Goal: Information Seeking & Learning: Learn about a topic

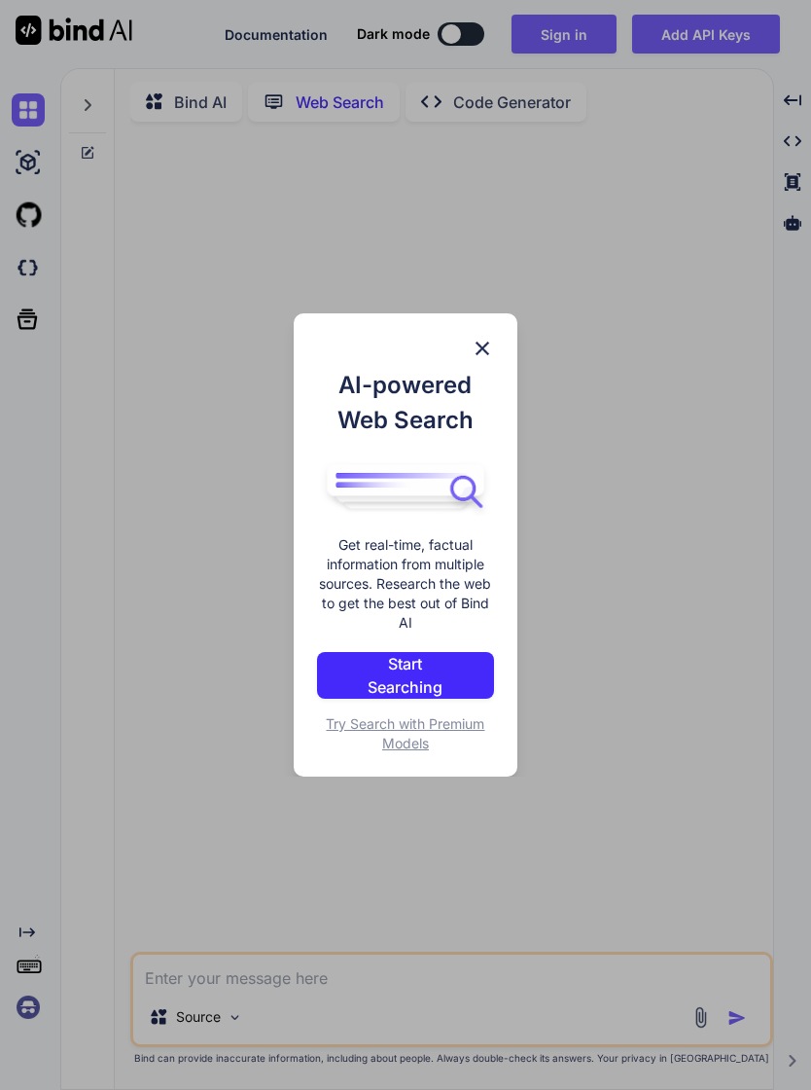
click at [734, 669] on div "AI-powered Web Search Get real-time, factual information from multiple sources.…" at bounding box center [405, 545] width 811 height 1090
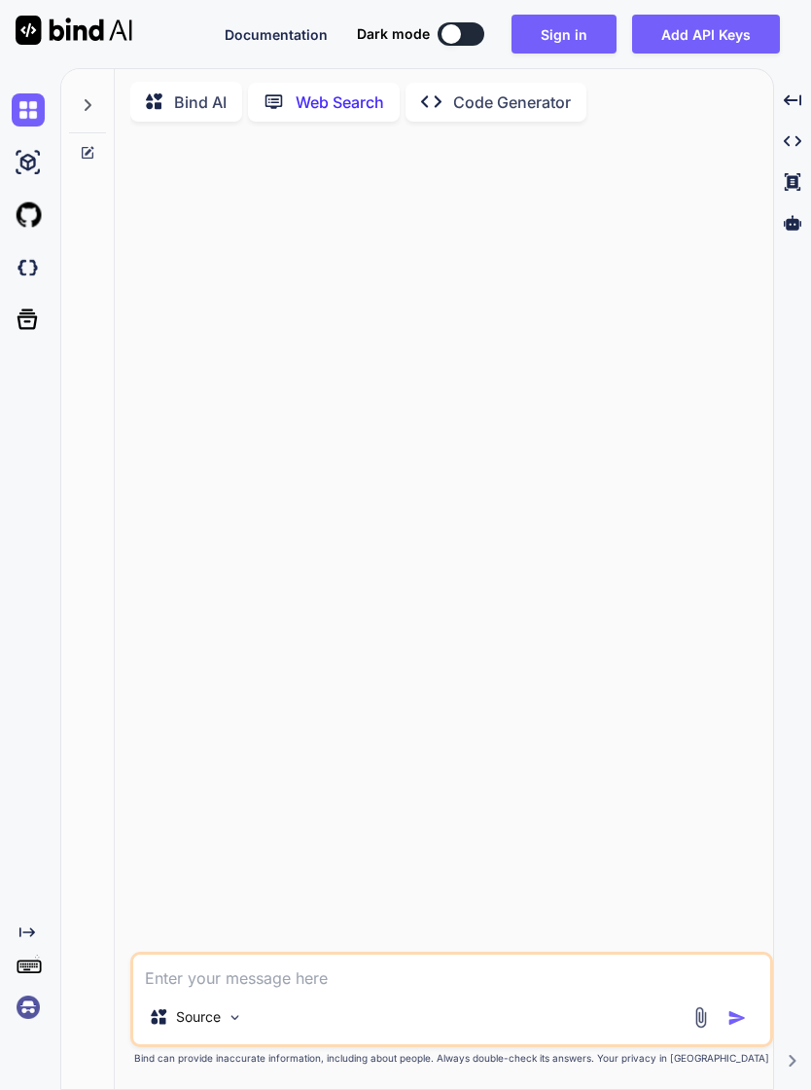
type textarea "x"
click at [573, 27] on button "Sign in" at bounding box center [564, 34] width 105 height 39
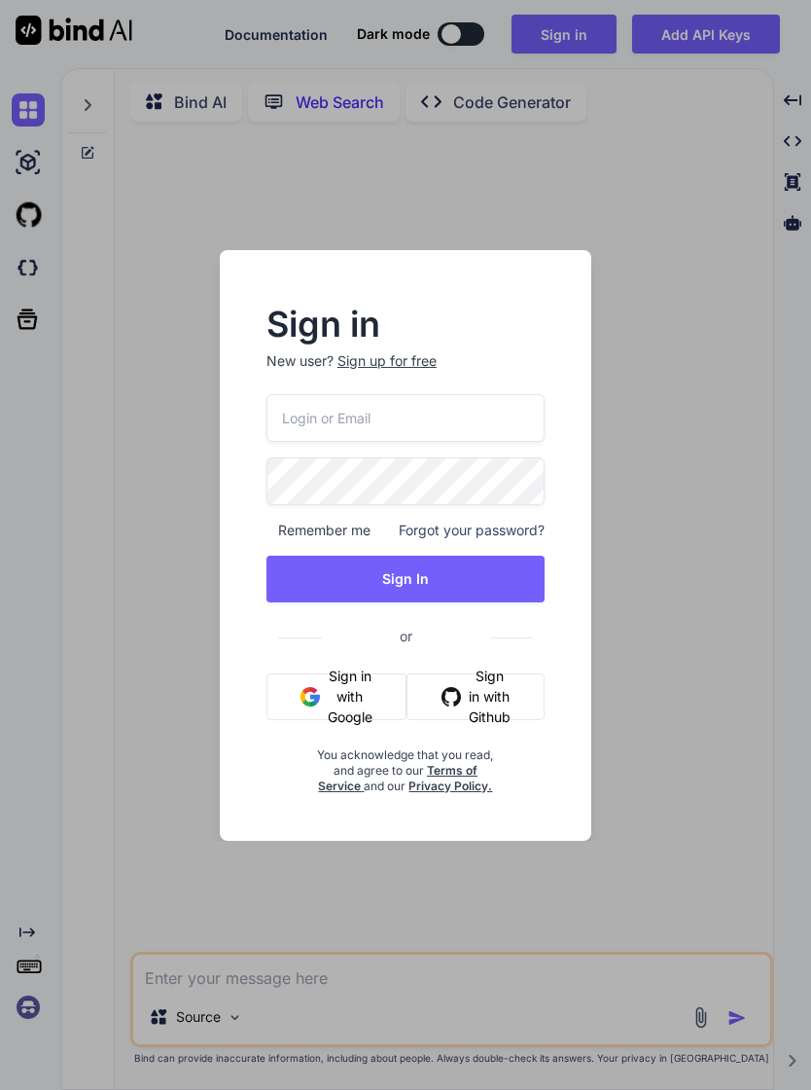
click at [357, 415] on input "email" at bounding box center [406, 418] width 278 height 48
type input "tyyong20@gmail.com"
click at [481, 582] on button "Sign In" at bounding box center [406, 578] width 278 height 47
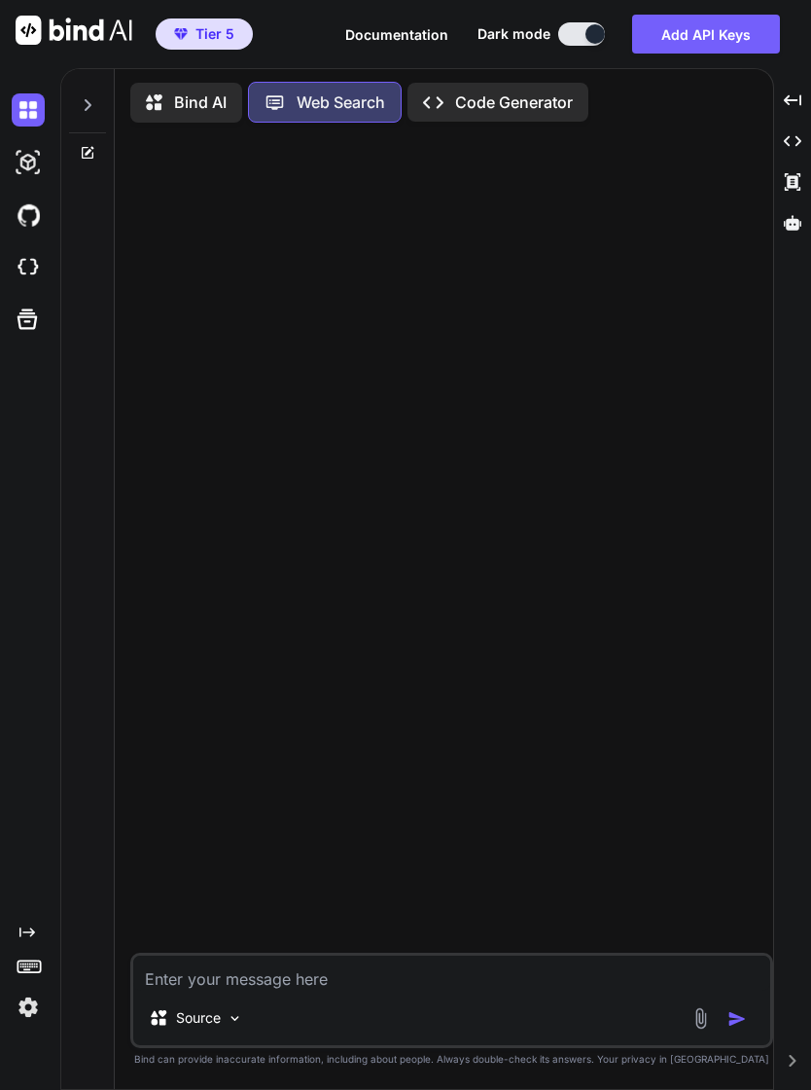
click at [484, 990] on textarea at bounding box center [451, 972] width 637 height 35
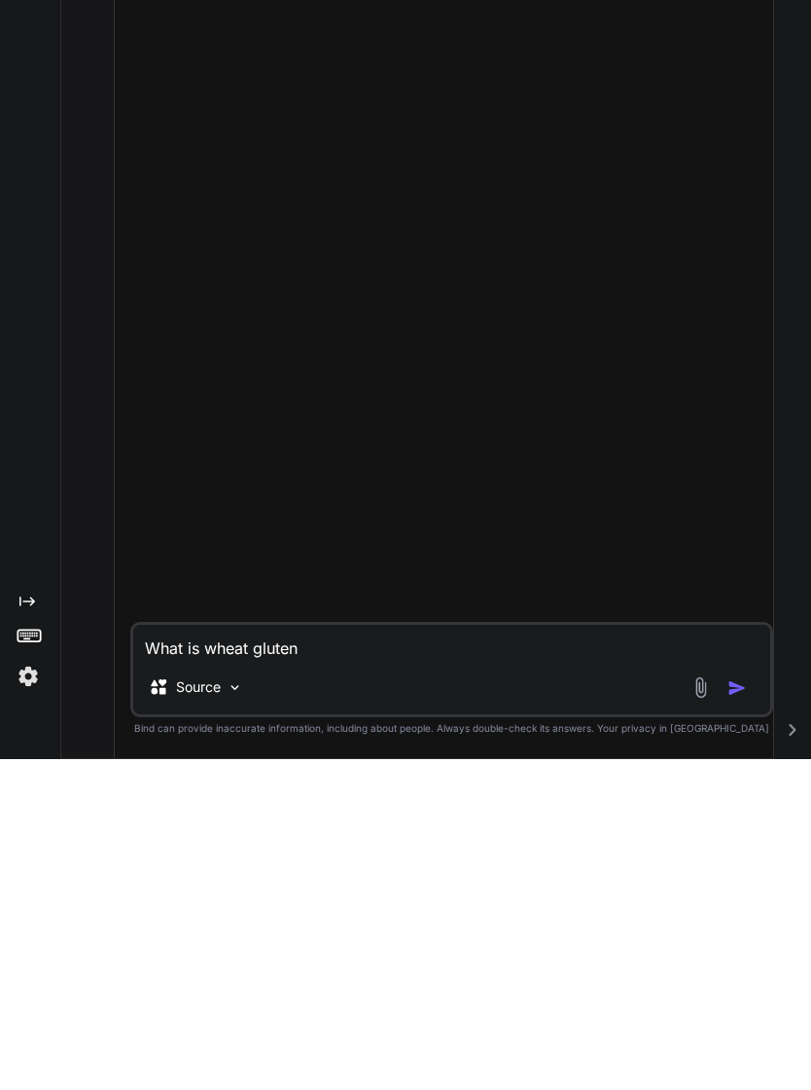
type textarea "What is wheat gluten"
click at [744, 1009] on img "button" at bounding box center [737, 1018] width 19 height 19
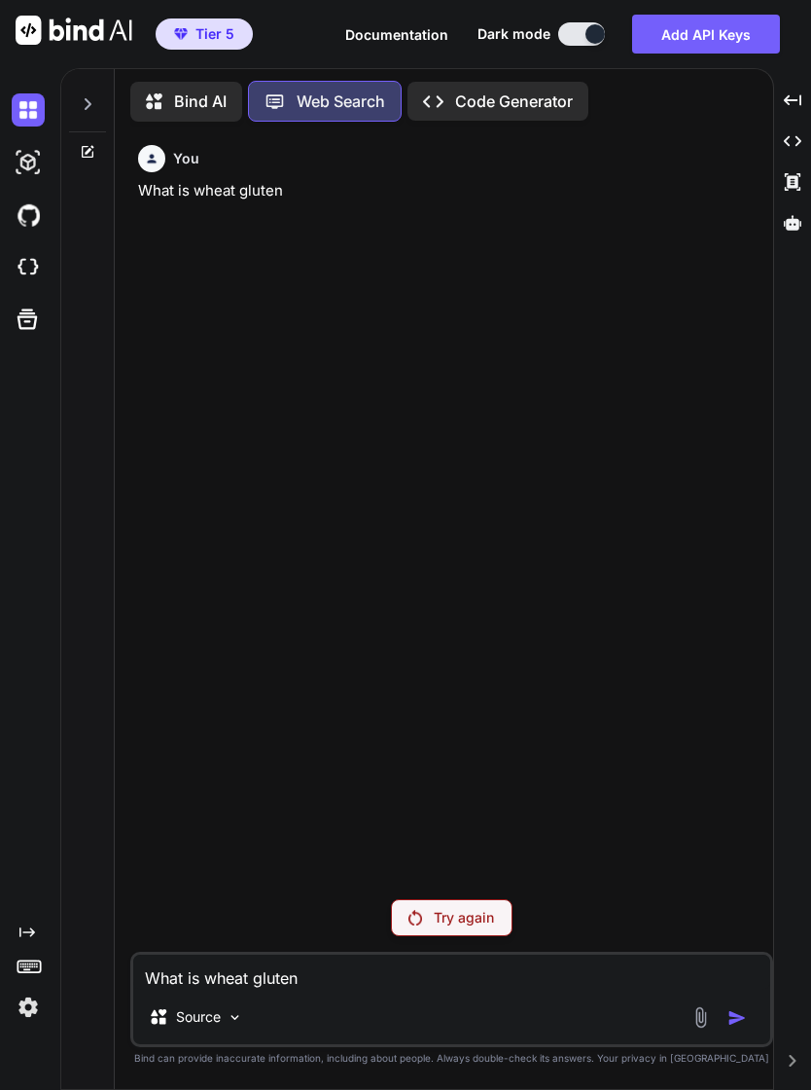
click at [495, 906] on div "Try again" at bounding box center [452, 917] width 122 height 37
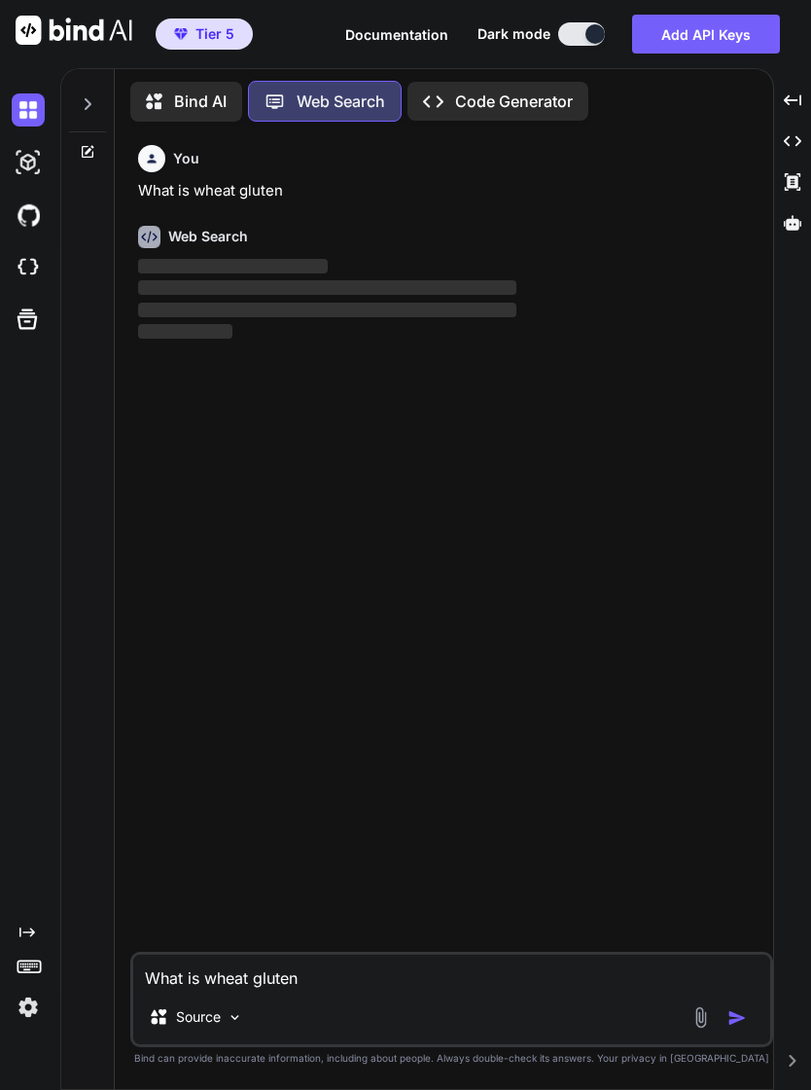
scroll to position [33, 0]
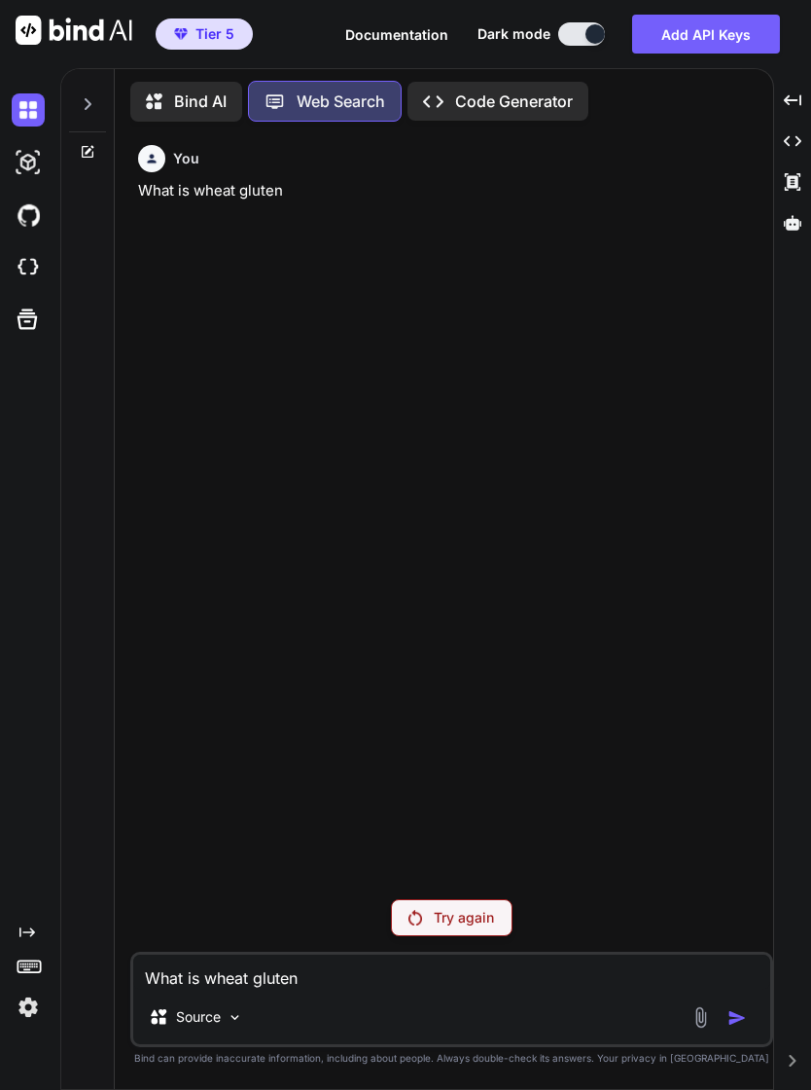
click at [497, 916] on div "Try again" at bounding box center [452, 917] width 122 height 37
click at [205, 89] on p "Bind AI" at bounding box center [200, 100] width 53 height 23
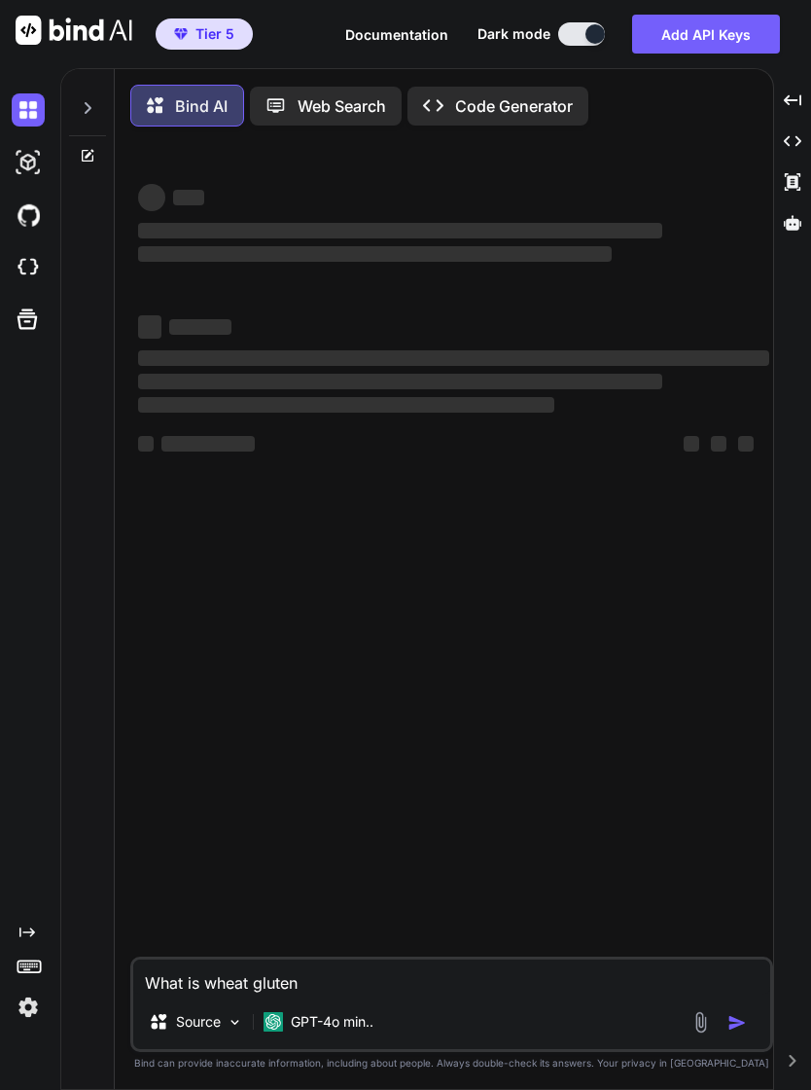
click at [209, 94] on p "Bind AI" at bounding box center [201, 105] width 53 height 23
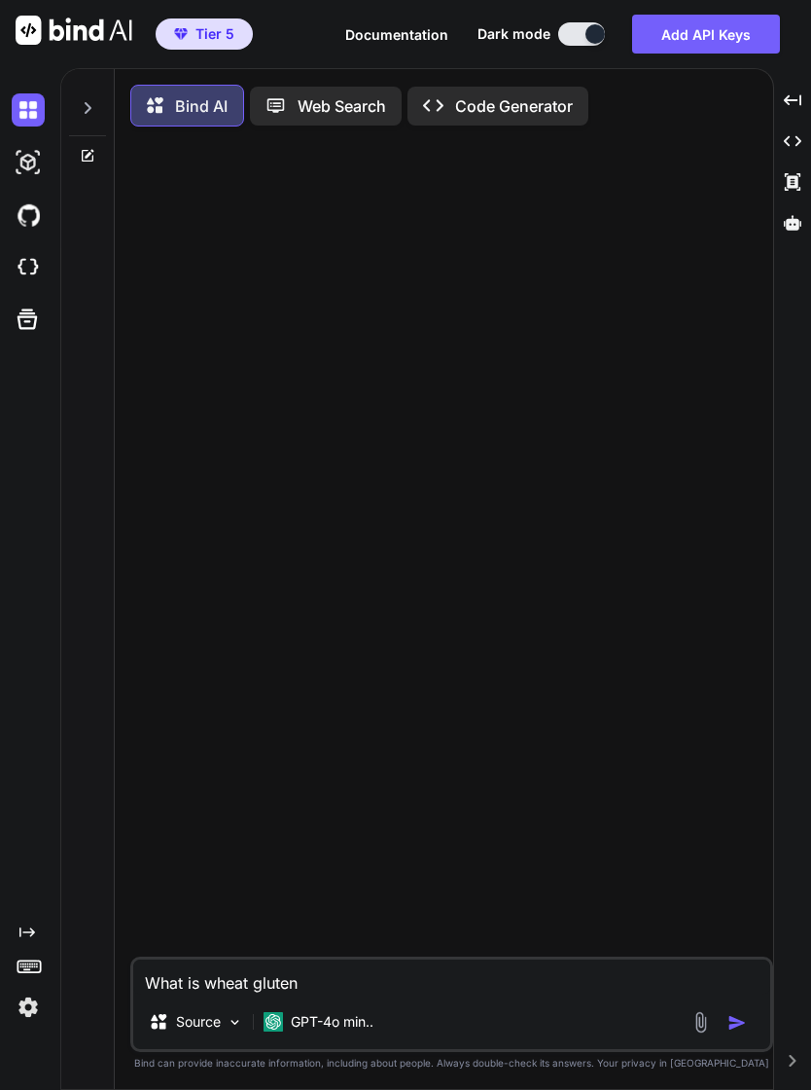
click at [368, 1022] on p "GPT-4o min.." at bounding box center [332, 1021] width 83 height 19
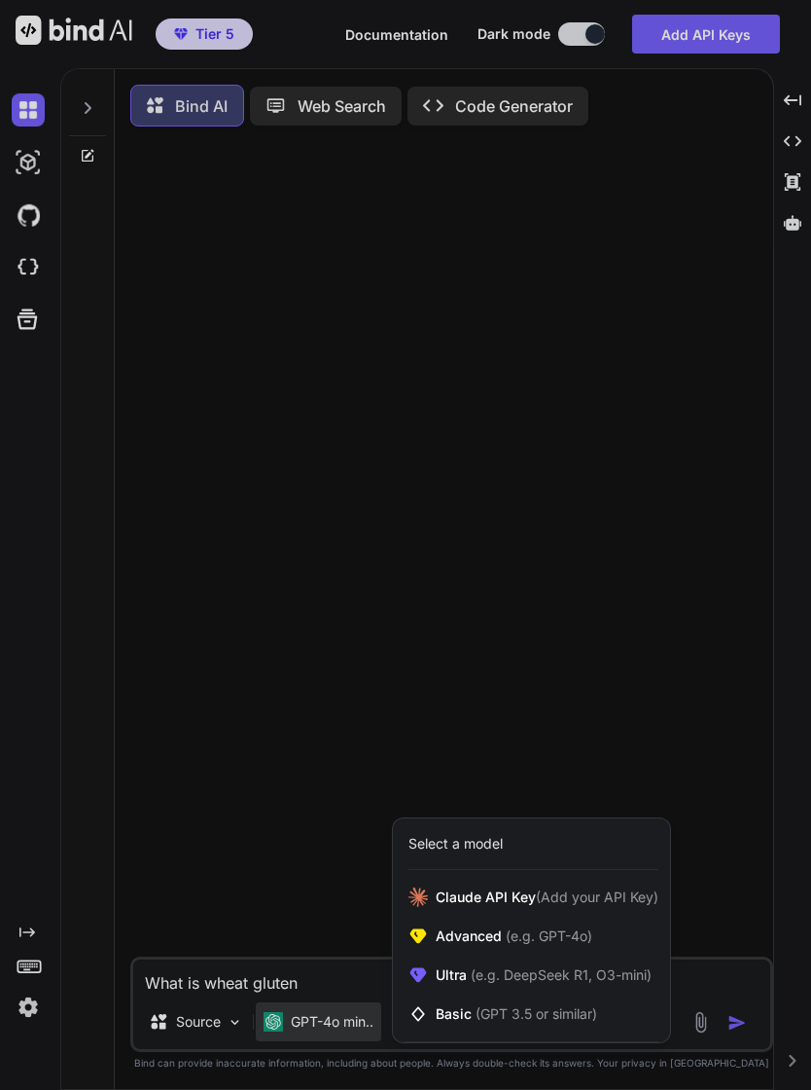
click at [579, 930] on span "(e.g. GPT-4o)" at bounding box center [547, 935] width 90 height 17
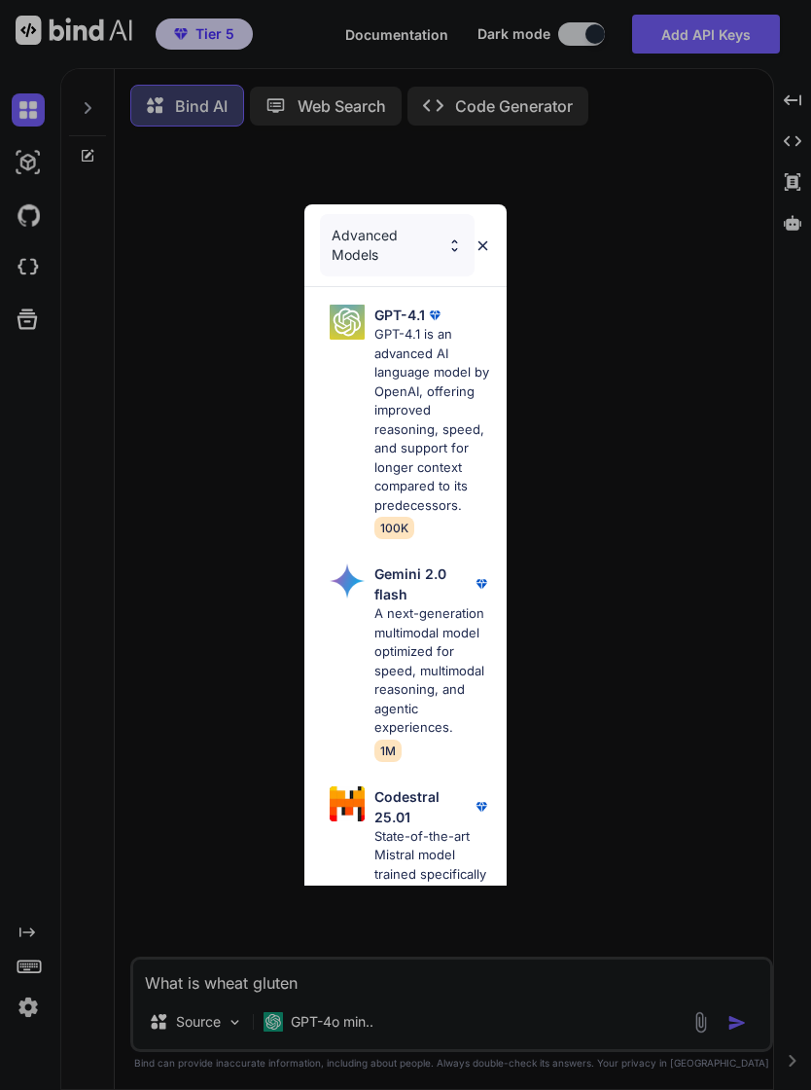
click at [485, 242] on img at bounding box center [483, 245] width 17 height 17
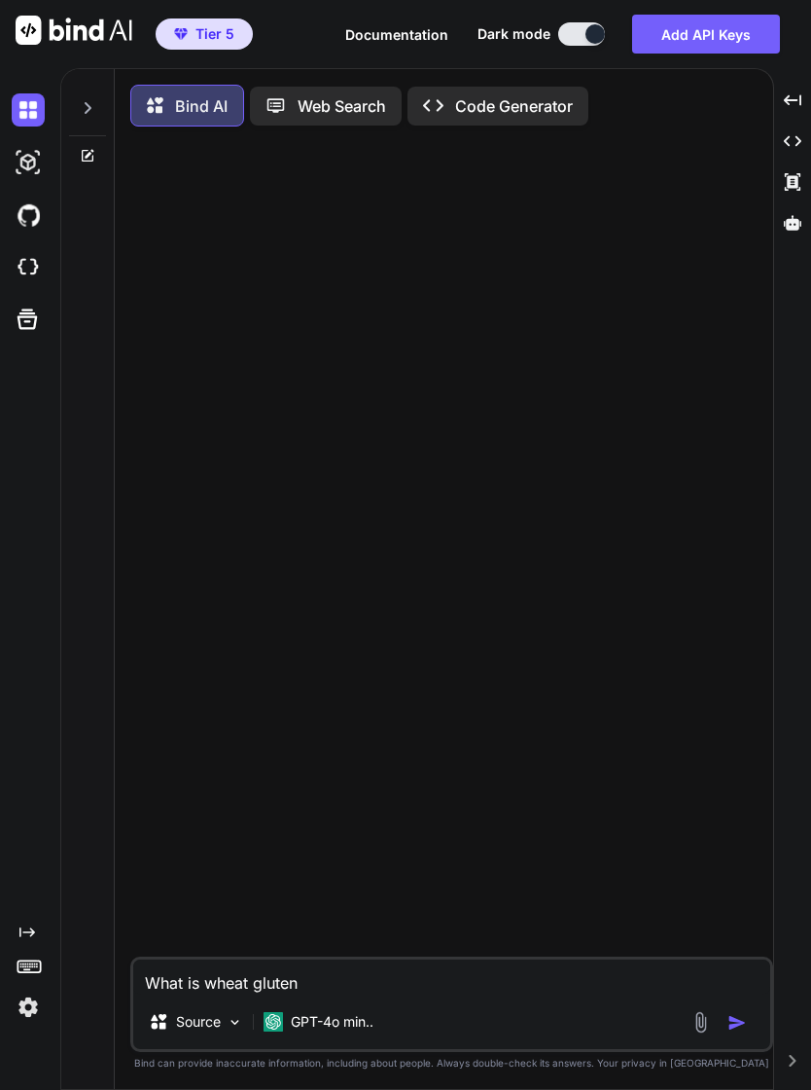
click at [349, 1039] on div "GPT-4o min.." at bounding box center [318, 1021] width 125 height 39
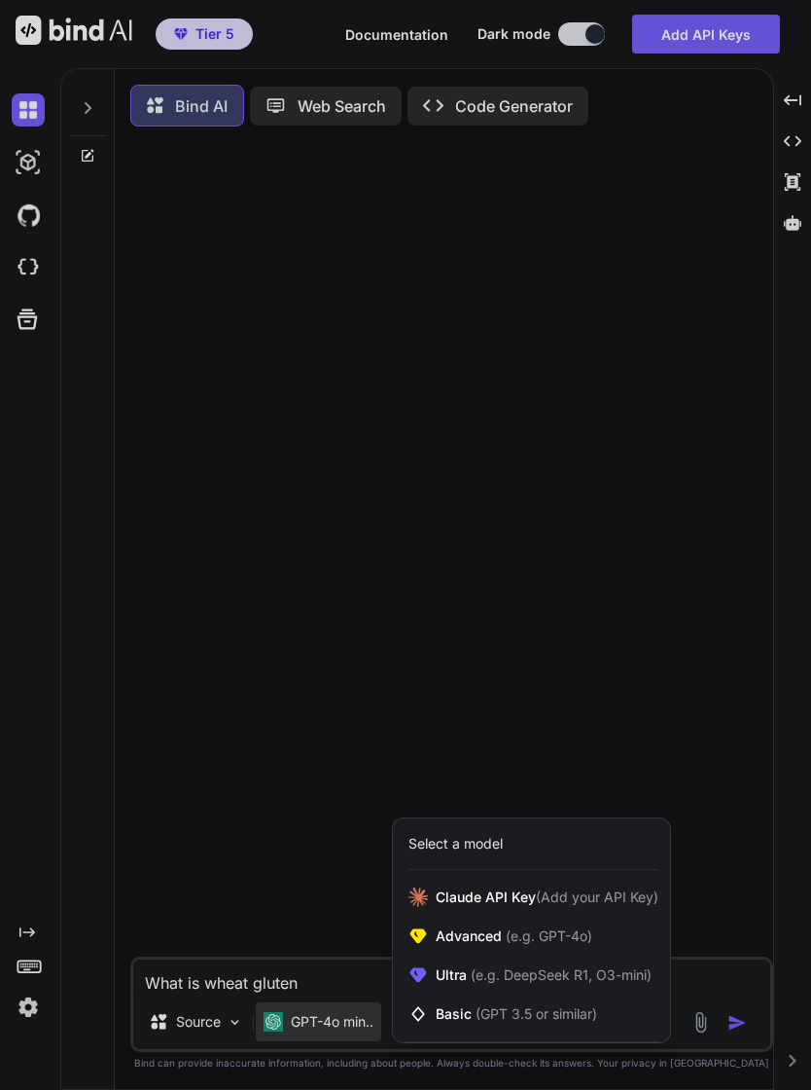
click at [606, 983] on span "(e.g. DeepSeek R1, O3-mini)" at bounding box center [559, 974] width 185 height 17
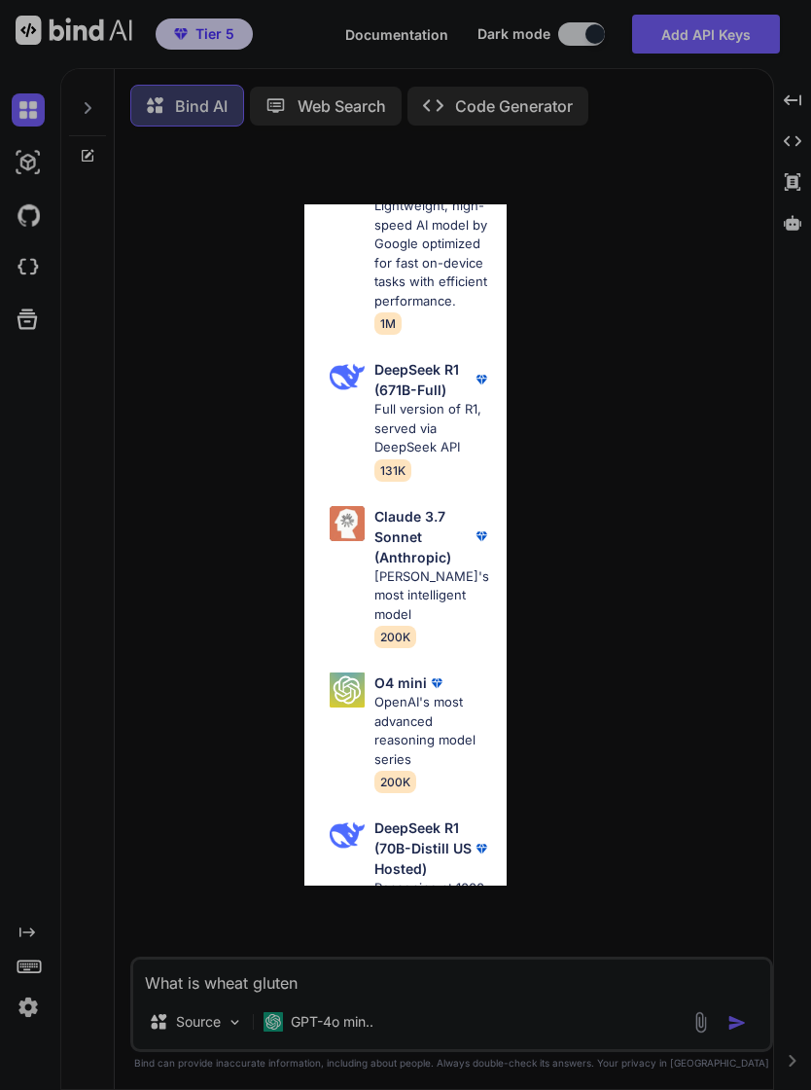
scroll to position [721, 0]
click at [423, 815] on p "DeepSeek R1 (70B-Distill US Hosted)" at bounding box center [424, 845] width 98 height 61
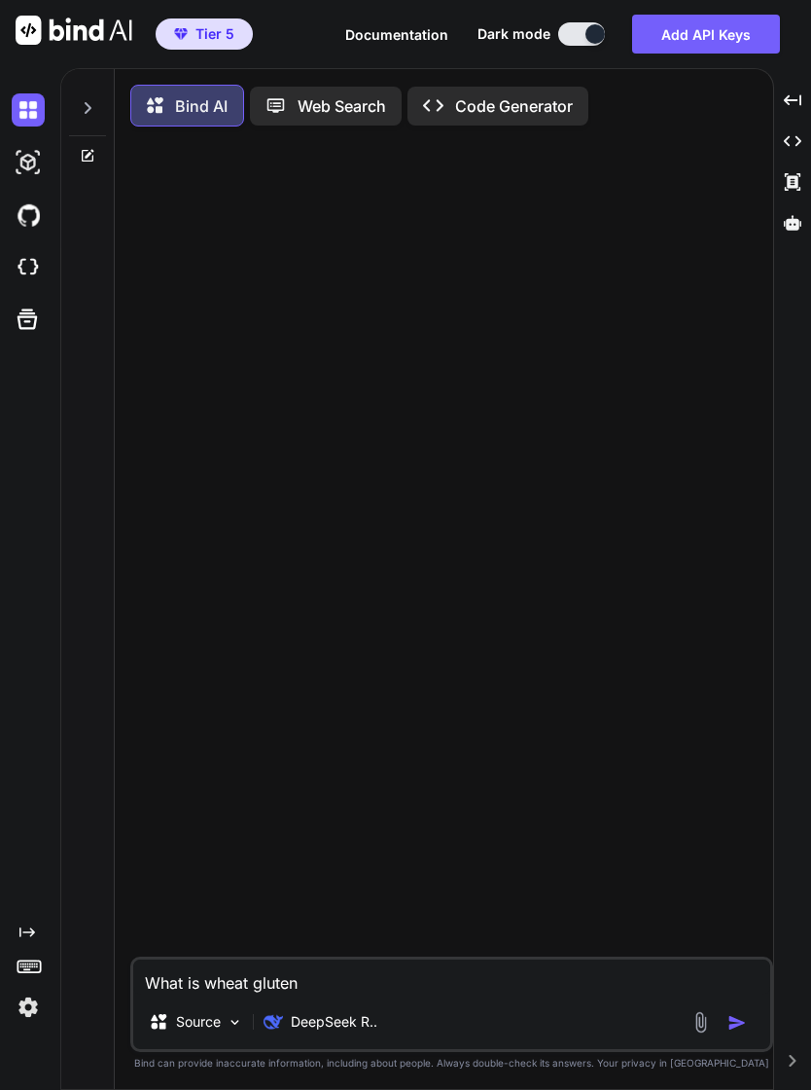
click at [741, 1032] on img "button" at bounding box center [737, 1022] width 19 height 19
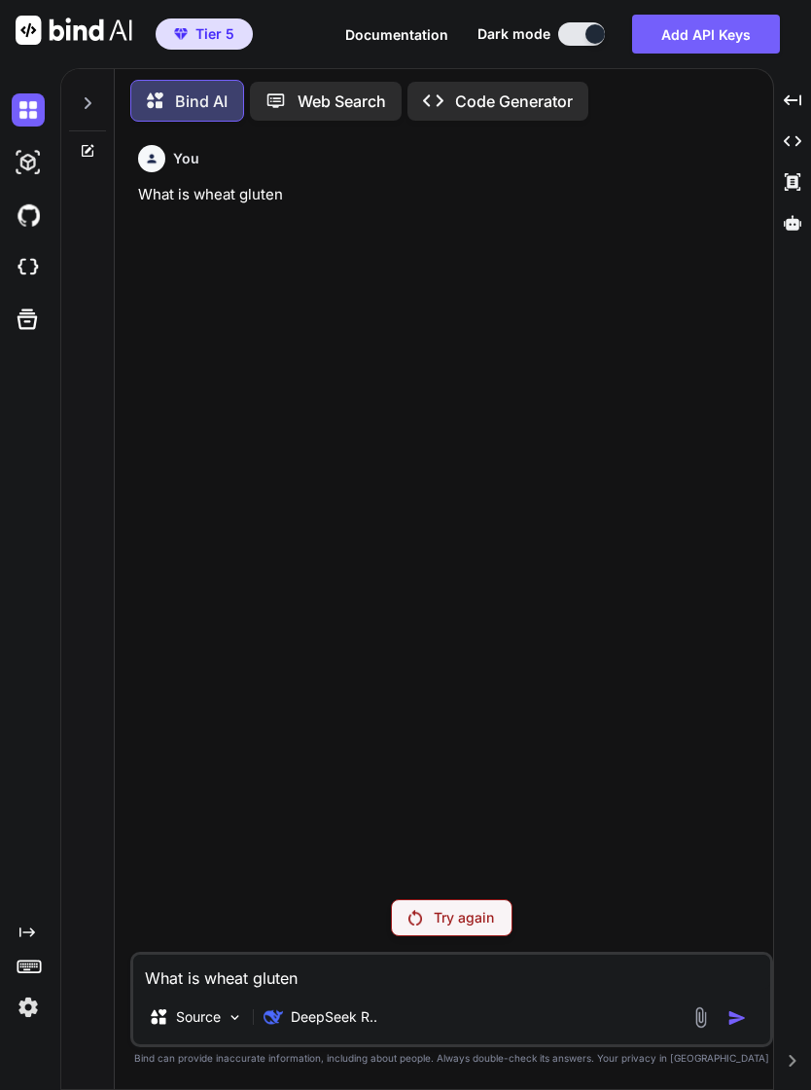
scroll to position [0, 0]
click at [635, 882] on div "You What is wheat gluten" at bounding box center [453, 510] width 639 height 746
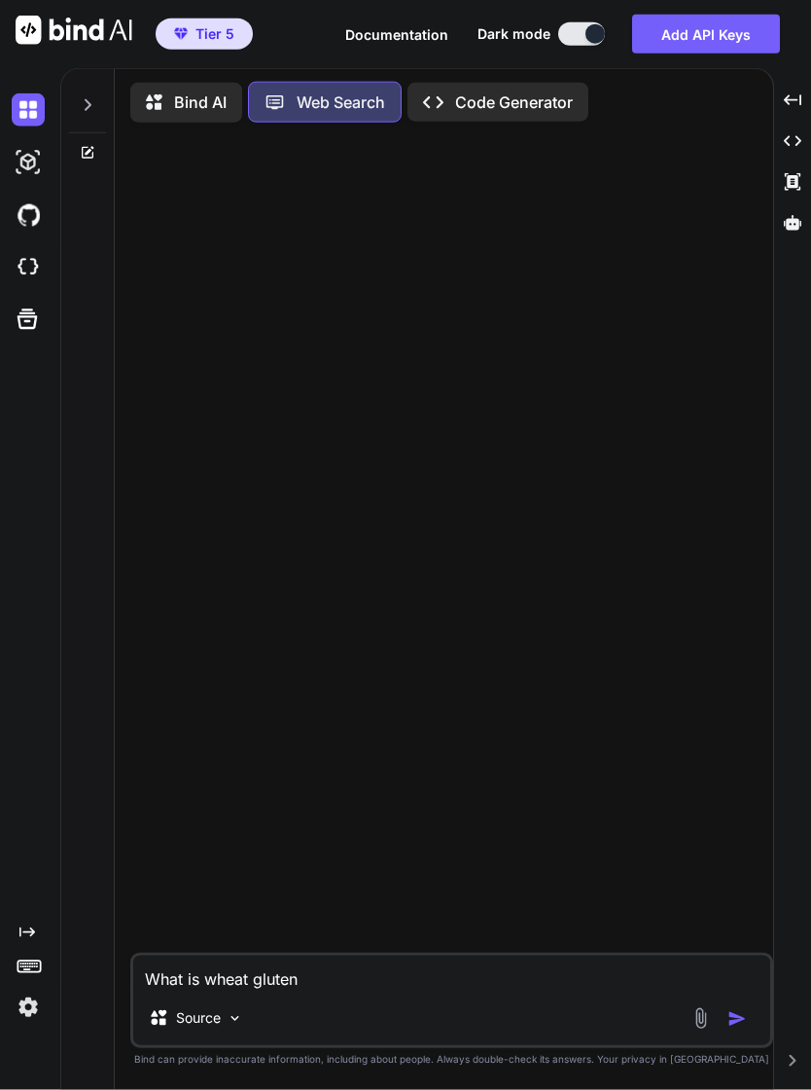
click at [742, 1028] on img "button" at bounding box center [737, 1018] width 19 height 19
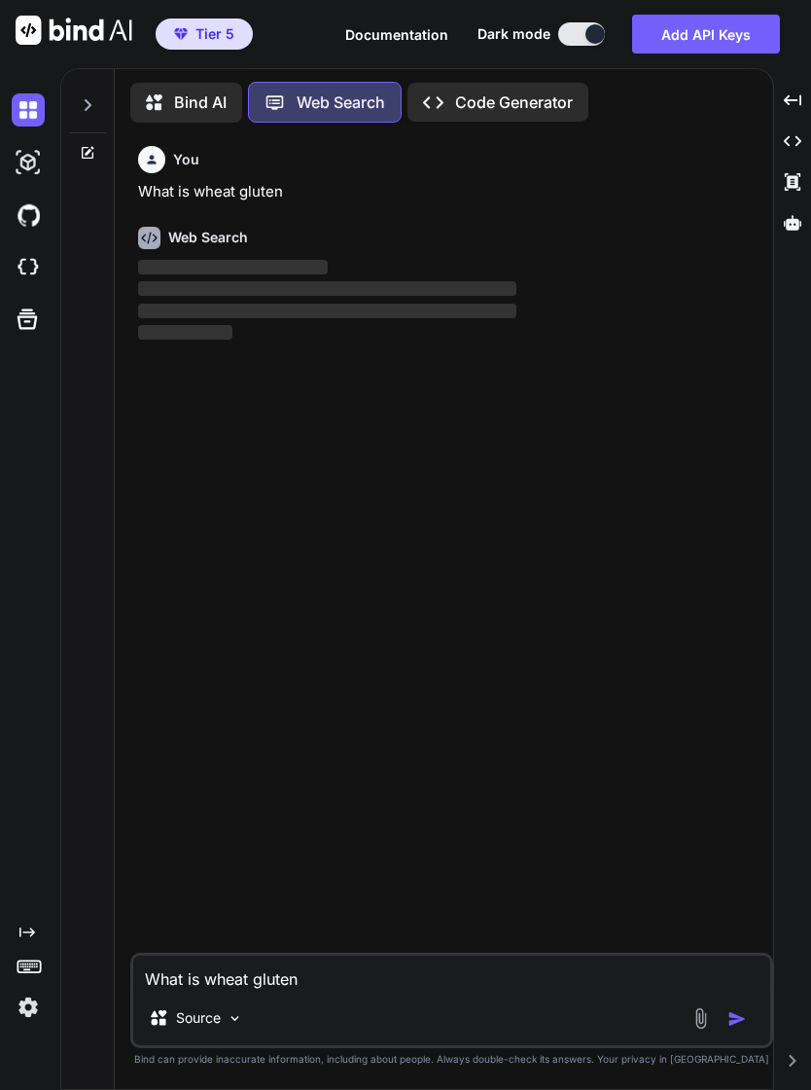
scroll to position [4, 0]
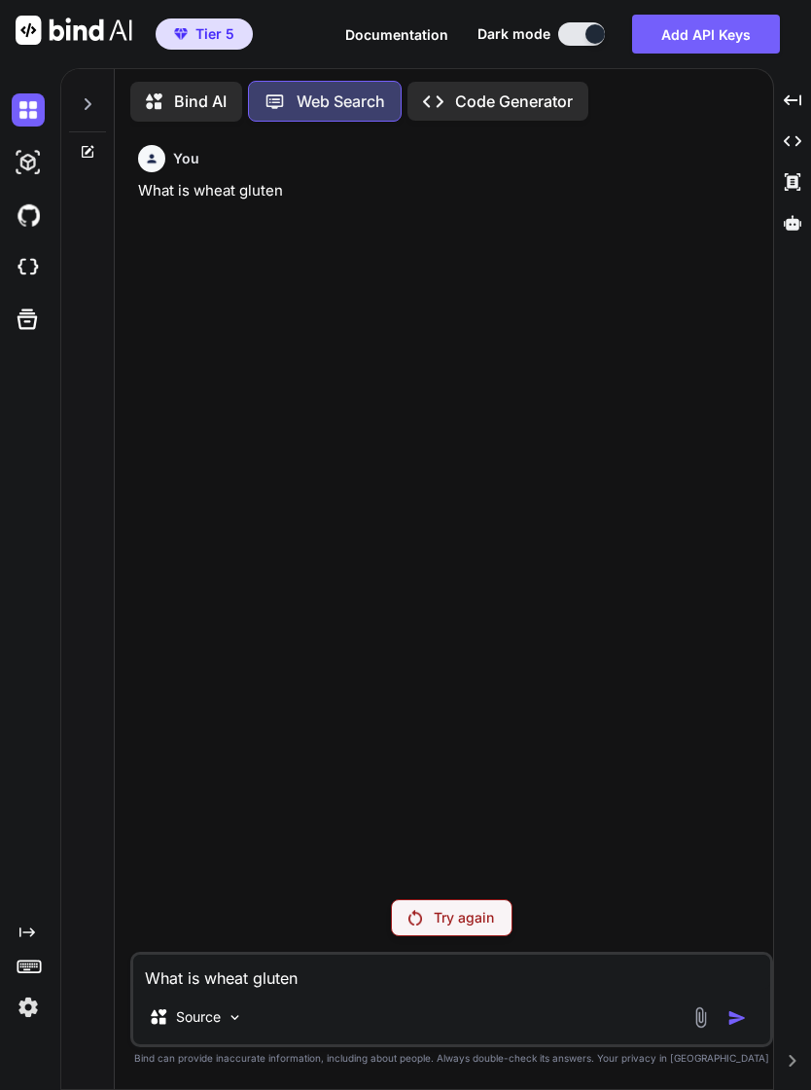
click at [505, 936] on div "Try again" at bounding box center [452, 917] width 122 height 37
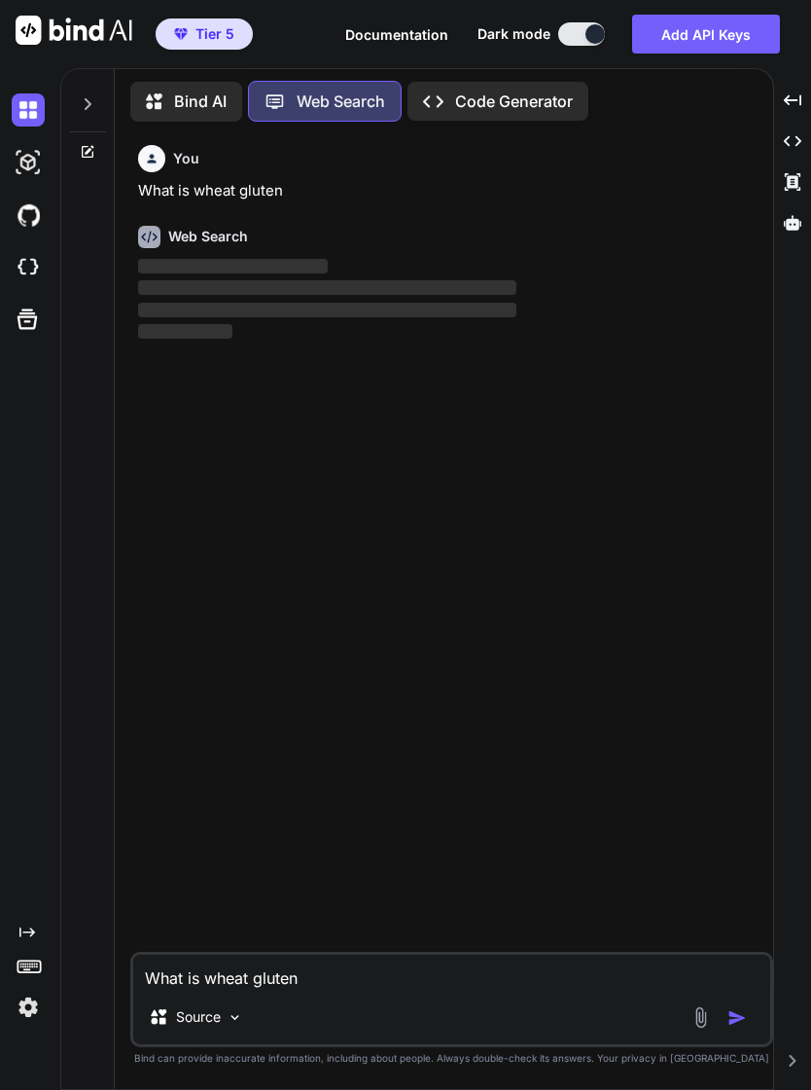
type textarea "x"
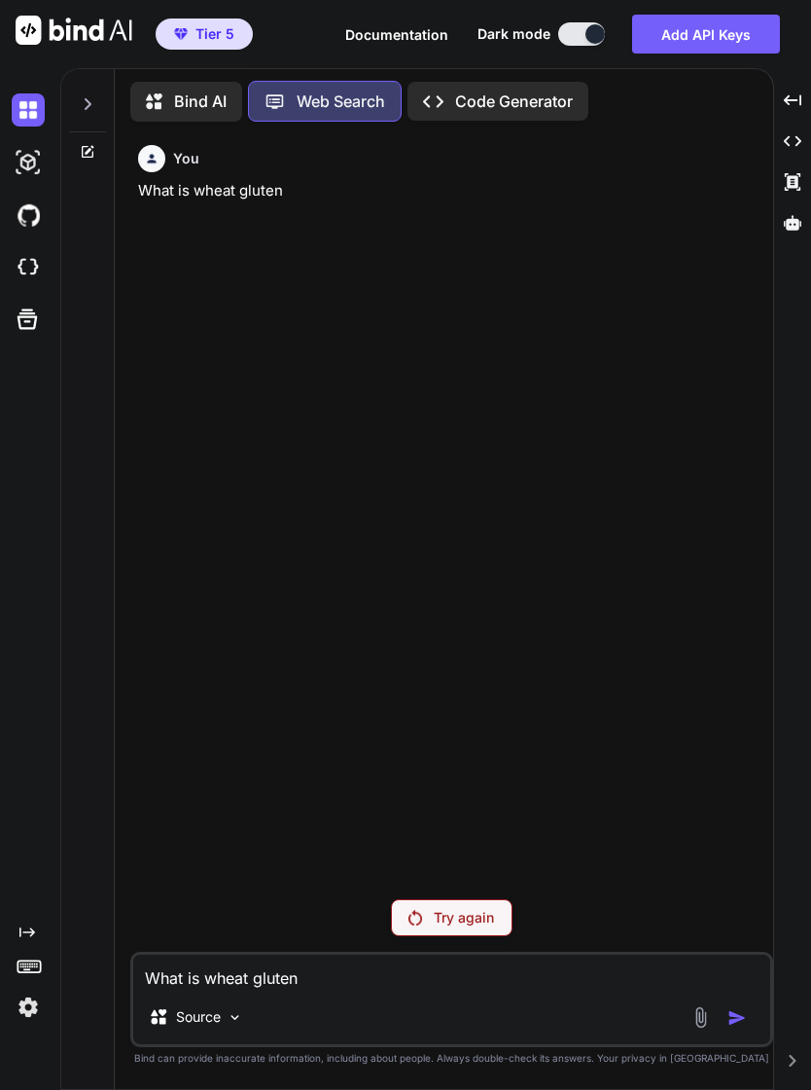
click at [652, 882] on div "You What is wheat gluten" at bounding box center [453, 510] width 639 height 746
click at [302, 989] on textarea "What is wheat gluten" at bounding box center [451, 971] width 637 height 35
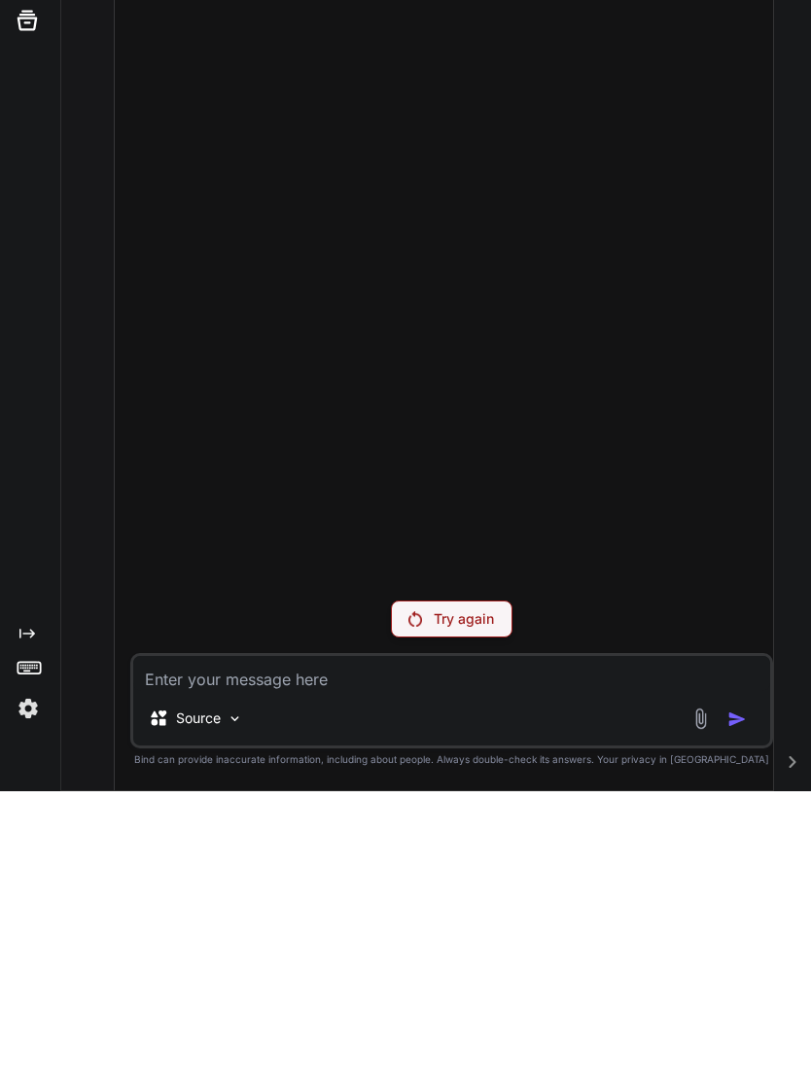
type textarea "W"
type textarea "x"
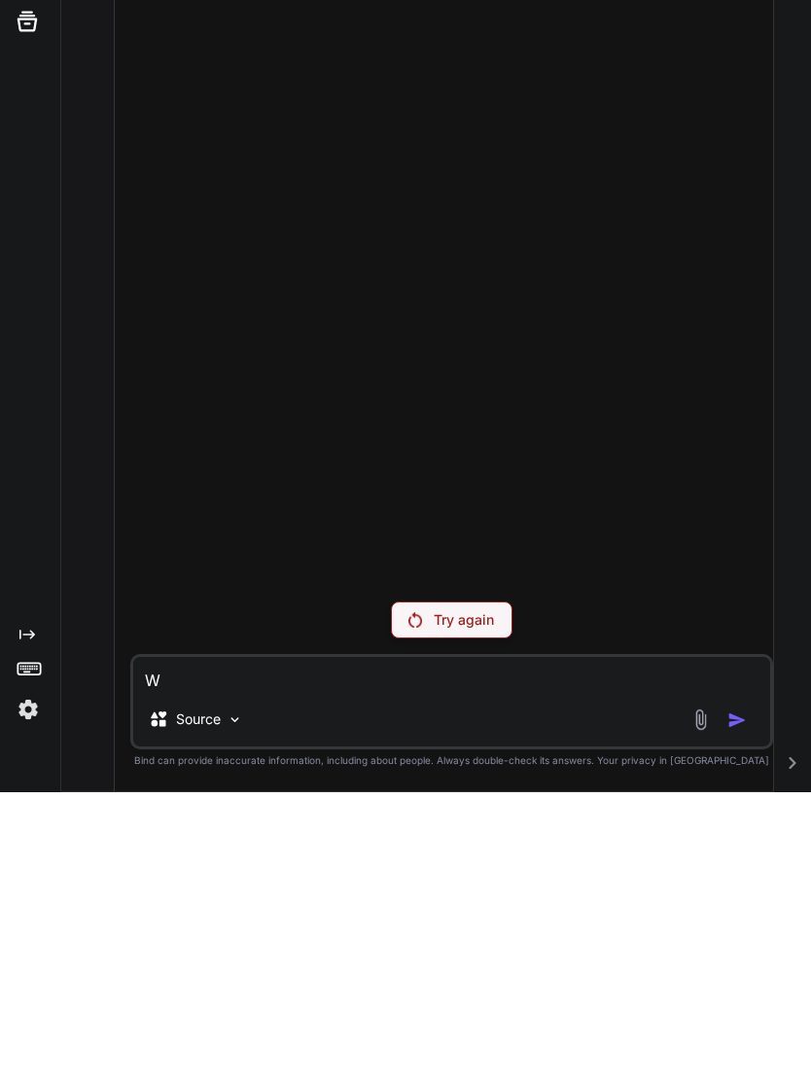
type textarea "Wh"
type textarea "x"
type textarea "Wha"
type textarea "x"
type textarea "What"
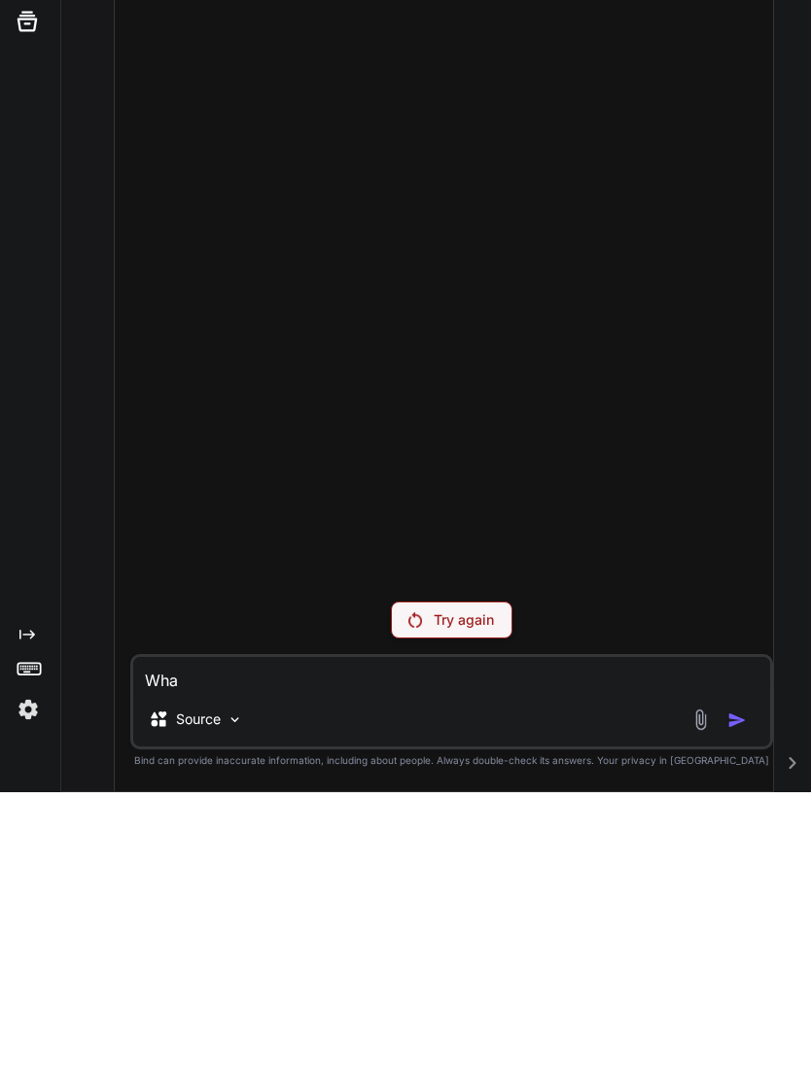
type textarea "x"
type textarea "What"
type textarea "x"
type textarea "What i"
type textarea "x"
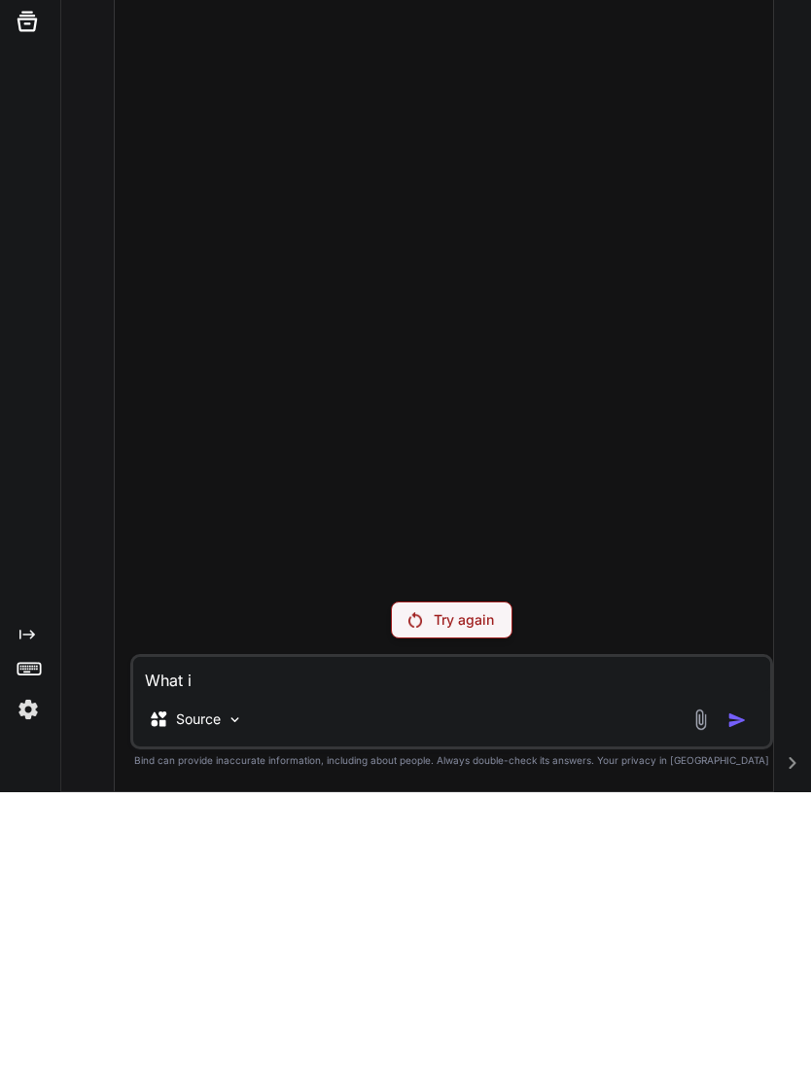
type textarea "What is"
type textarea "x"
type textarea "What is"
type textarea "x"
type textarea "What is v"
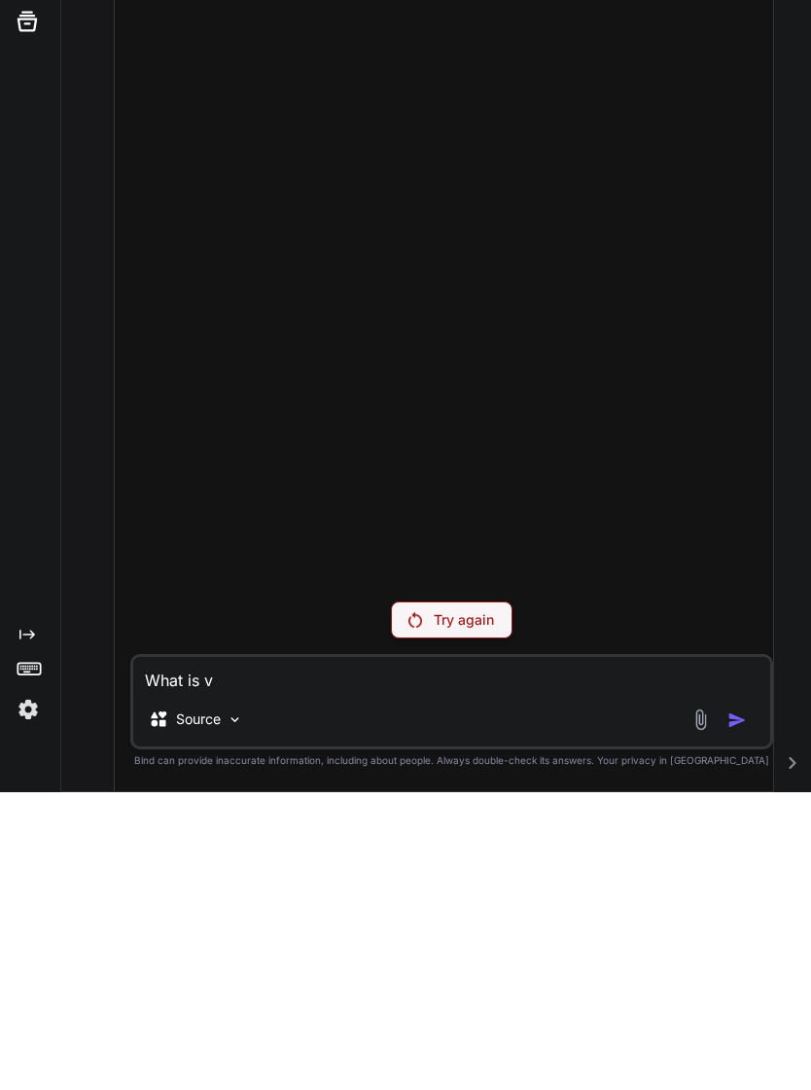
type textarea "x"
type textarea "What is vi"
type textarea "x"
type textarea "What is vib"
type textarea "x"
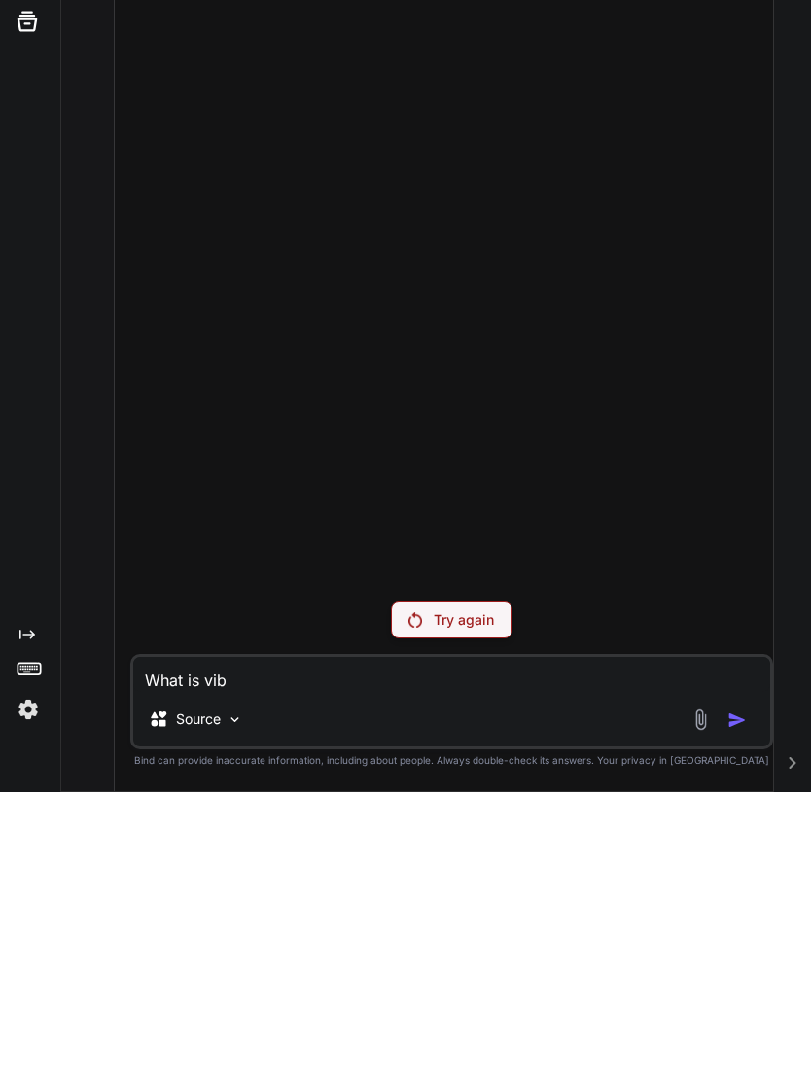
type textarea "What is vibe"
type textarea "x"
type textarea "What is vibe"
type textarea "x"
type textarea "What is vibe c"
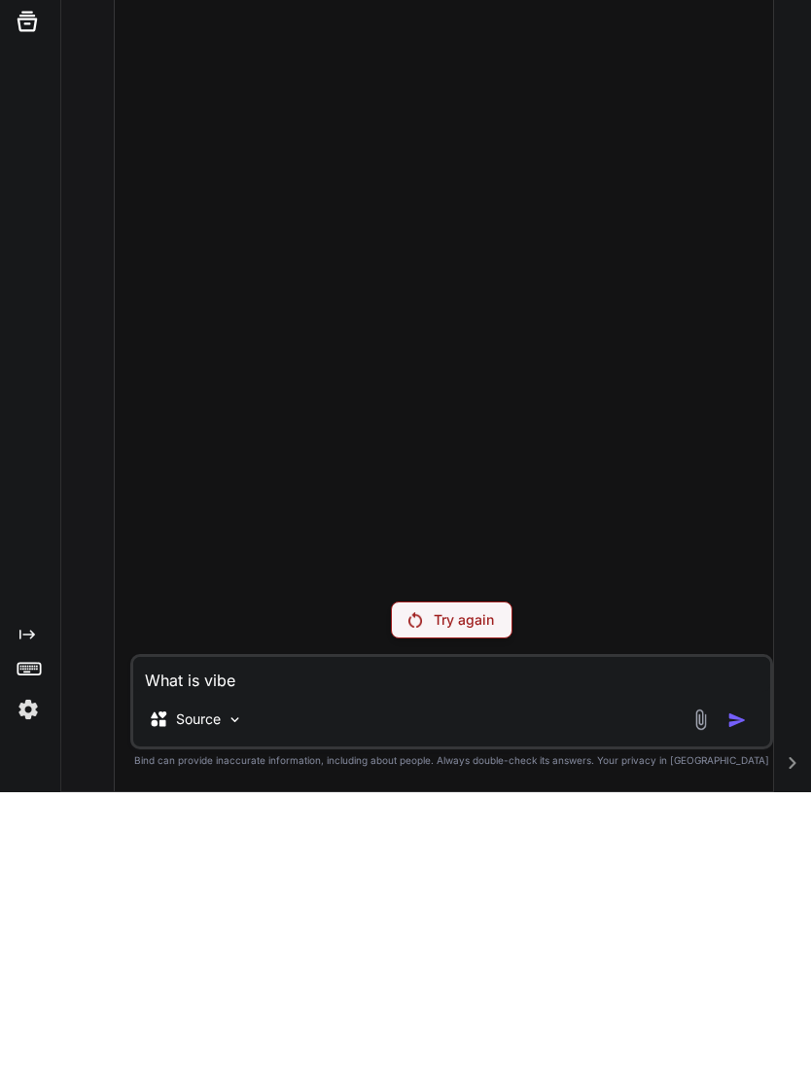
type textarea "x"
type textarea "What is vibe co"
type textarea "x"
type textarea "What is vibe cod"
type textarea "x"
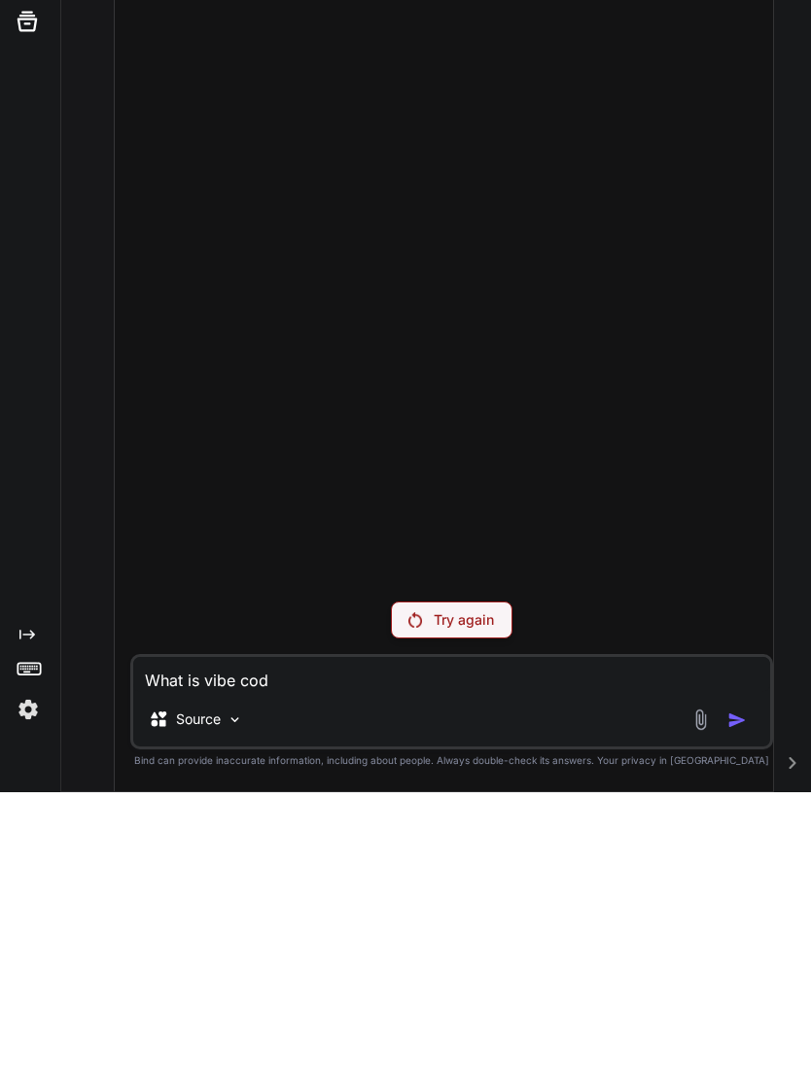
type textarea "What is vibe codi"
type textarea "x"
type textarea "What is vibe codin"
type textarea "x"
type textarea "What is vibe coding"
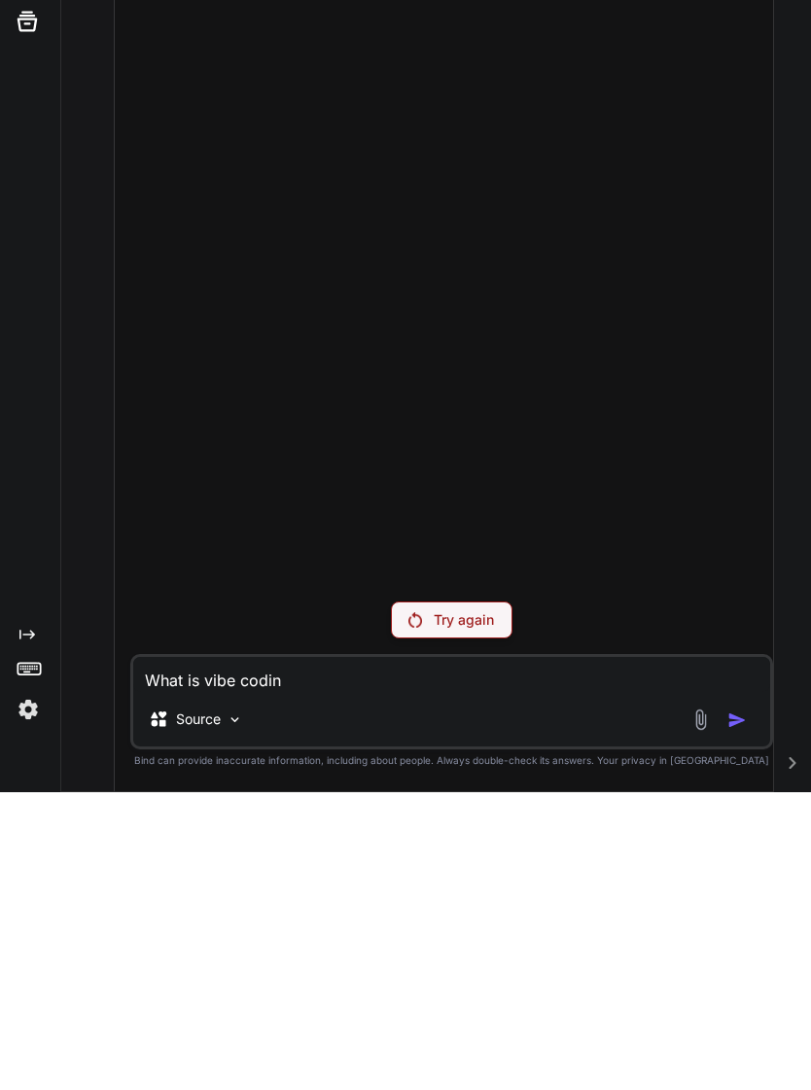
type textarea "x"
type textarea "What is vibe coding"
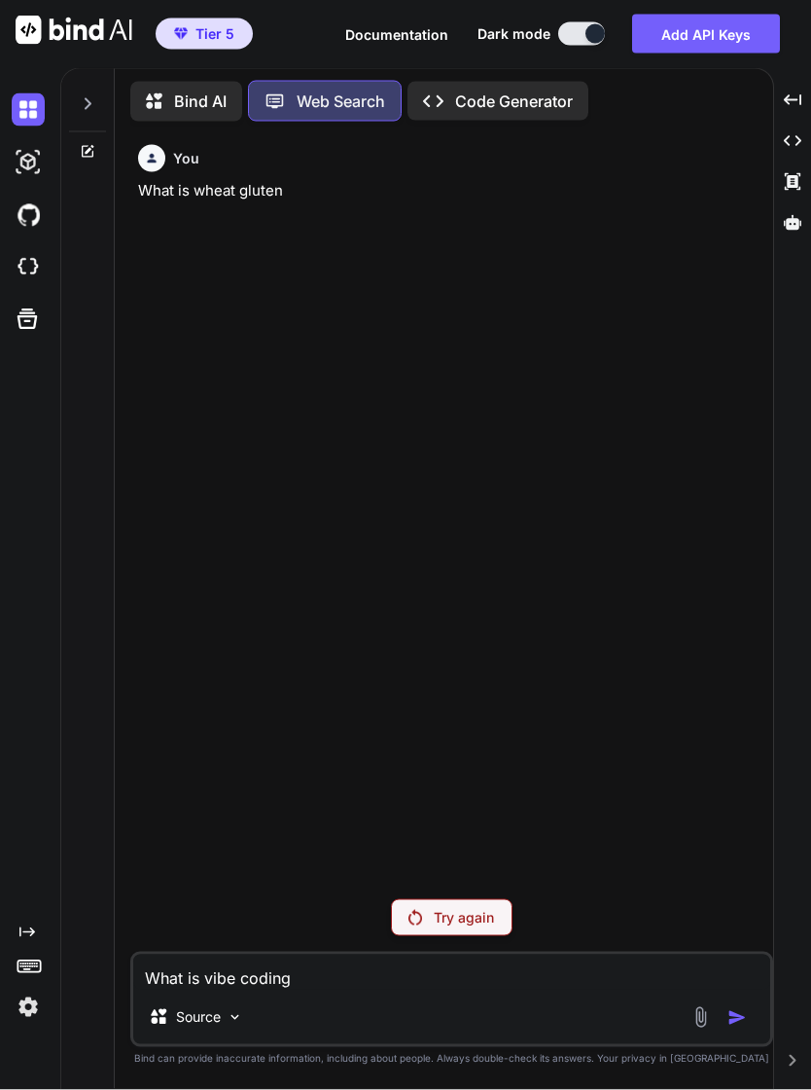
click at [460, 927] on p "Try again" at bounding box center [464, 917] width 60 height 19
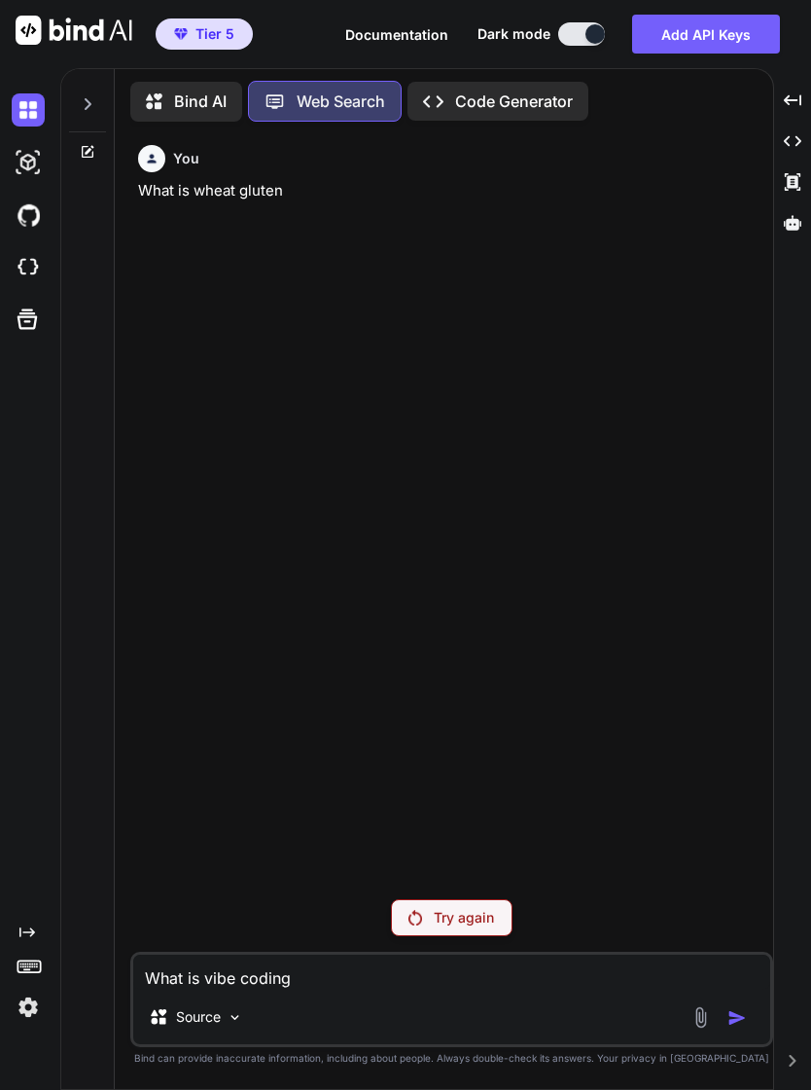
click at [596, 917] on div "You What is wheat gluten Try again What is vibe coding Source Created with Bind…" at bounding box center [451, 612] width 643 height 951
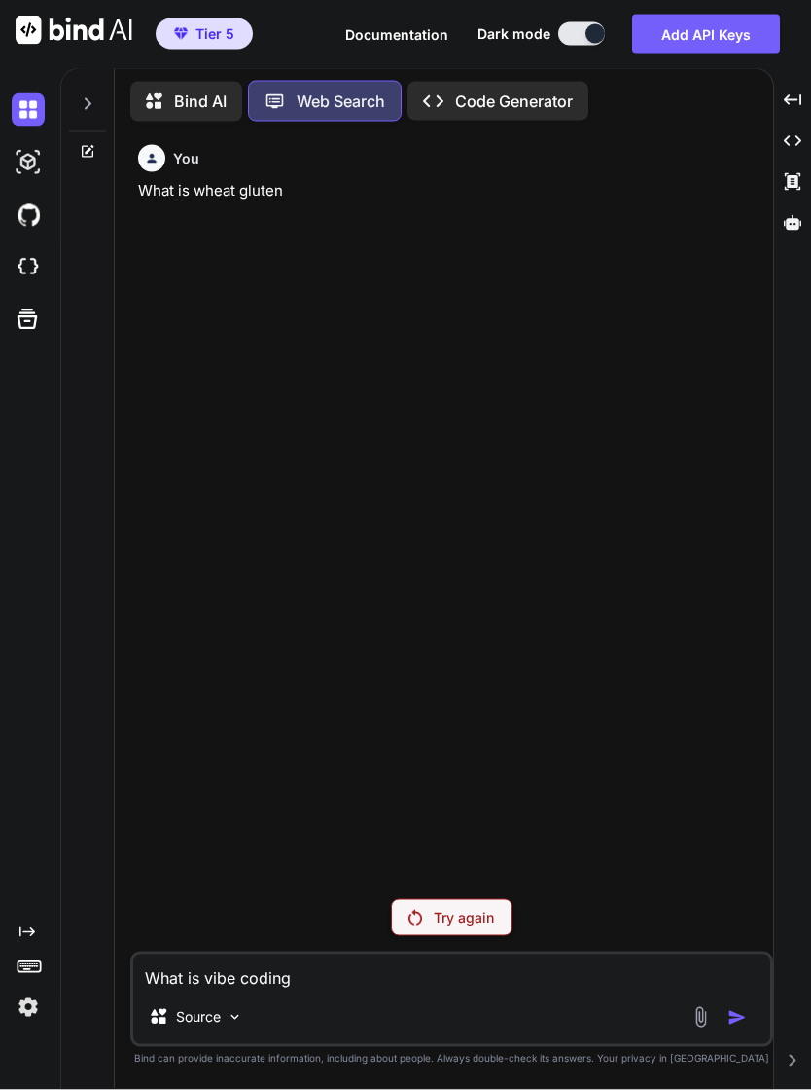
click at [88, 152] on icon at bounding box center [89, 149] width 9 height 9
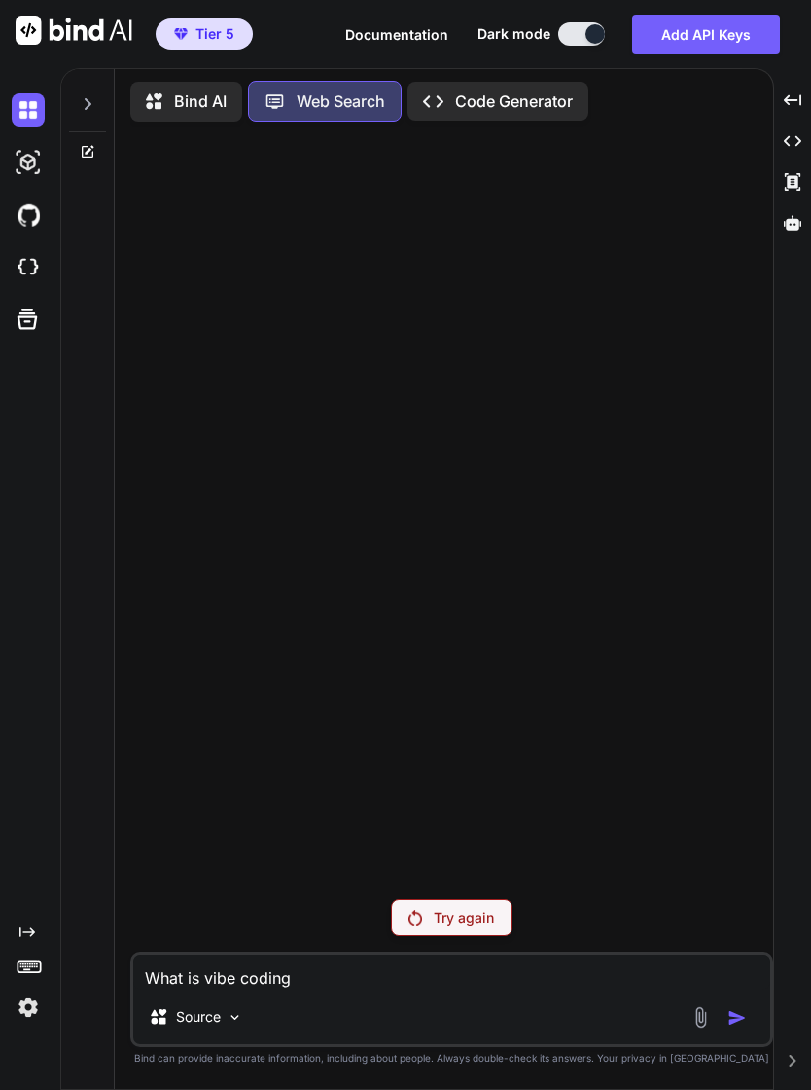
click at [96, 155] on div at bounding box center [87, 152] width 53 height 16
click at [755, 1044] on div "Source" at bounding box center [451, 1020] width 637 height 47
click at [506, 936] on div "Try again" at bounding box center [452, 917] width 122 height 37
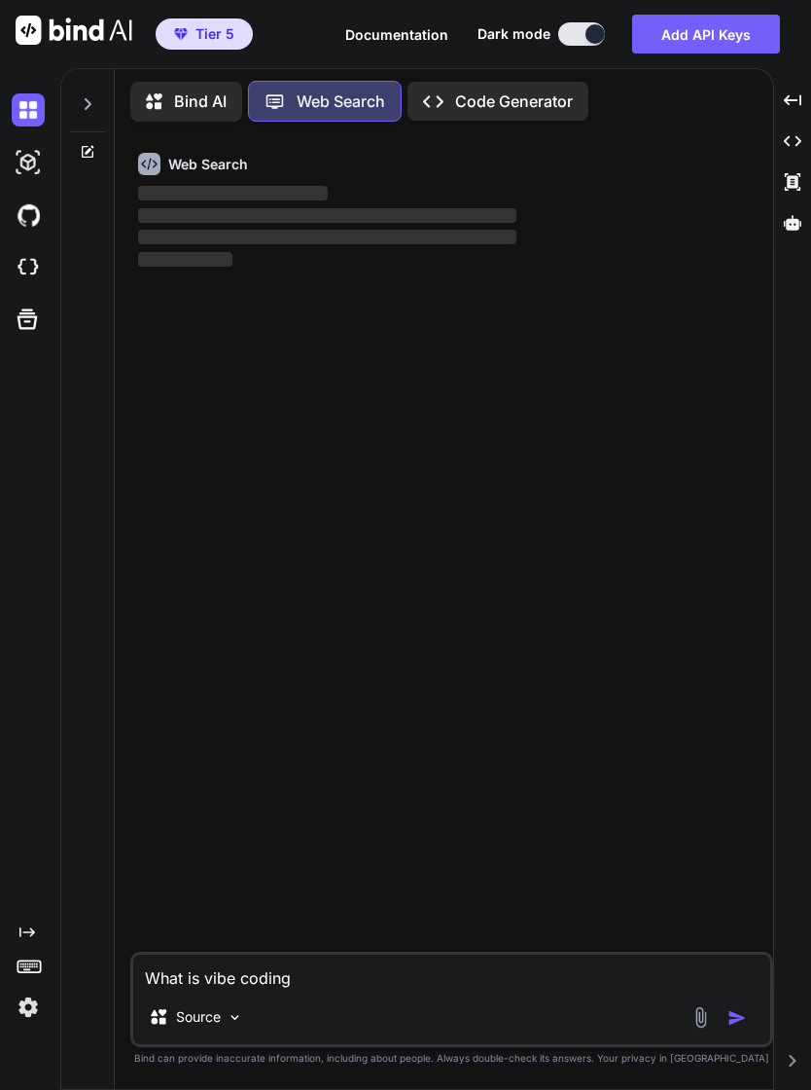
click at [744, 1027] on img "button" at bounding box center [737, 1017] width 19 height 19
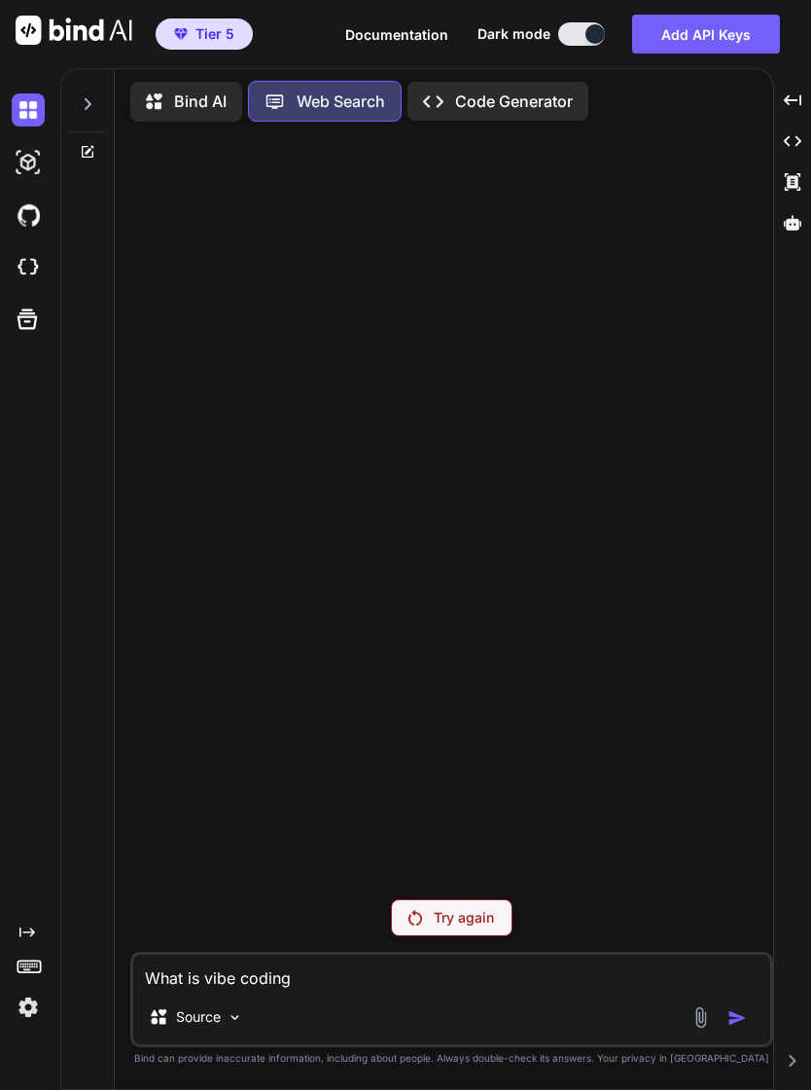
click at [725, 883] on div at bounding box center [453, 510] width 639 height 746
click at [503, 936] on div "Try again" at bounding box center [452, 917] width 122 height 37
click at [630, 921] on div "Try again What is vibe coding Source Created with Bind Always check its answers…" at bounding box center [451, 612] width 643 height 951
click at [91, 157] on icon at bounding box center [88, 152] width 12 height 12
click at [97, 155] on div at bounding box center [87, 152] width 53 height 16
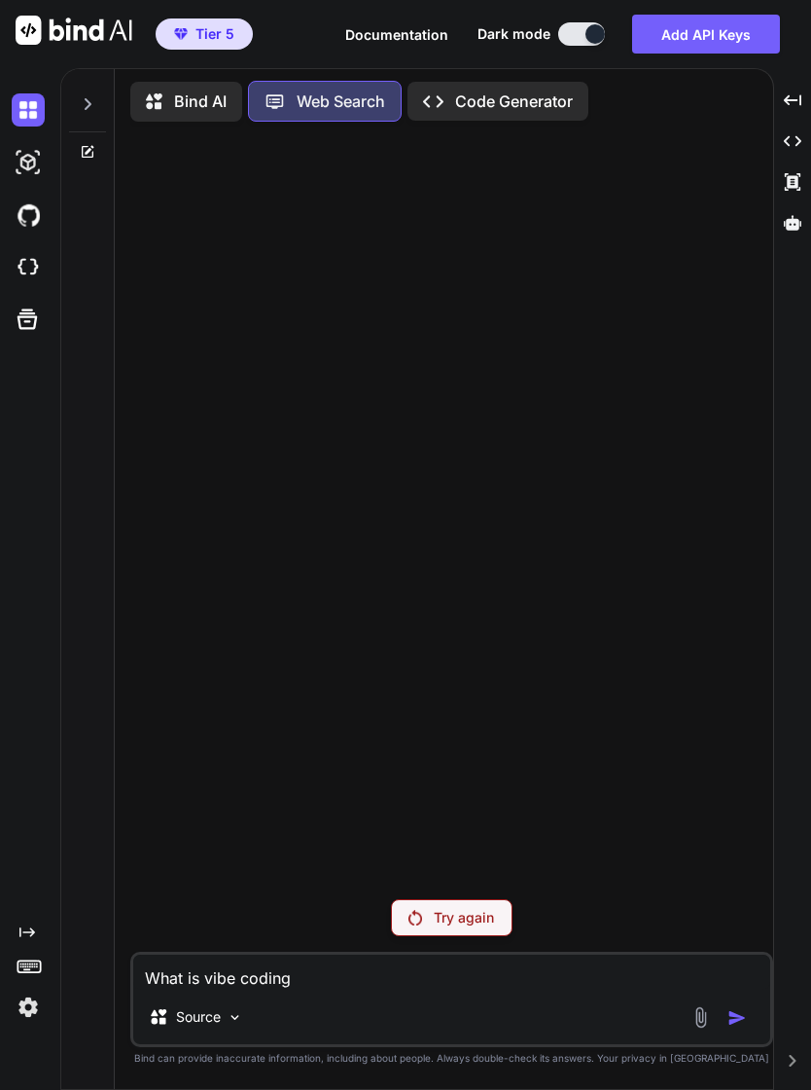
click at [22, 171] on img at bounding box center [28, 162] width 33 height 33
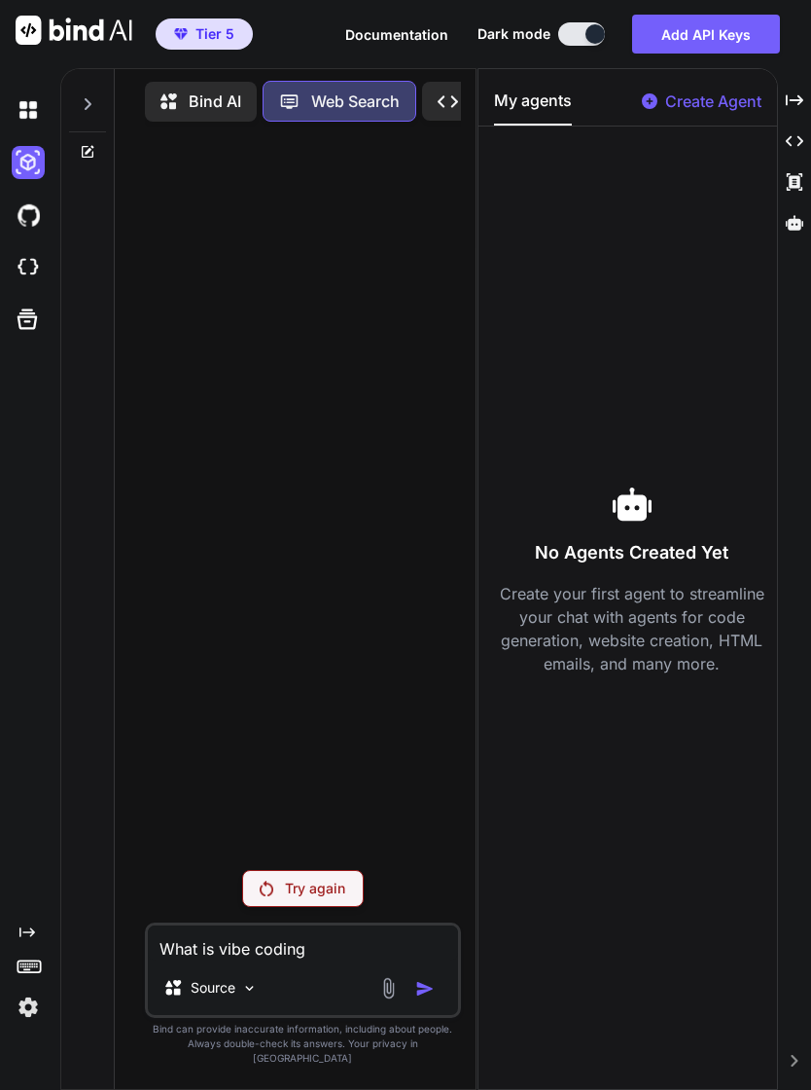
click at [345, 898] on p "Try again" at bounding box center [315, 887] width 60 height 19
click at [180, 94] on icon at bounding box center [171, 103] width 20 height 20
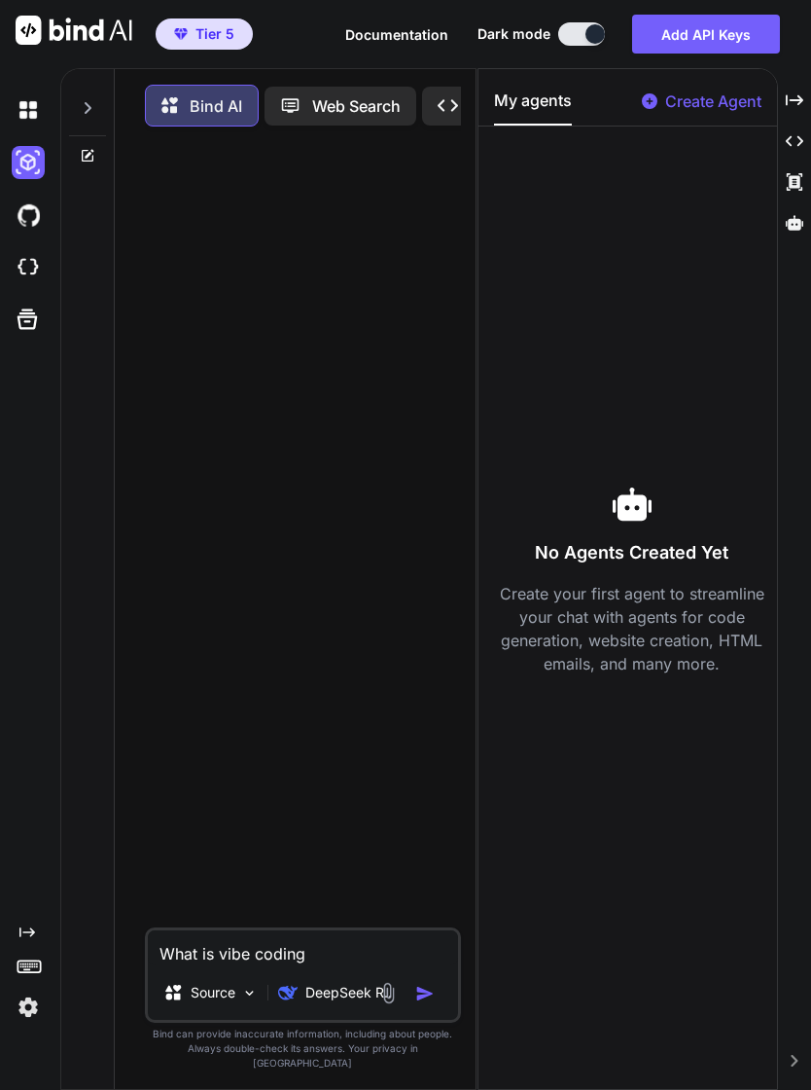
click at [440, 1003] on button "button" at bounding box center [428, 993] width 27 height 19
type textarea "x"
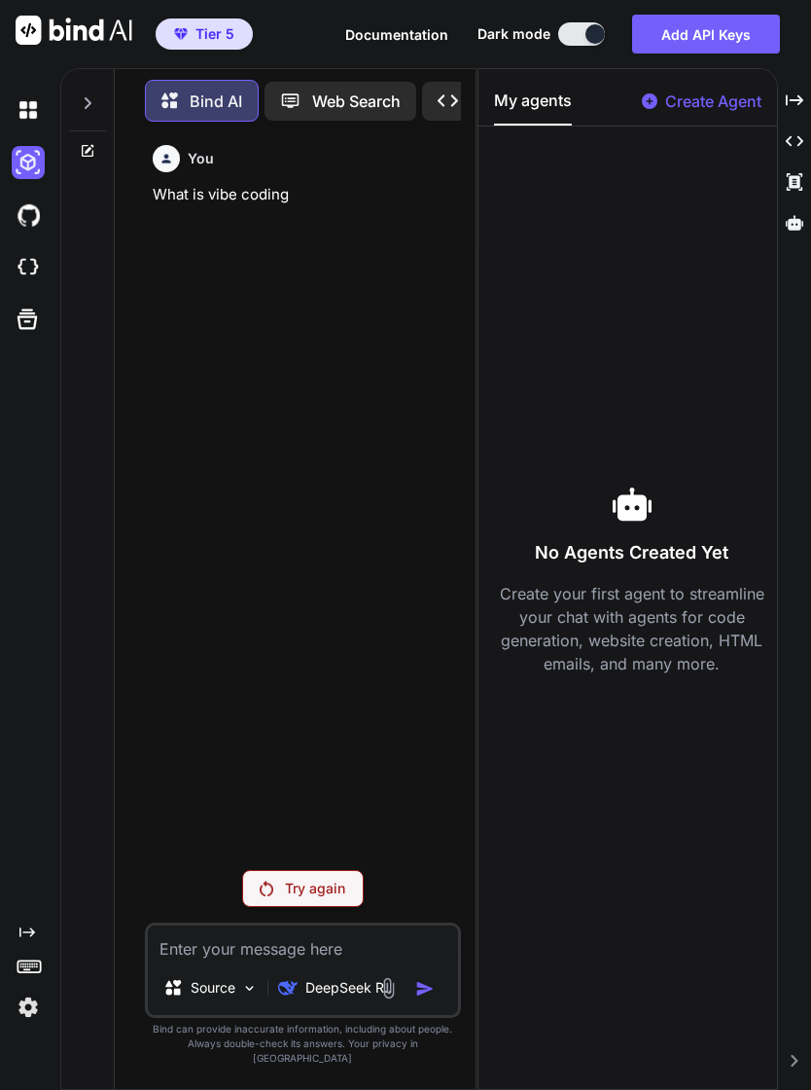
type textarea "x"
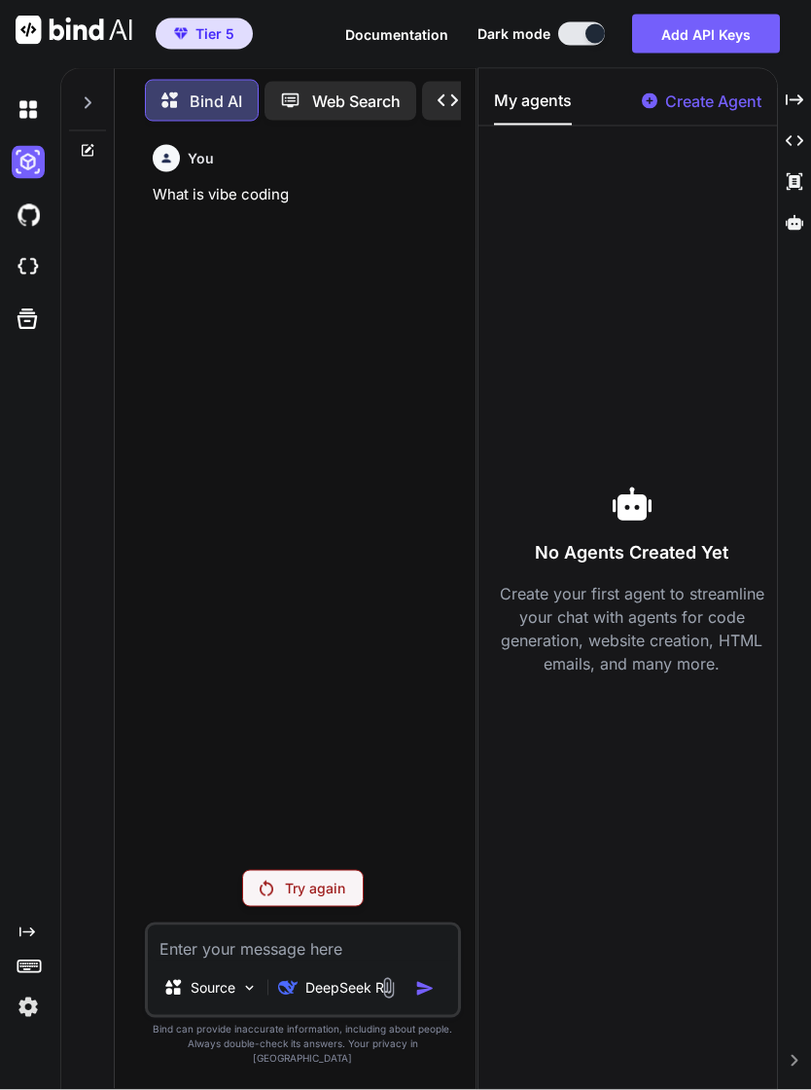
scroll to position [7, 0]
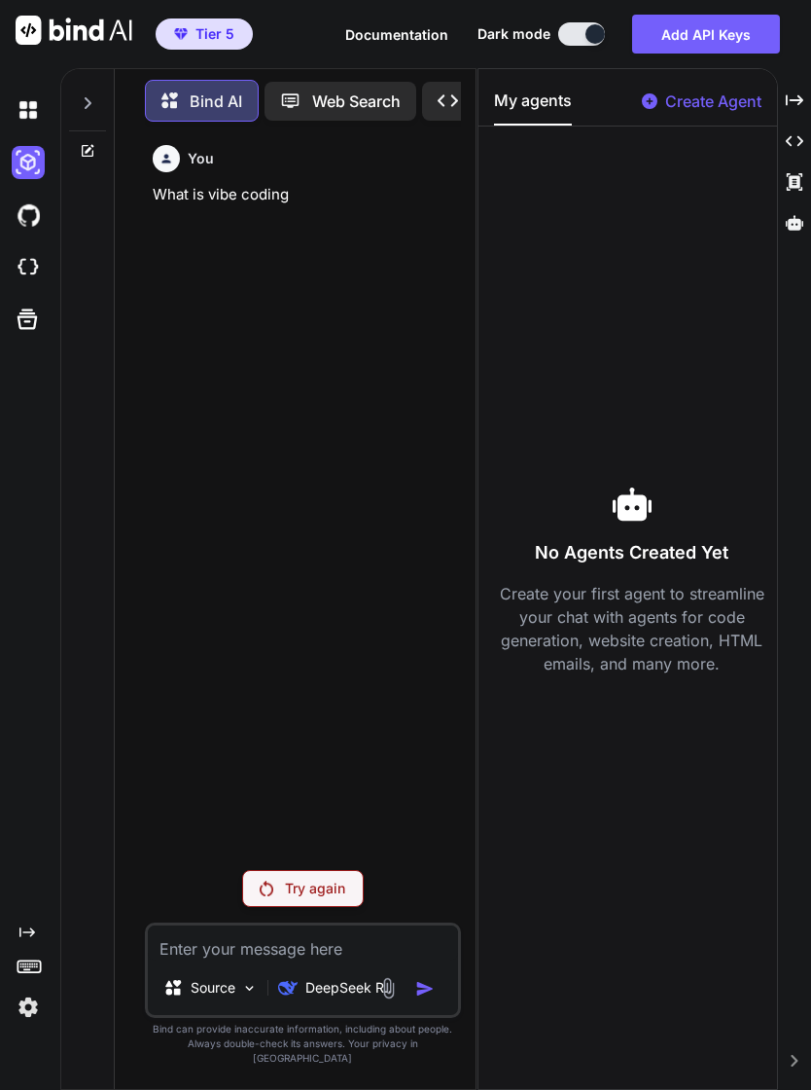
click at [802, 91] on icon "Created with Pixso." at bounding box center [795, 100] width 18 height 18
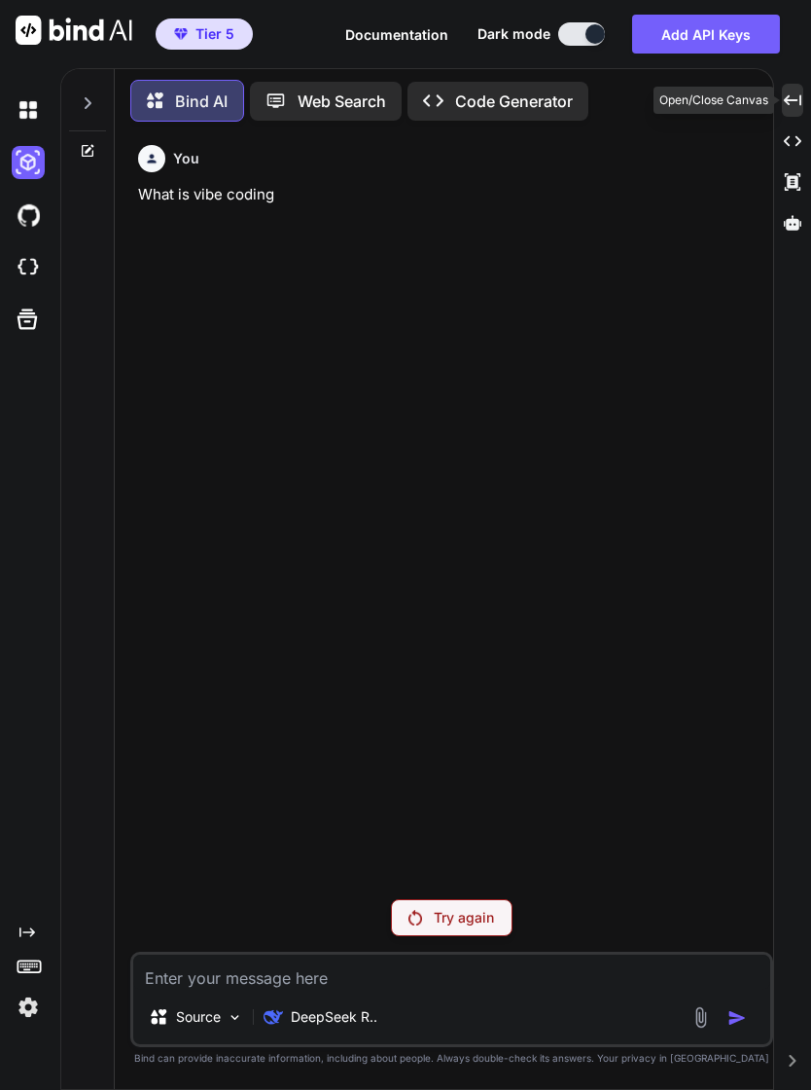
click at [43, 261] on img at bounding box center [28, 267] width 33 height 33
click at [36, 307] on icon at bounding box center [27, 318] width 27 height 27
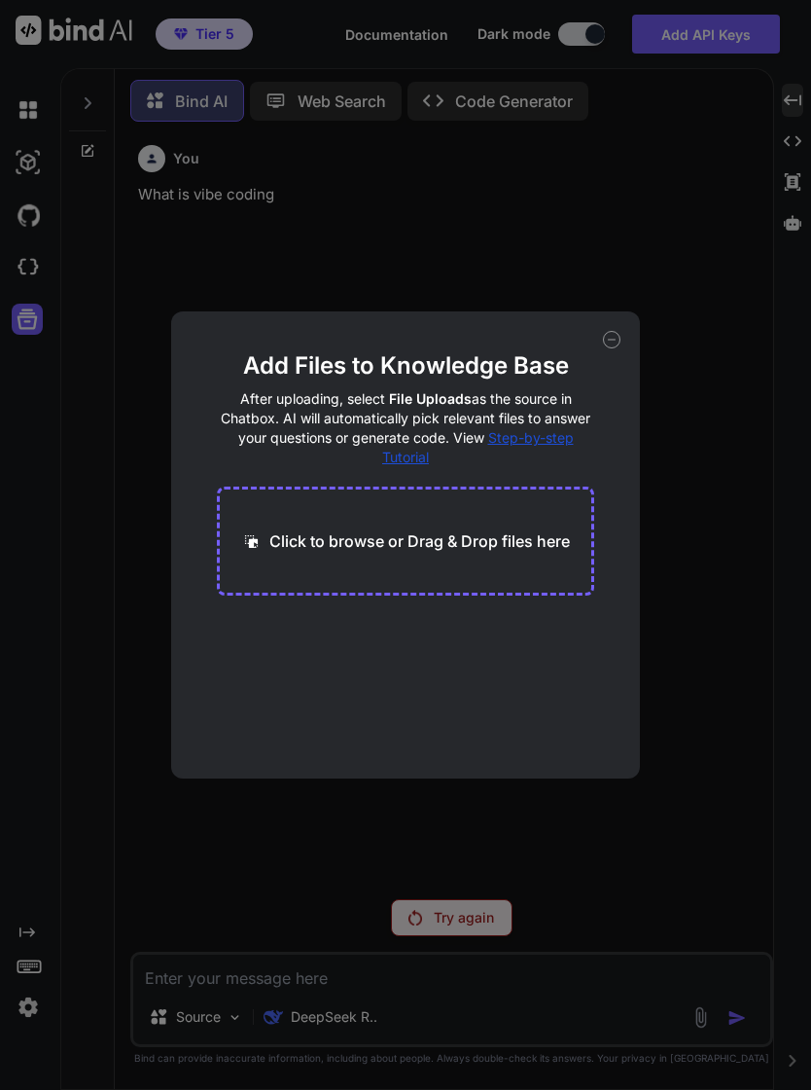
click at [41, 257] on div "Add Files to Knowledge Base After uploading, select File Uploads as the source …" at bounding box center [405, 545] width 811 height 1090
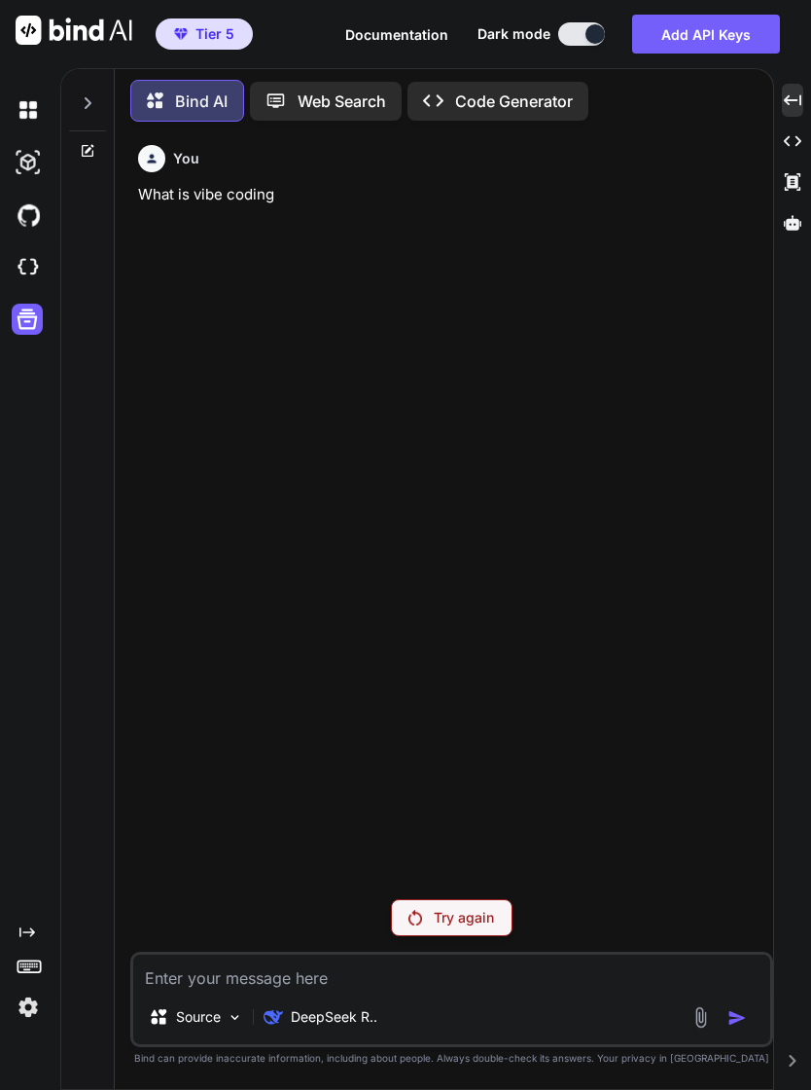
click at [33, 211] on img at bounding box center [28, 214] width 33 height 33
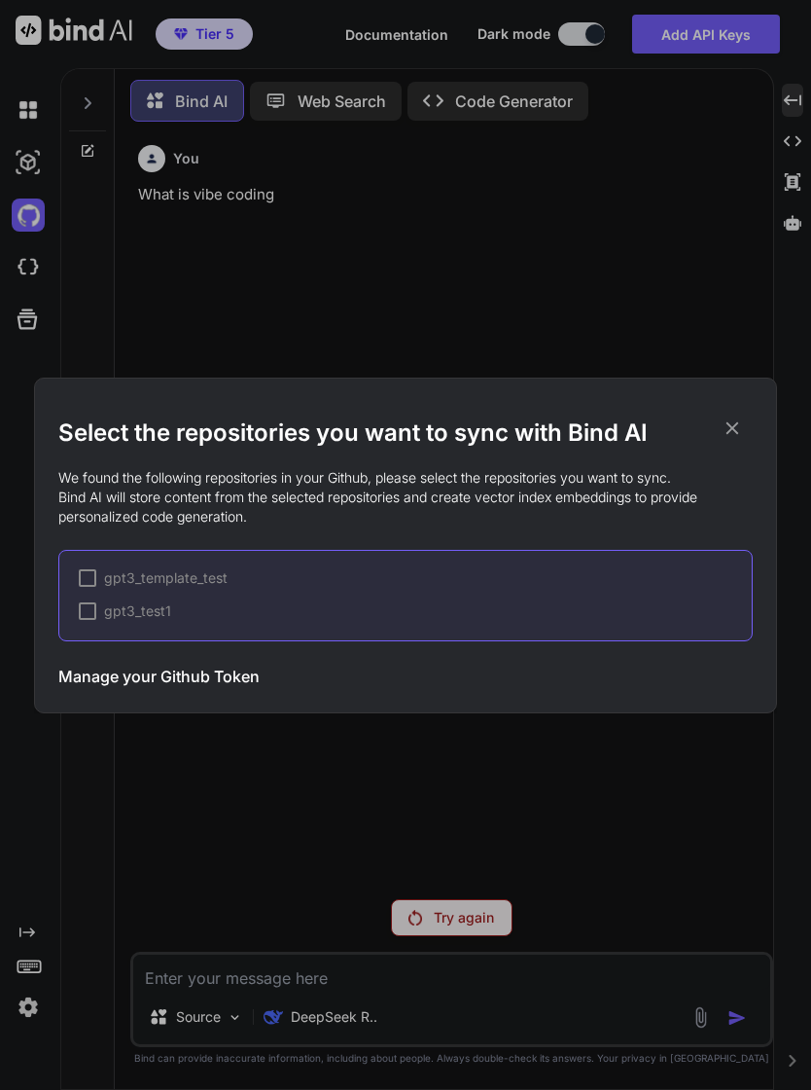
click at [24, 161] on div "Select the repositories you want to sync with Bind AI We found the following re…" at bounding box center [405, 545] width 811 height 1090
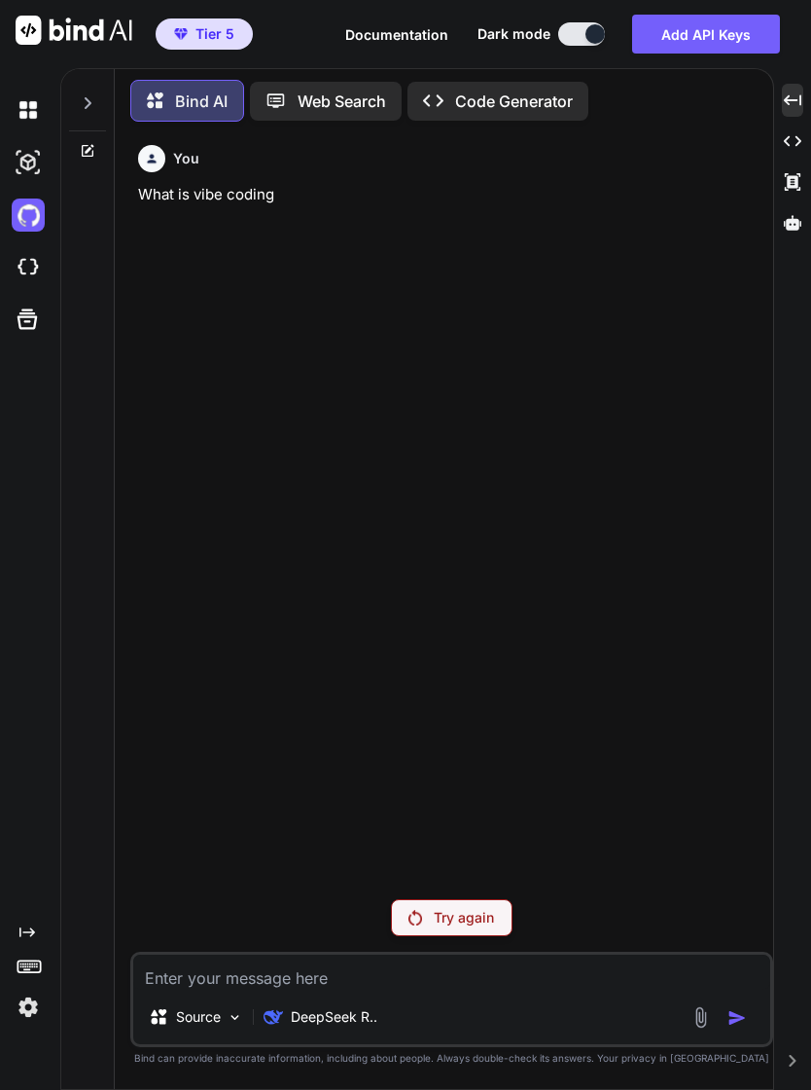
click at [27, 117] on img at bounding box center [28, 109] width 33 height 33
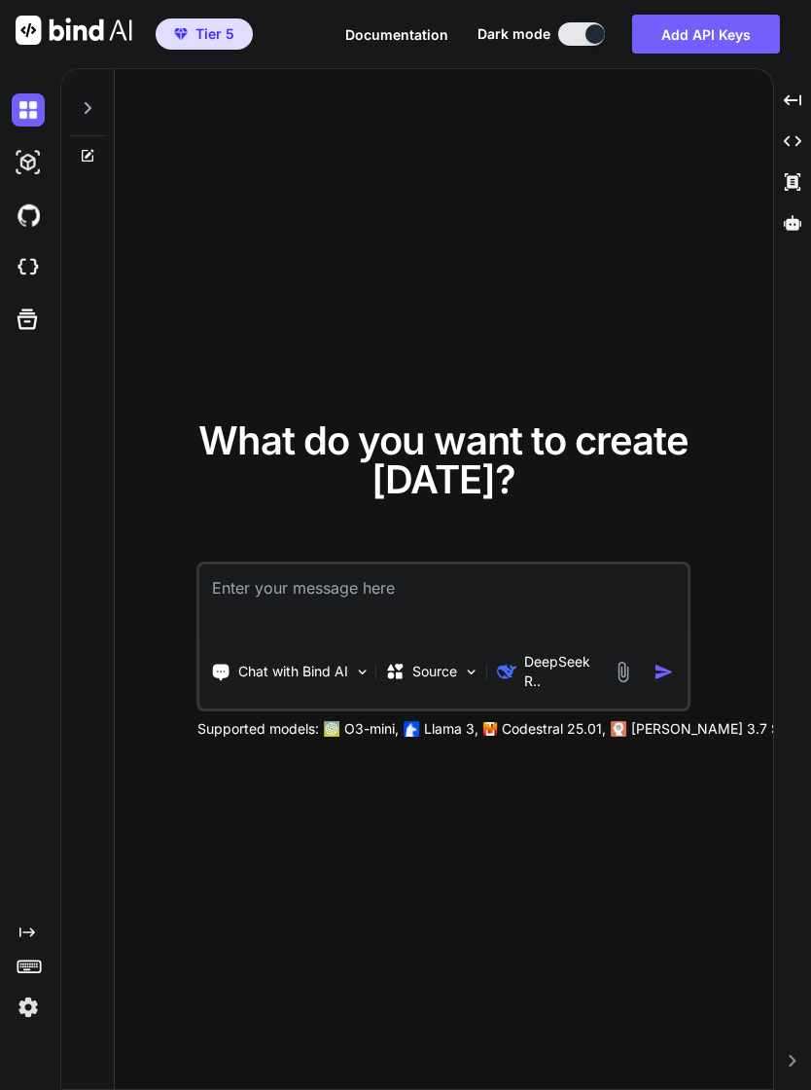
click at [336, 605] on textarea at bounding box center [444, 600] width 488 height 72
type textarea "What is vibe coding"
click at [665, 681] on img "button" at bounding box center [664, 672] width 20 height 20
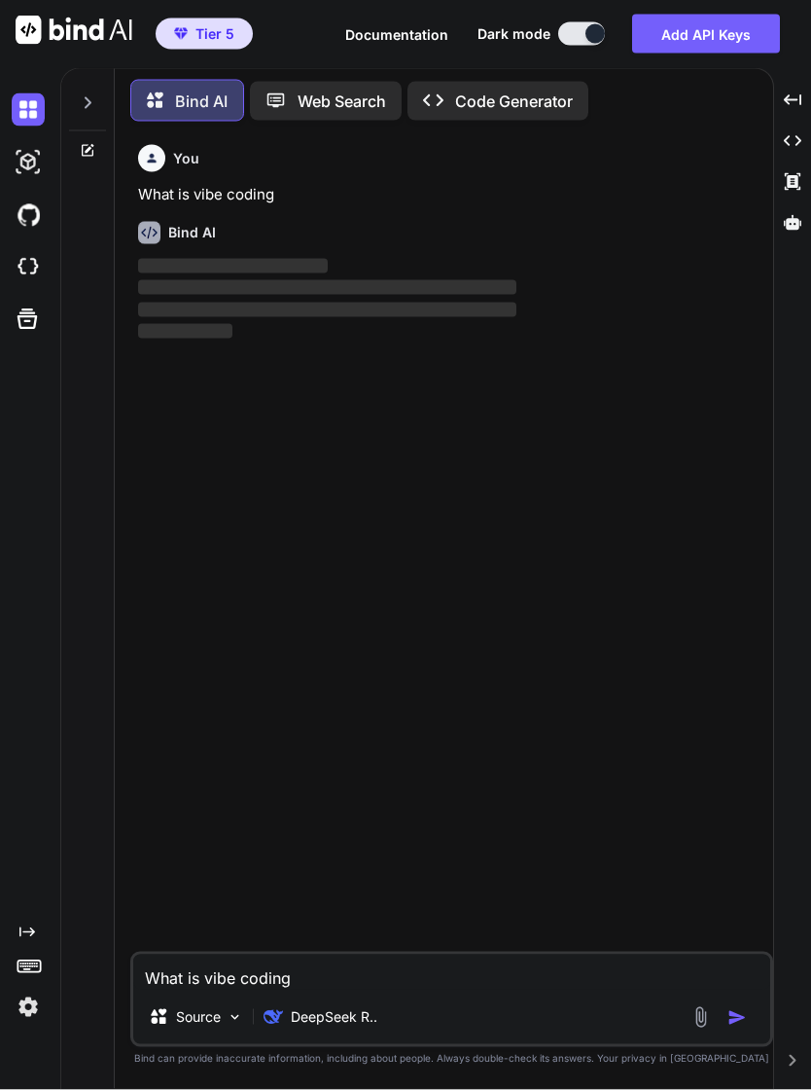
scroll to position [33, 0]
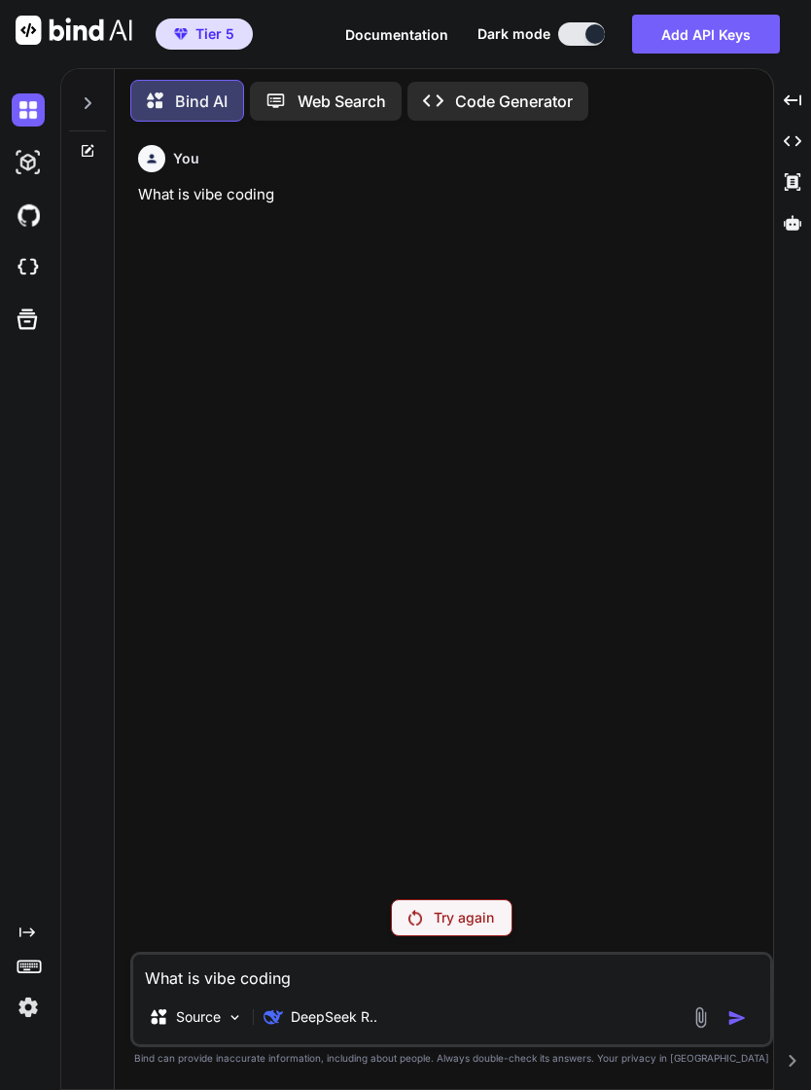
click at [549, 505] on div "You What is vibe coding" at bounding box center [453, 510] width 639 height 746
click at [559, 585] on div "You What is vibe coding" at bounding box center [453, 510] width 639 height 746
click at [38, 93] on img at bounding box center [28, 109] width 33 height 33
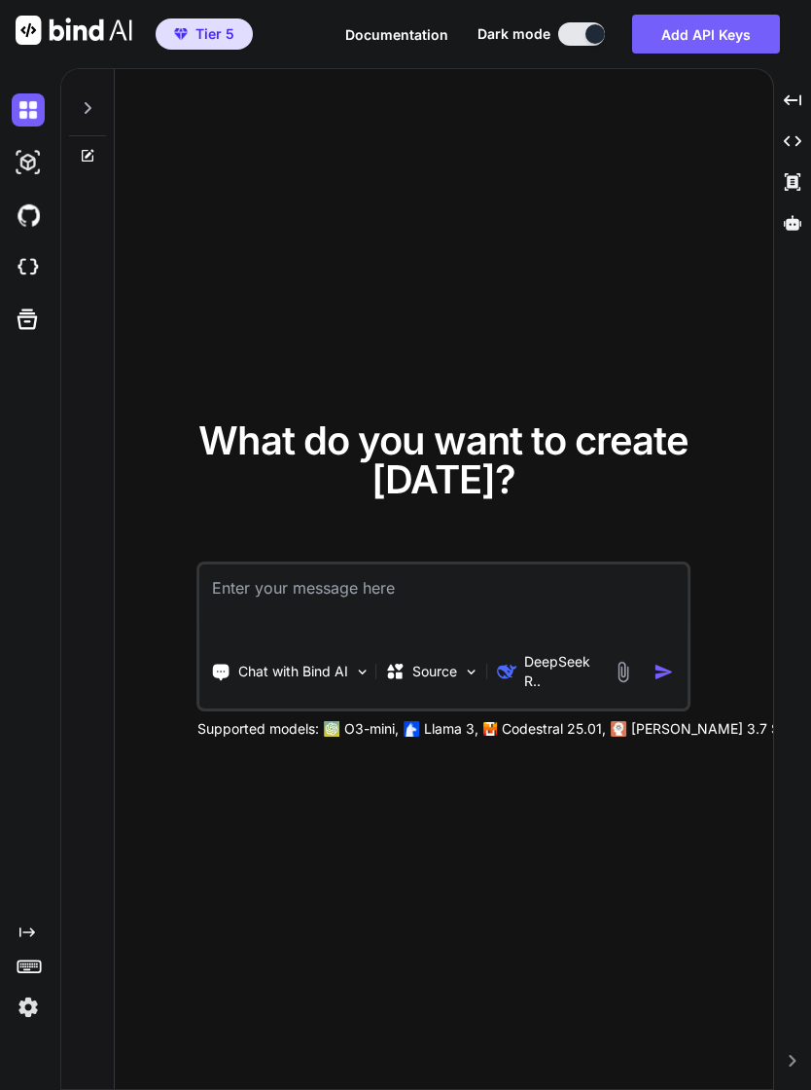
click at [359, 663] on img at bounding box center [362, 671] width 17 height 17
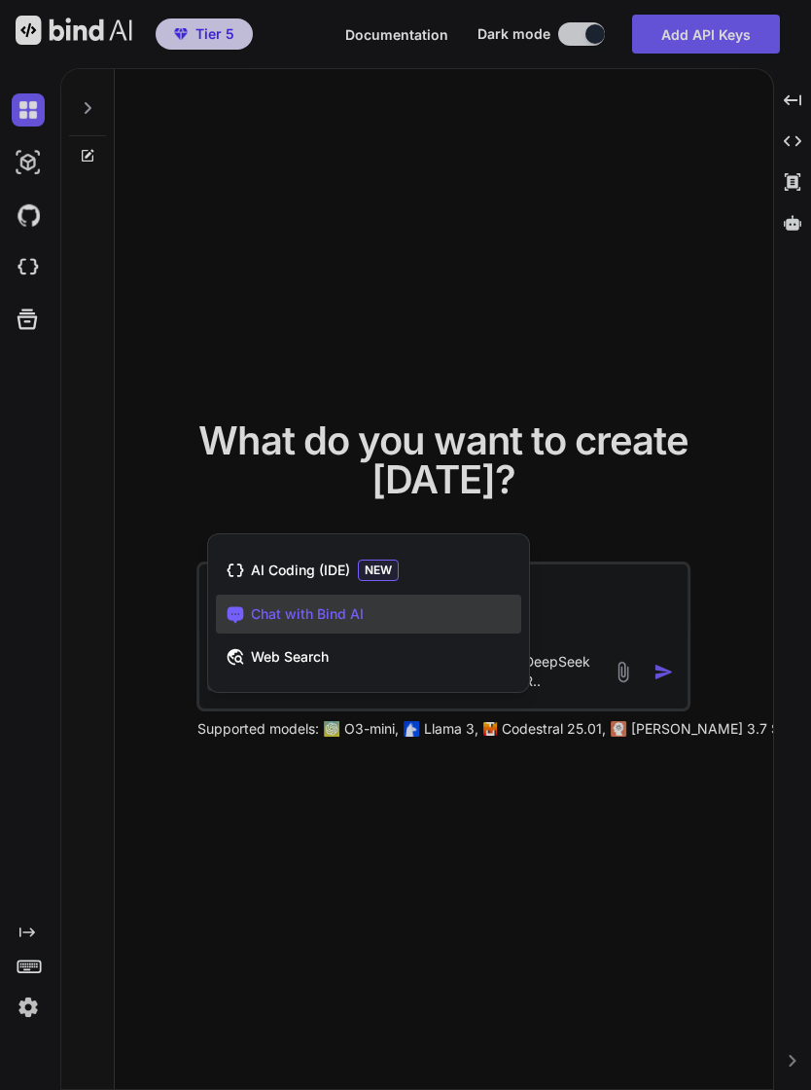
click at [417, 603] on div "Chat with Bind AI" at bounding box center [368, 613] width 305 height 39
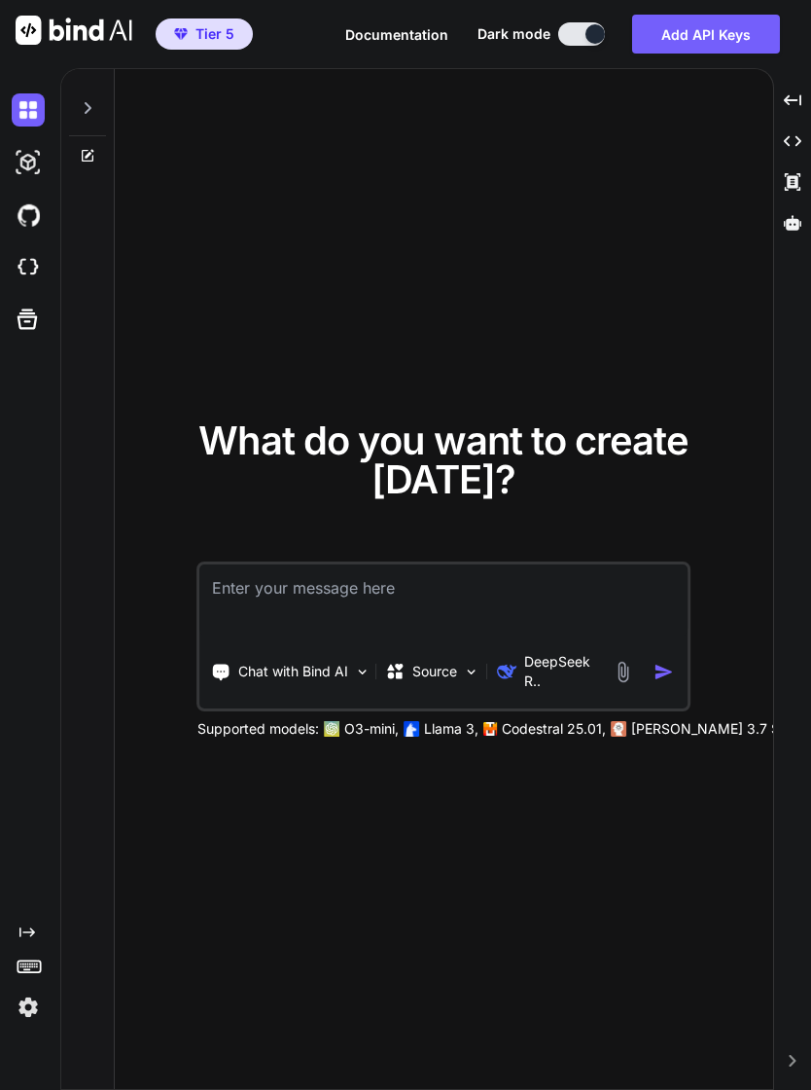
click at [361, 575] on textarea at bounding box center [444, 600] width 488 height 72
type textarea "What is vibe coding"
click at [673, 662] on img "button" at bounding box center [664, 672] width 20 height 20
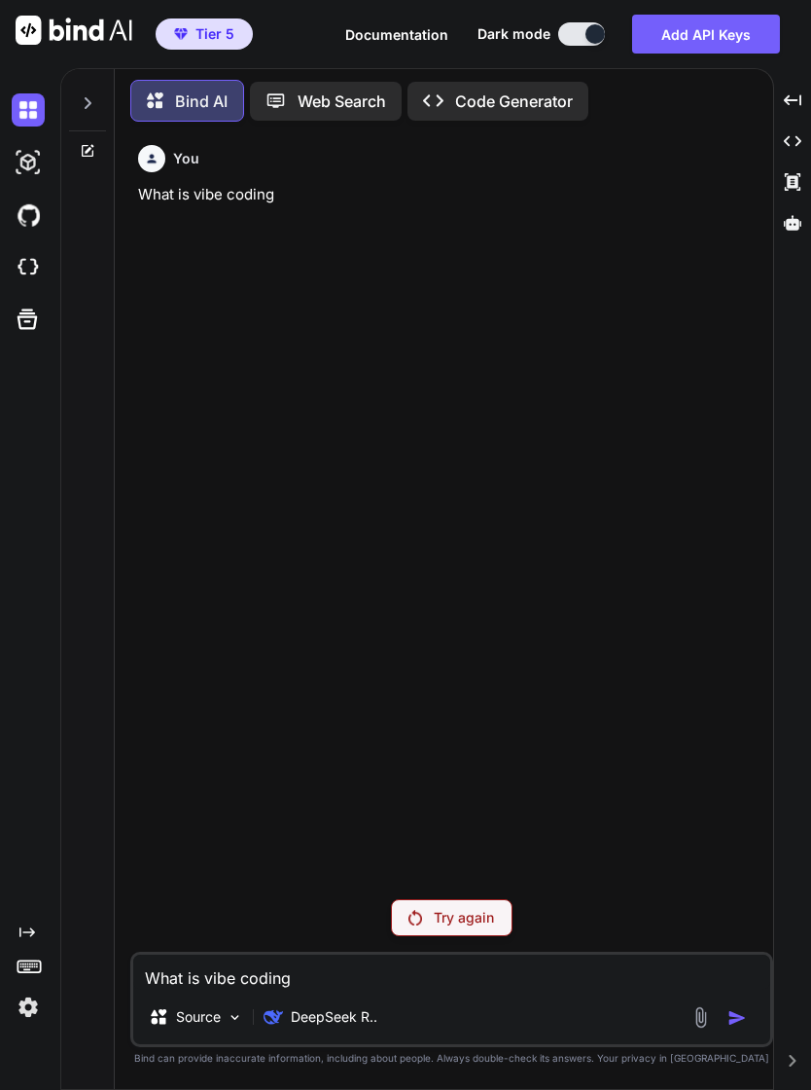
click at [230, 35] on span "Tier 5" at bounding box center [215, 33] width 39 height 19
click at [211, 33] on span "Tier 5" at bounding box center [215, 33] width 39 height 19
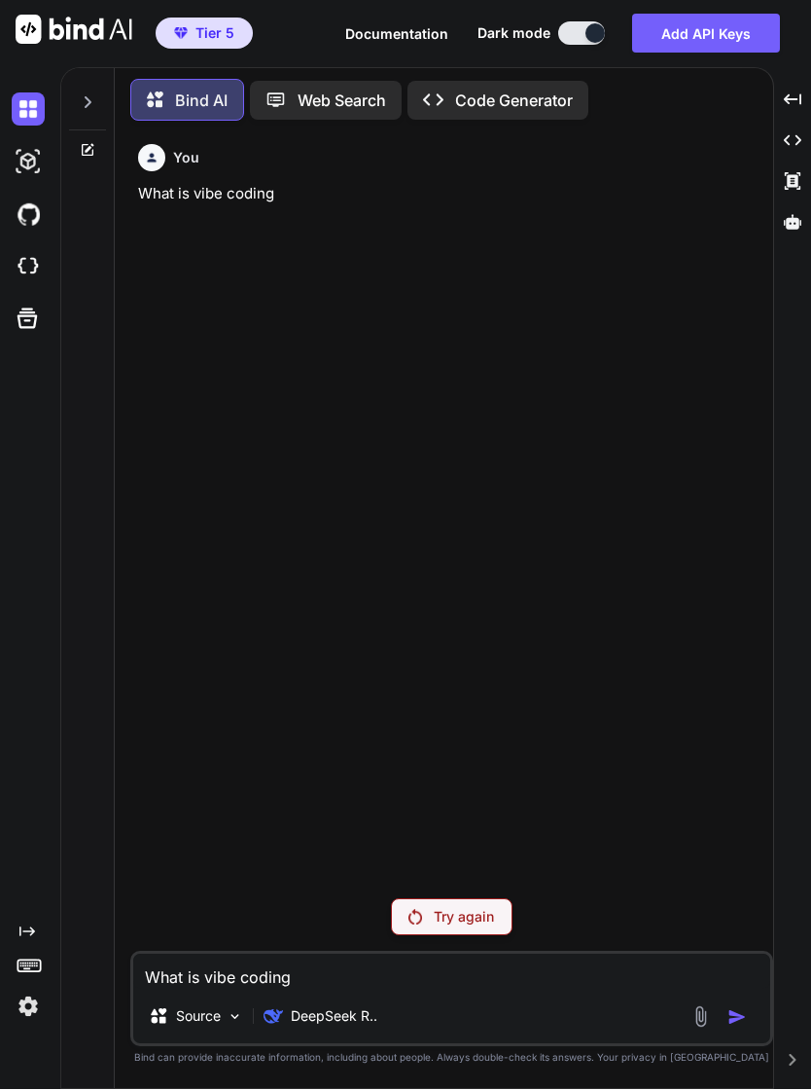
click at [97, 20] on img at bounding box center [74, 30] width 117 height 29
click at [117, 33] on img at bounding box center [74, 30] width 117 height 29
click at [28, 38] on img at bounding box center [74, 30] width 117 height 29
click at [27, 38] on img at bounding box center [74, 30] width 117 height 29
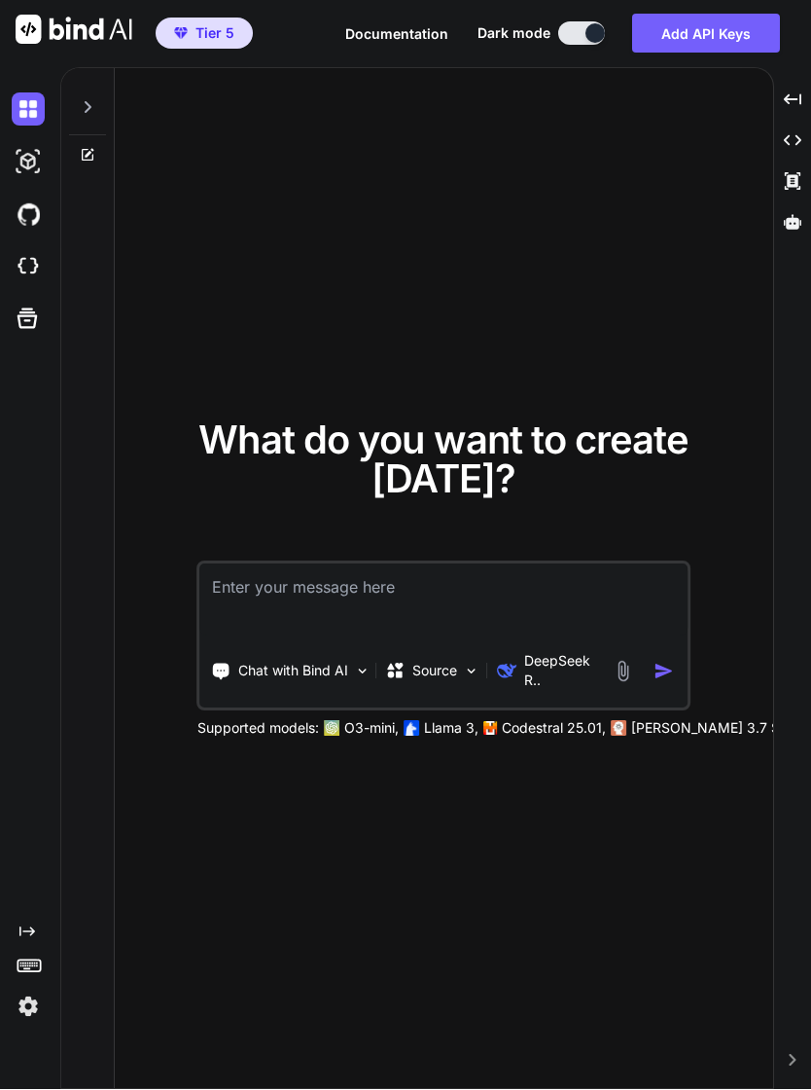
click at [451, 679] on p "Source" at bounding box center [434, 671] width 45 height 19
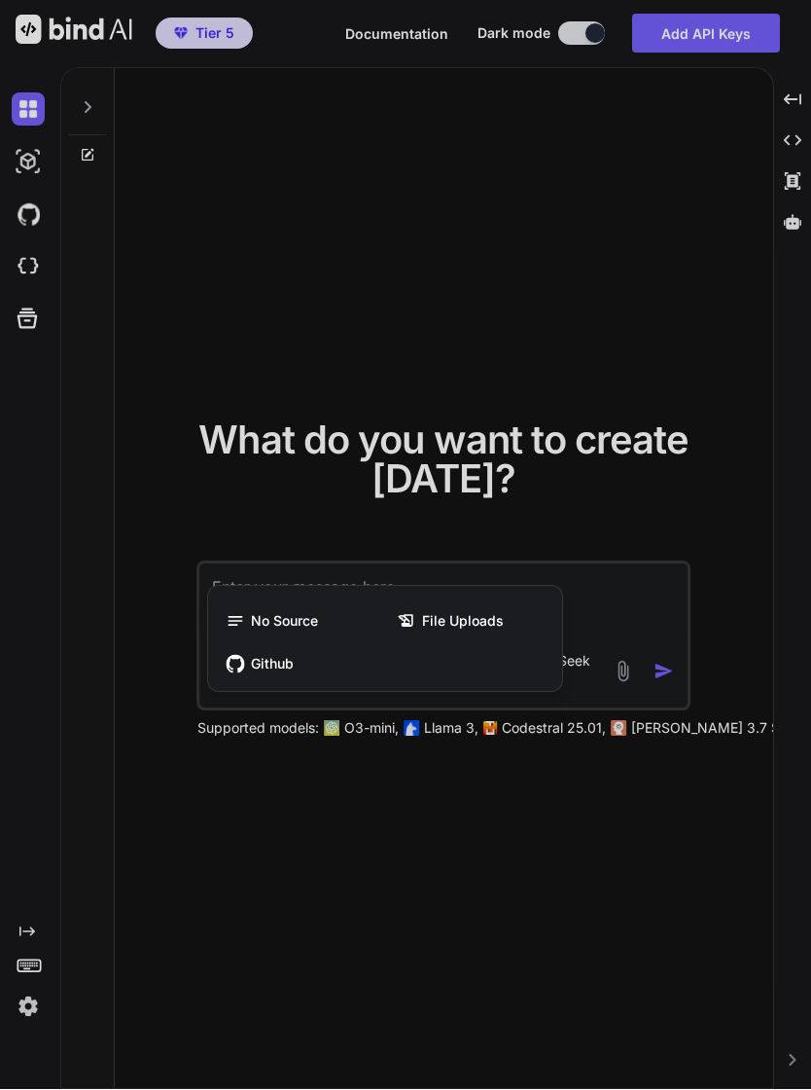
click at [290, 631] on span "No Source" at bounding box center [284, 621] width 67 height 19
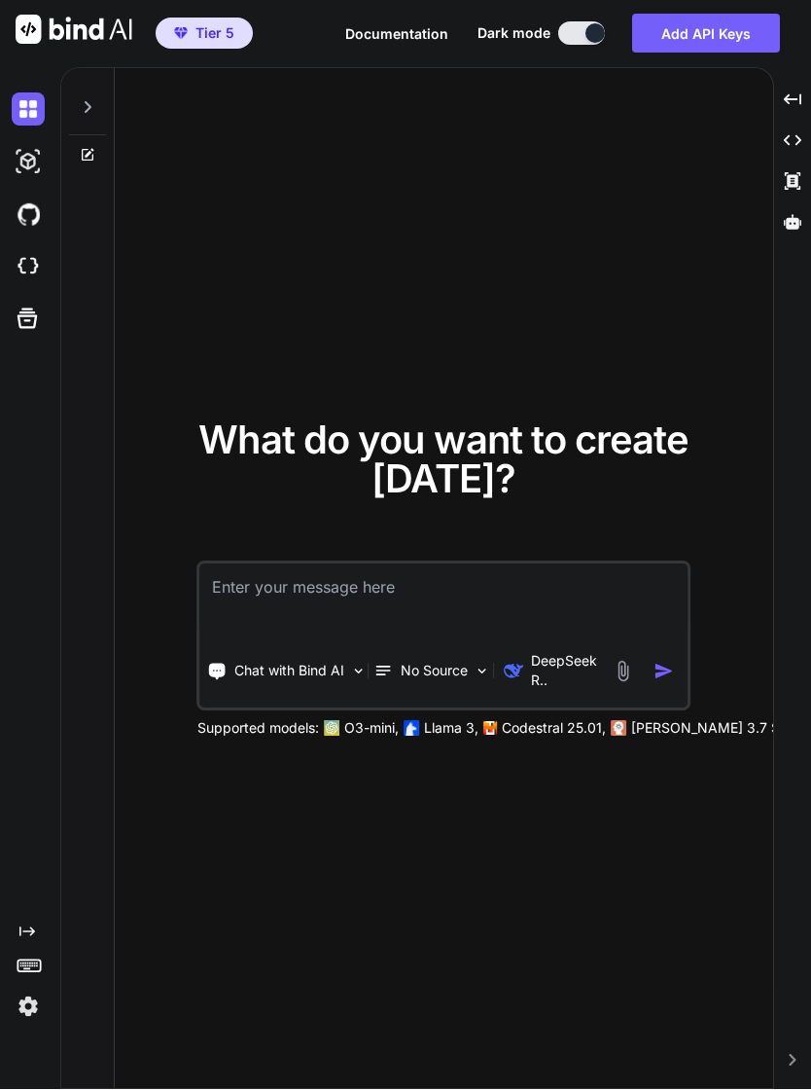
click at [455, 738] on p "Llama 3," at bounding box center [451, 728] width 54 height 19
click at [445, 738] on p "Llama 3," at bounding box center [451, 728] width 54 height 19
click at [442, 738] on p "Llama 3," at bounding box center [451, 728] width 54 height 19
click at [578, 677] on p "DeepSeek R.." at bounding box center [567, 671] width 73 height 39
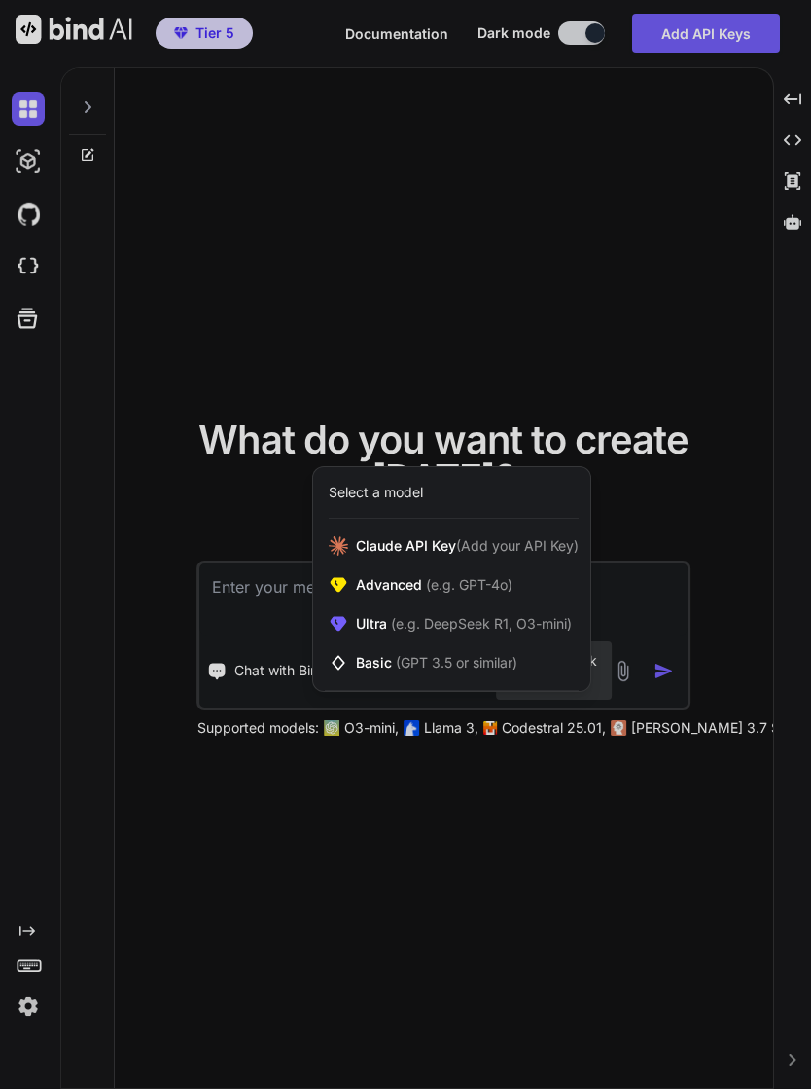
click at [469, 671] on span "(GPT 3.5 or similar)" at bounding box center [457, 663] width 122 height 17
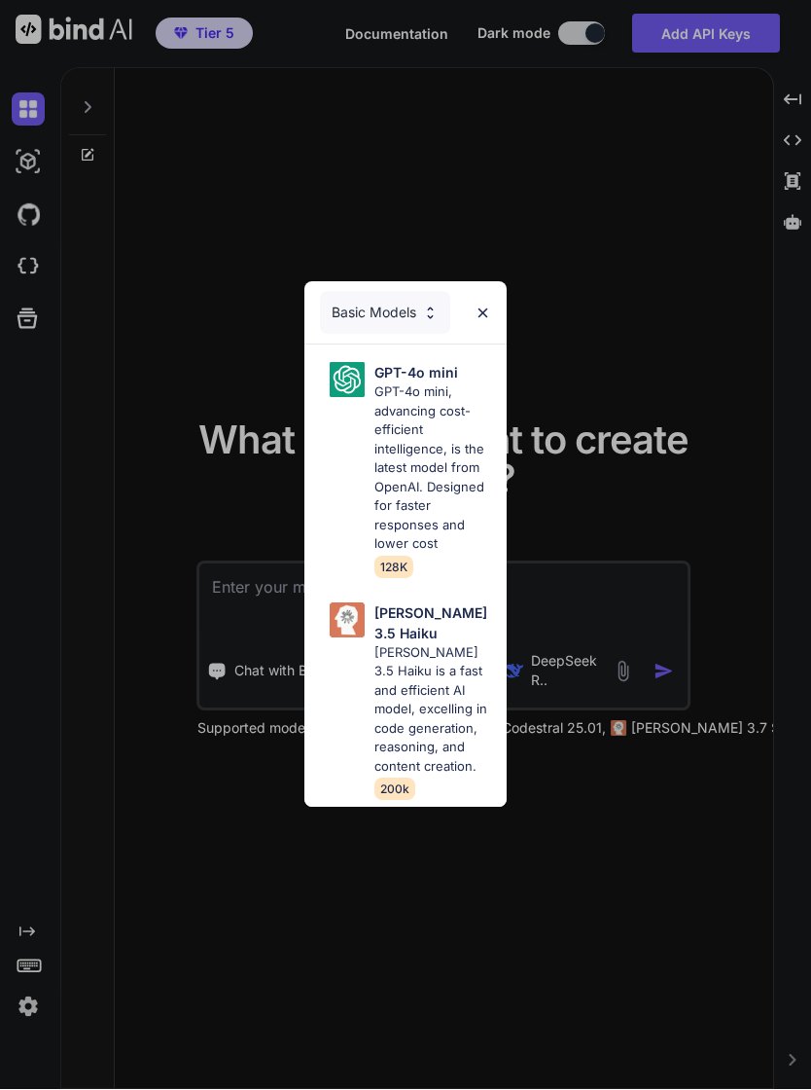
click at [421, 383] on p "GPT-4o mini" at bounding box center [417, 373] width 84 height 20
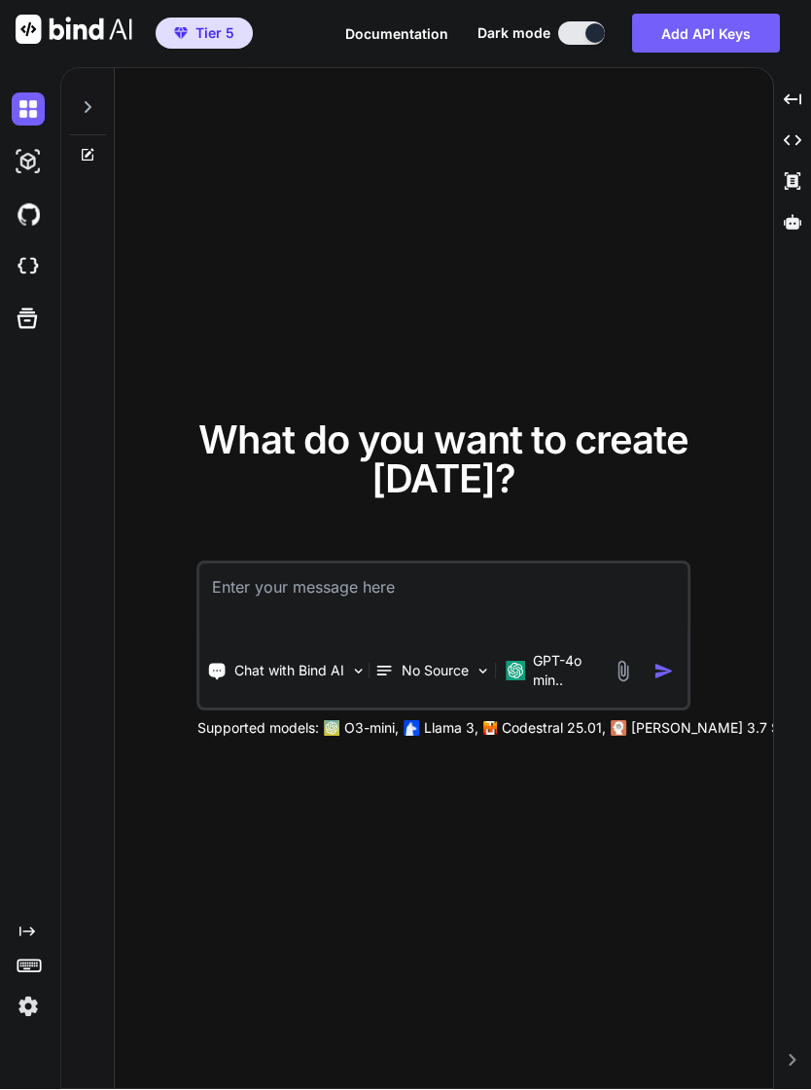
click at [337, 606] on textarea at bounding box center [444, 600] width 488 height 72
type textarea "What is vibe coding"
click at [672, 679] on img "button" at bounding box center [664, 672] width 20 height 20
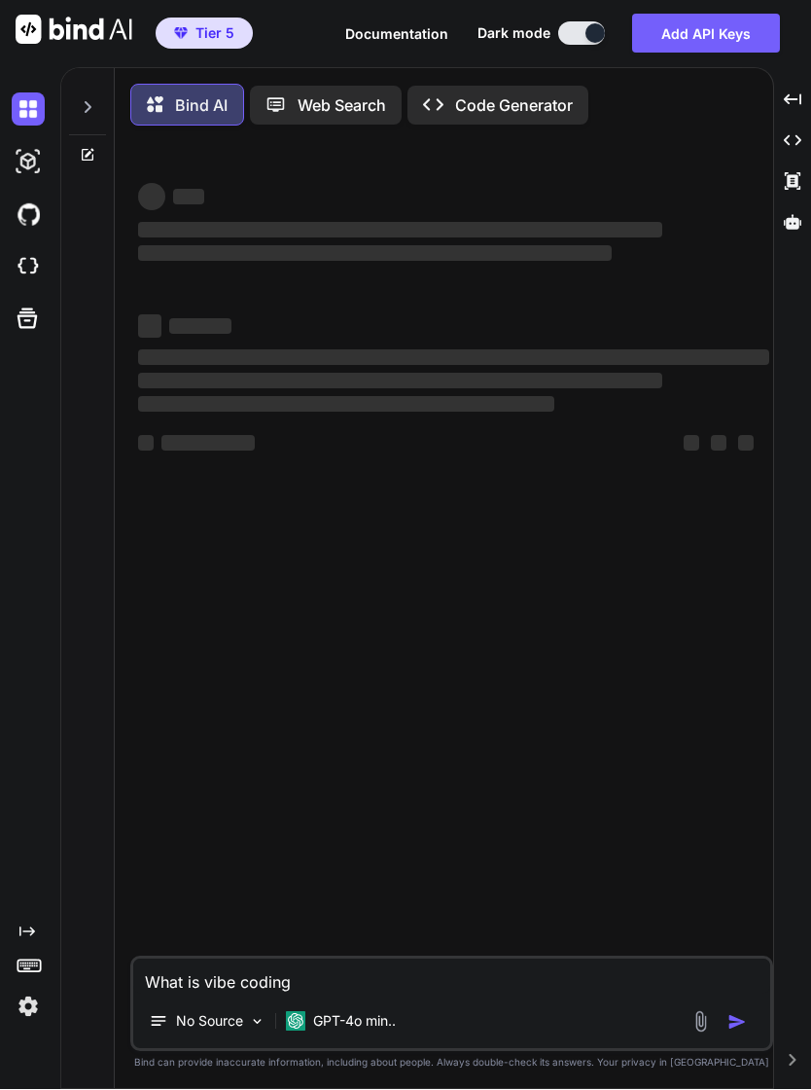
scroll to position [5, 0]
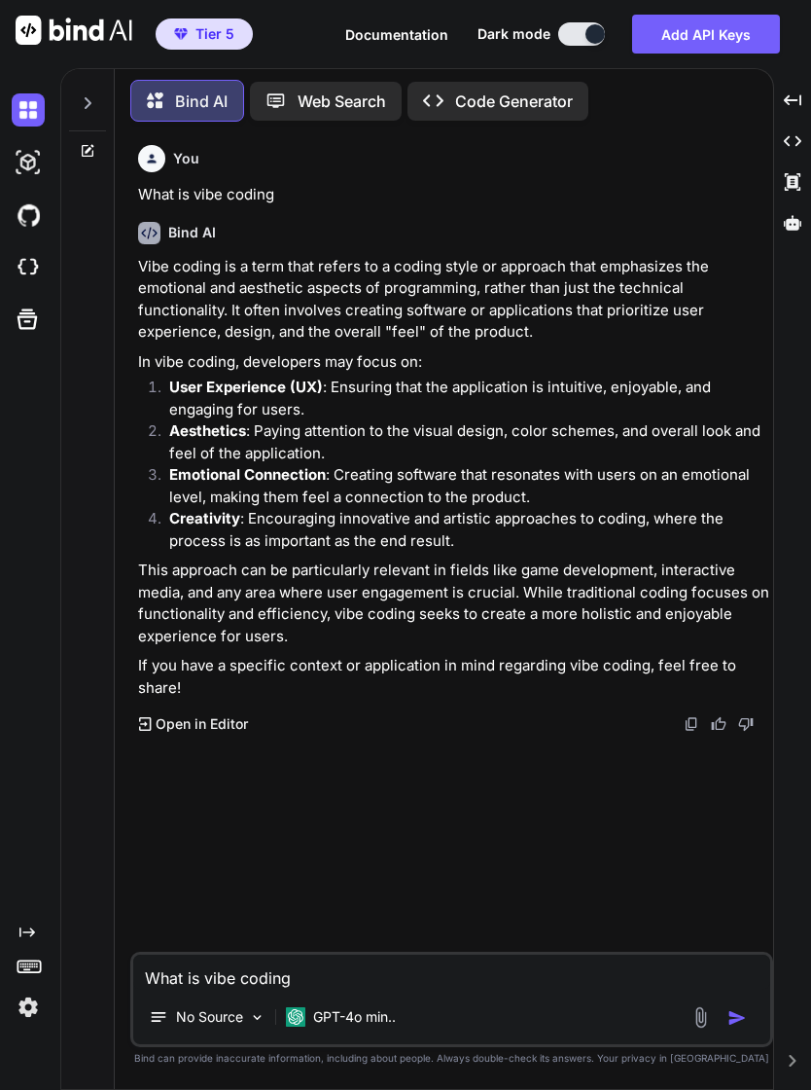
click at [95, 150] on div at bounding box center [87, 151] width 53 height 16
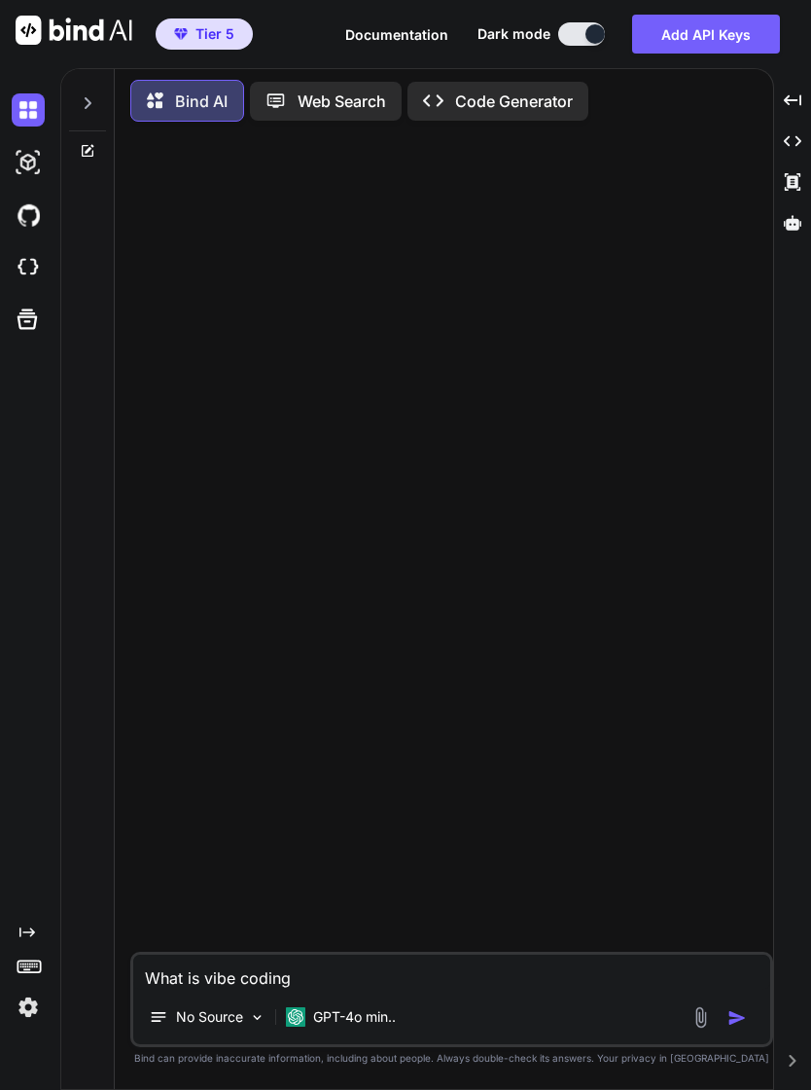
click at [512, 989] on textarea "What is vibe coding" at bounding box center [451, 971] width 637 height 35
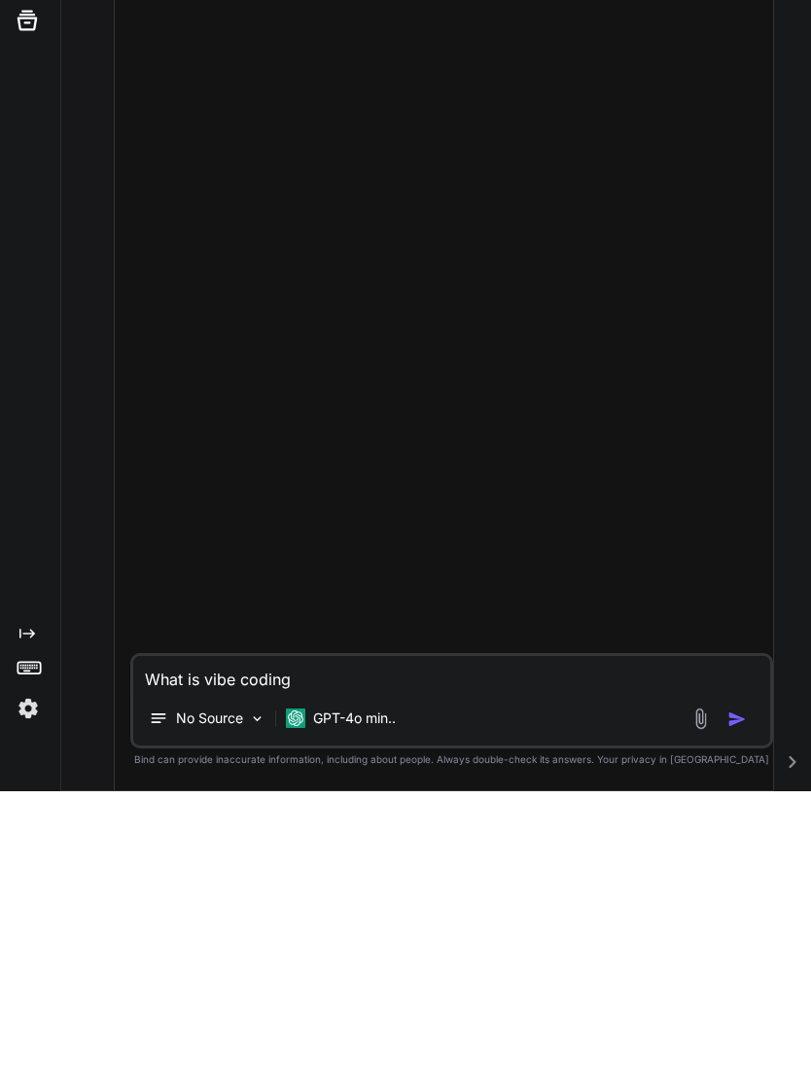
click at [340, 954] on textarea "What is vibe coding" at bounding box center [451, 971] width 637 height 35
click at [339, 954] on textarea "What is vibe coding" at bounding box center [451, 971] width 637 height 35
type textarea "What is wheat gluten"
click at [744, 1008] on img "button" at bounding box center [737, 1017] width 19 height 19
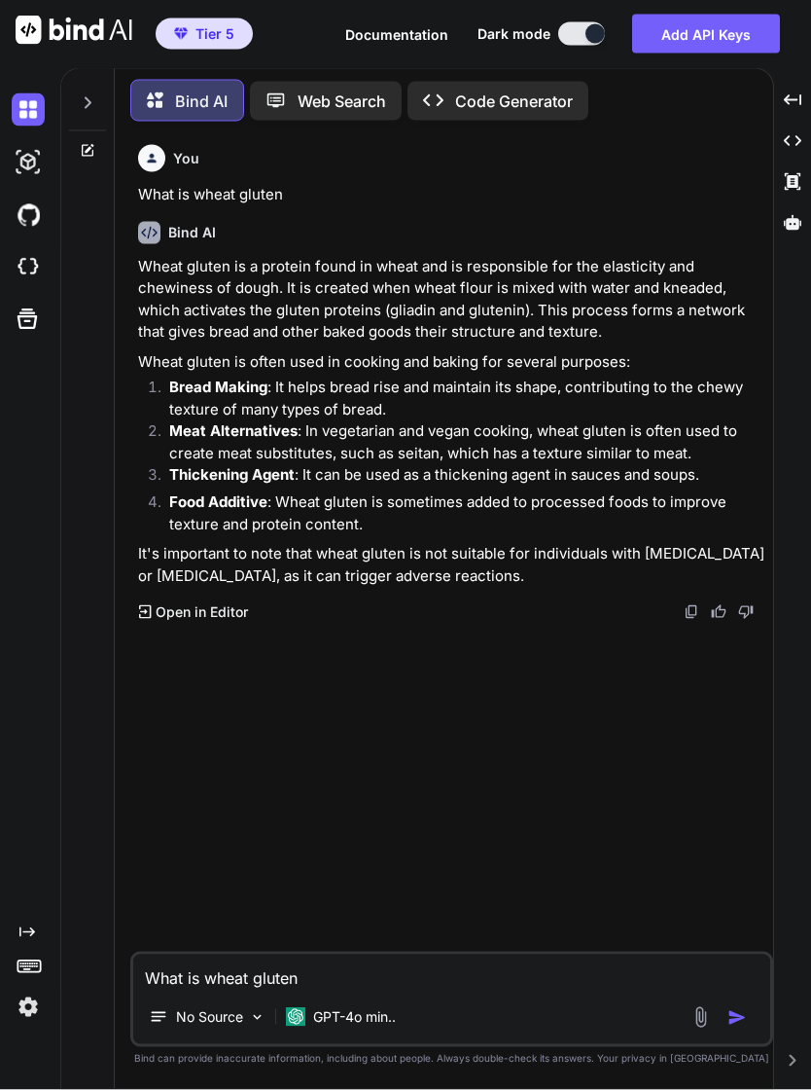
scroll to position [0, 0]
click at [363, 1026] on p "GPT-4o min.." at bounding box center [354, 1016] width 83 height 19
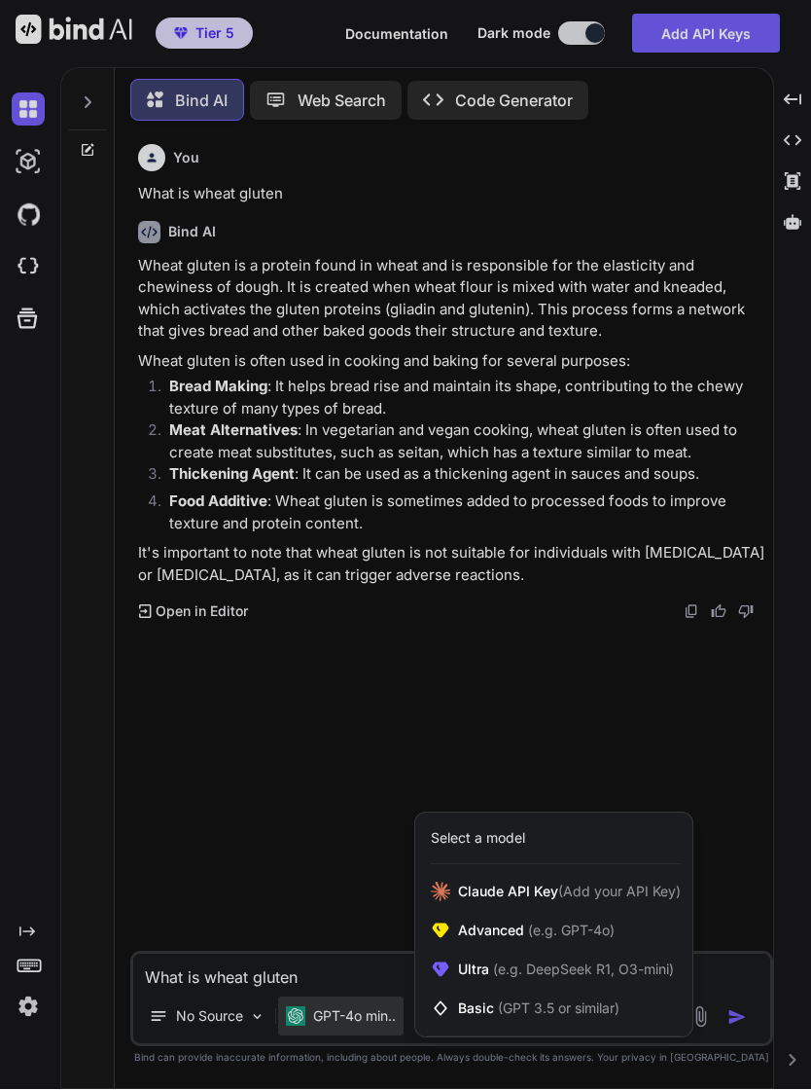
click at [600, 939] on span "(e.g. GPT-4o)" at bounding box center [569, 930] width 90 height 17
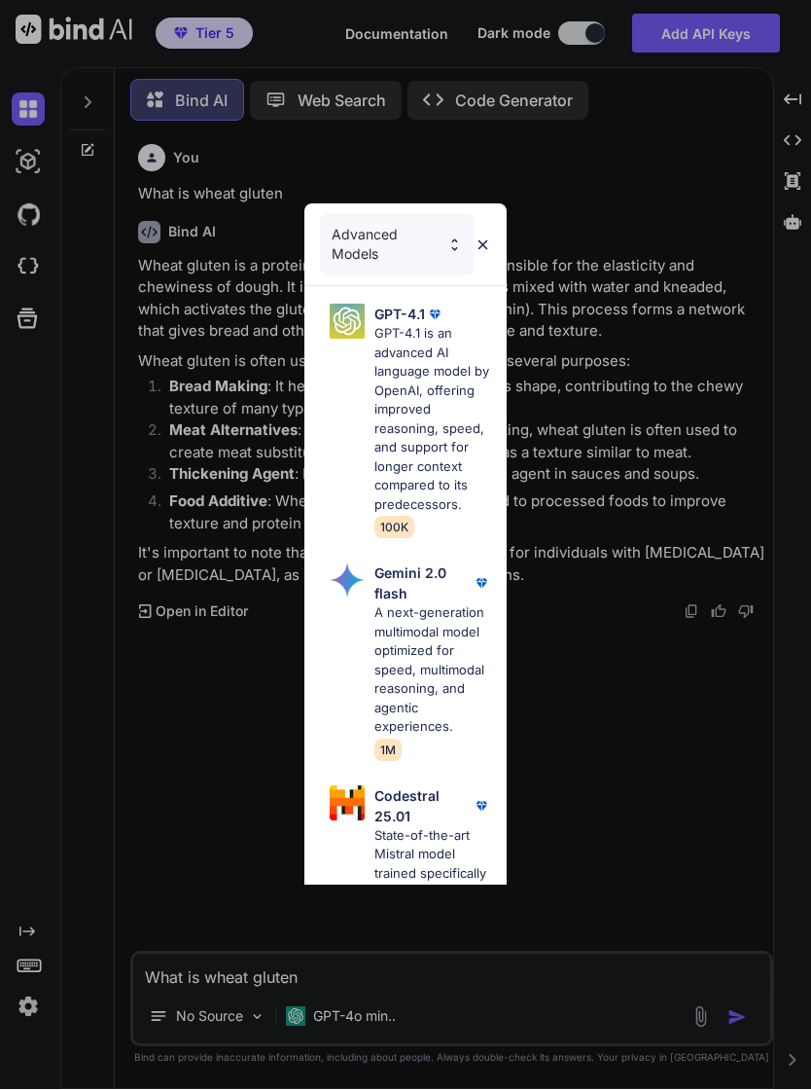
click at [435, 396] on p "GPT-4.1 is an advanced AI language model by OpenAI, offering improved reasoning…" at bounding box center [434, 420] width 118 height 190
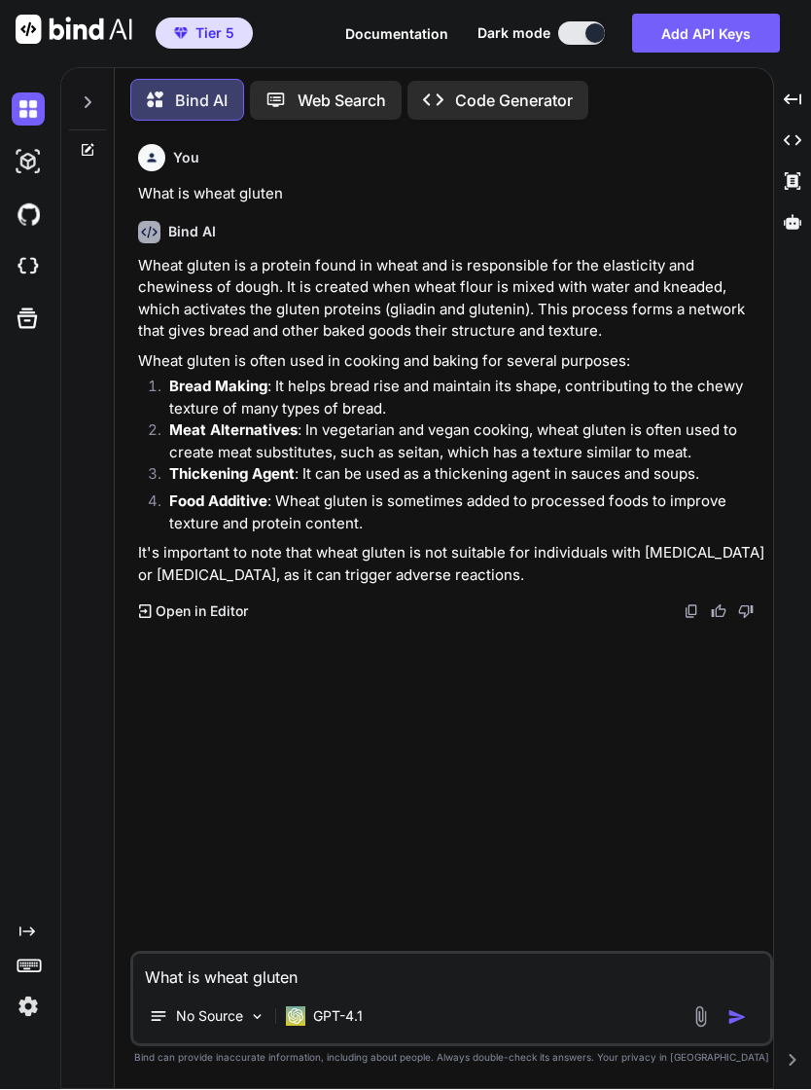
click at [318, 989] on textarea "What is wheat gluten" at bounding box center [451, 971] width 637 height 35
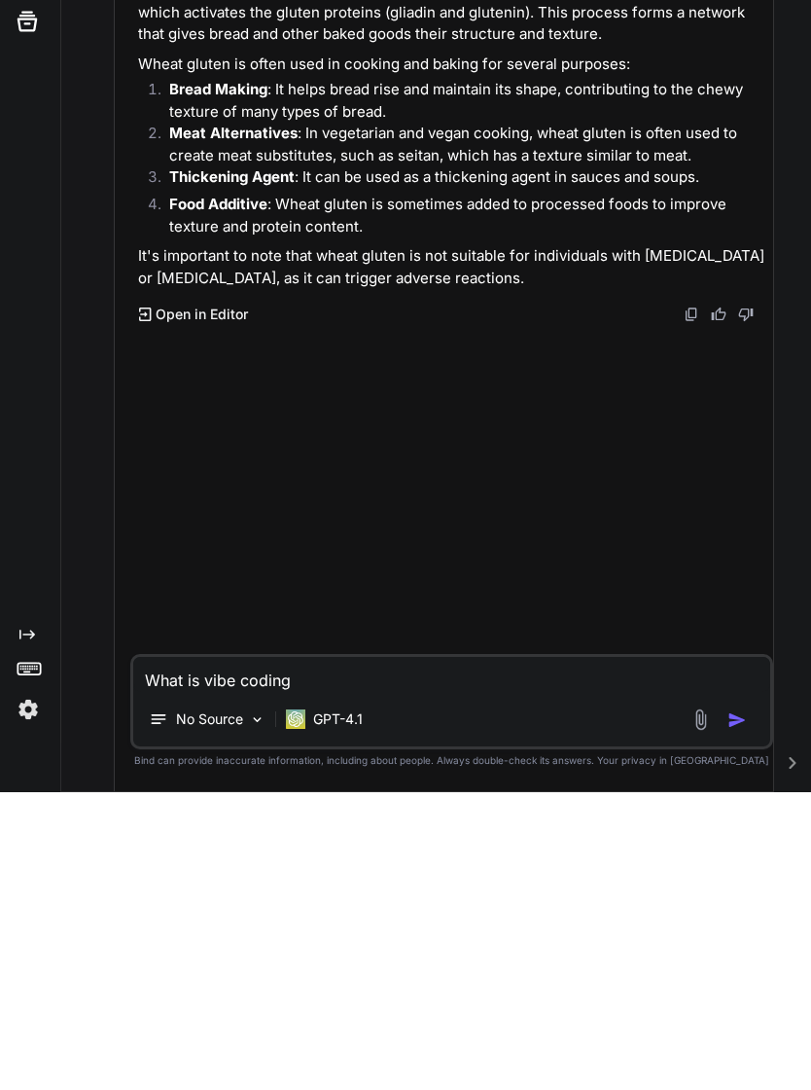
type textarea "What is vibe coding"
click at [743, 1008] on img "button" at bounding box center [737, 1017] width 19 height 19
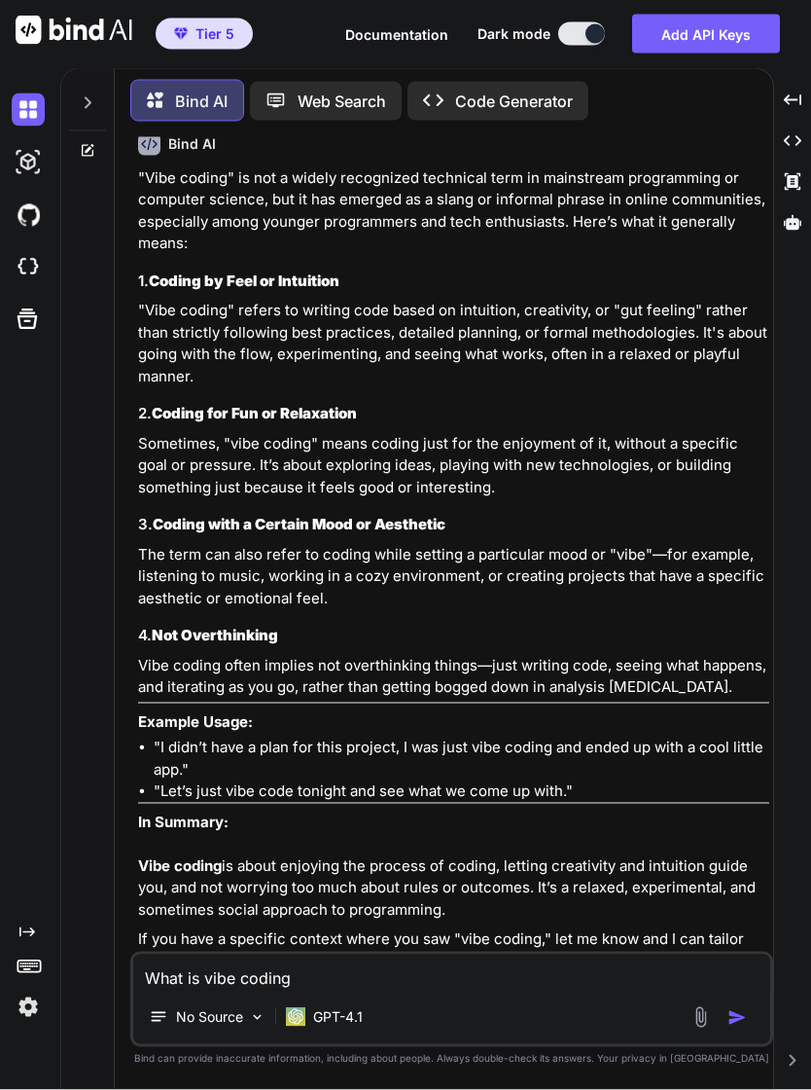
scroll to position [0, 0]
click at [344, 1026] on p "GPT-4.1" at bounding box center [338, 1016] width 50 height 19
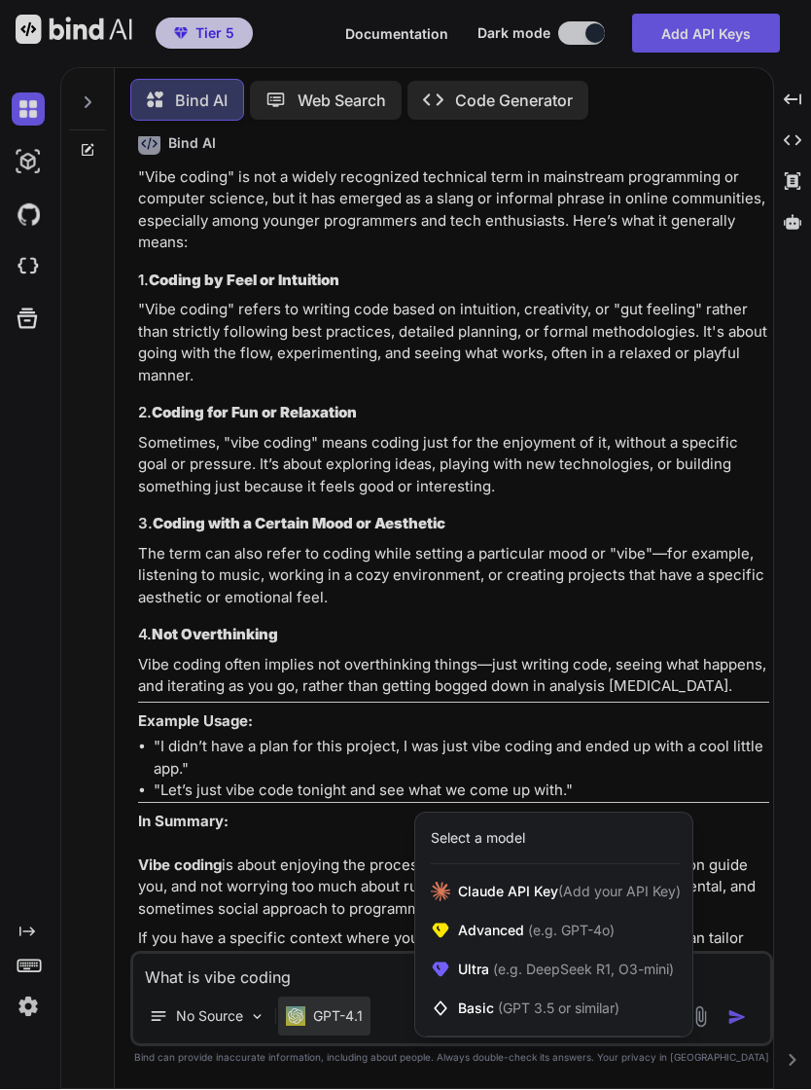
click at [571, 978] on span "(e.g. DeepSeek R1, O3-mini)" at bounding box center [581, 969] width 185 height 17
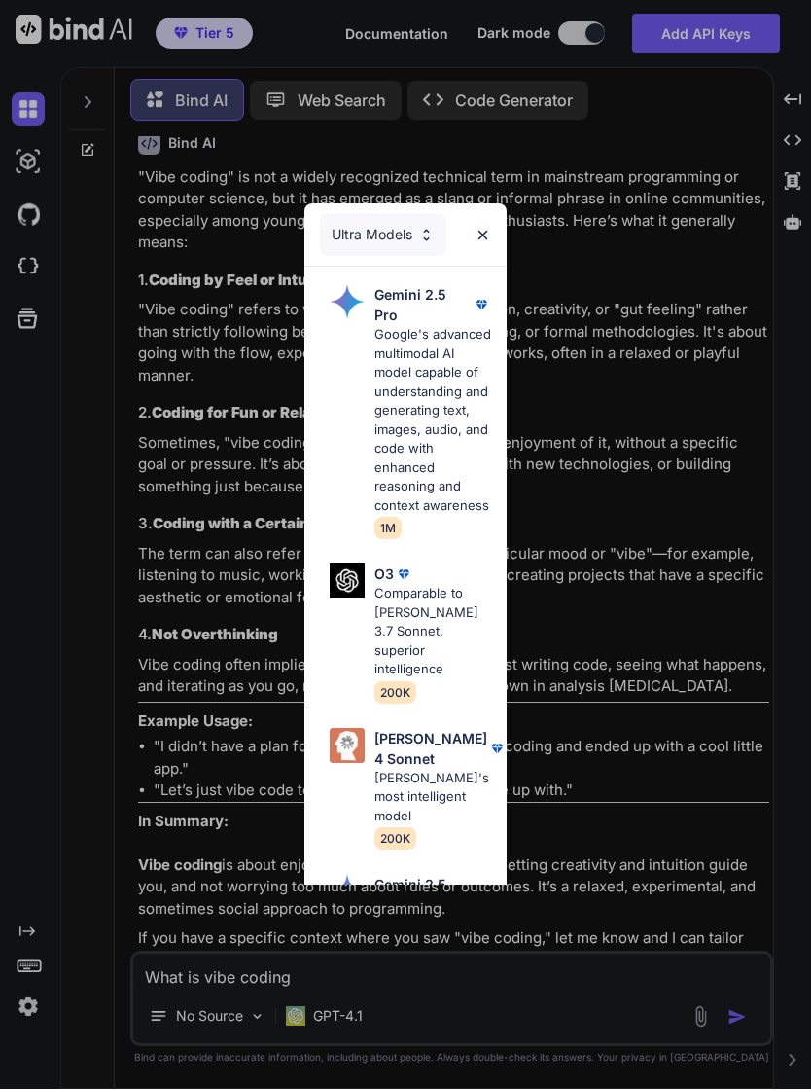
click at [441, 604] on p "Comparable to [PERSON_NAME] 3.7 Sonnet, superior intelligence" at bounding box center [434, 632] width 118 height 95
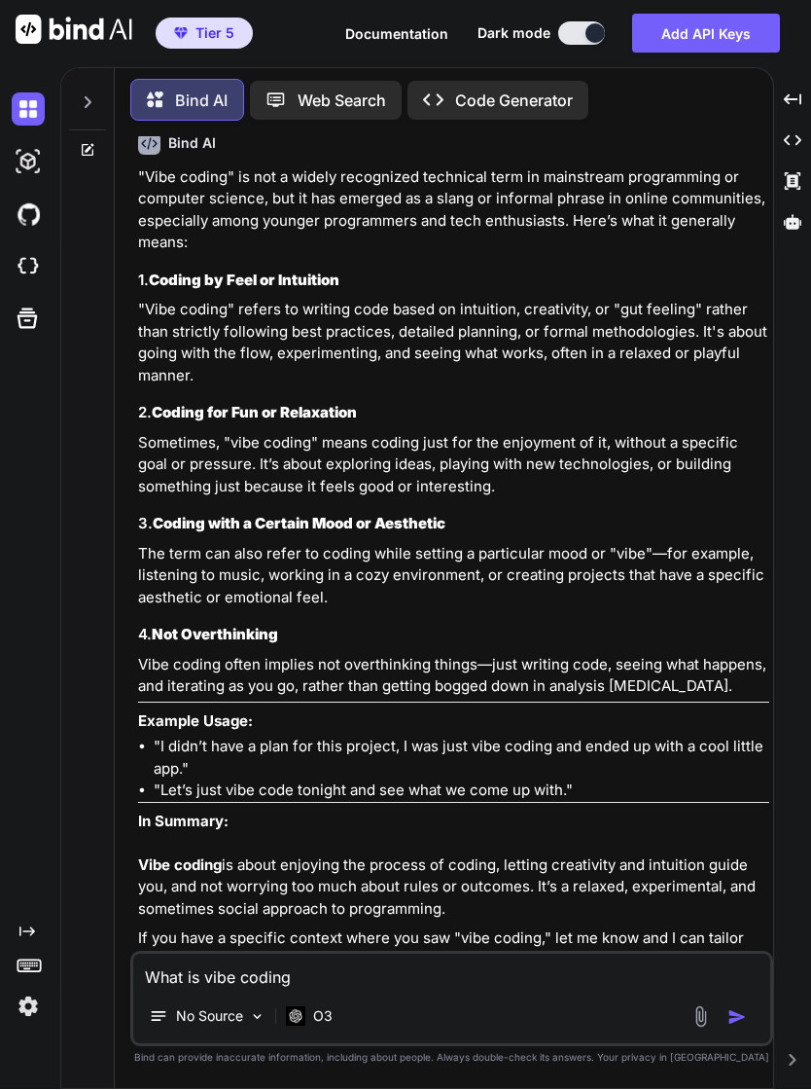
click at [255, 989] on textarea "What is vibe coding" at bounding box center [451, 971] width 637 height 35
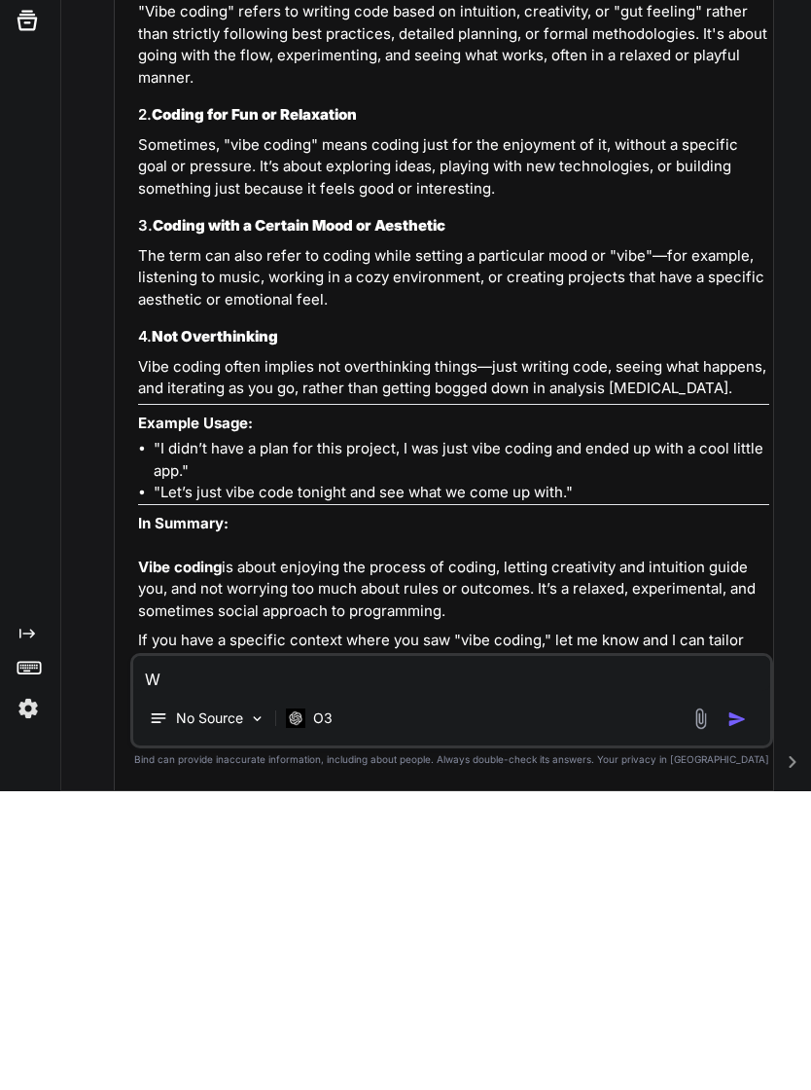
scroll to position [33, 0]
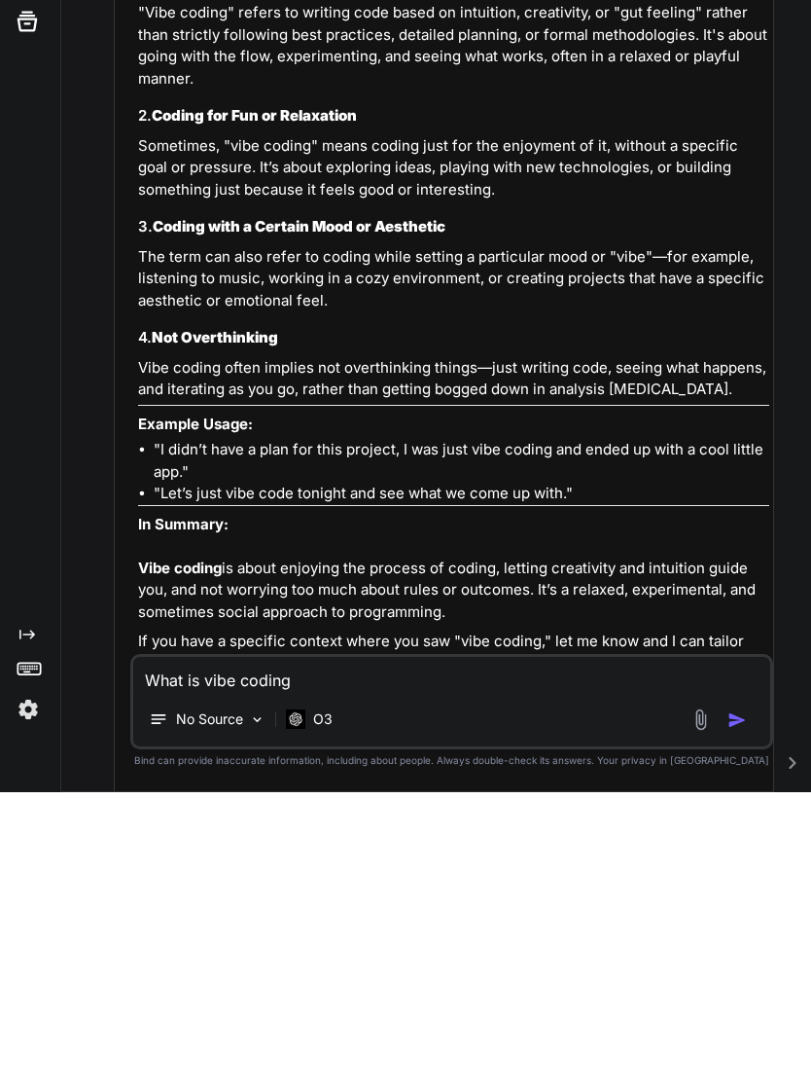
type textarea "What is vibe coding"
click at [743, 1008] on img "button" at bounding box center [737, 1017] width 19 height 19
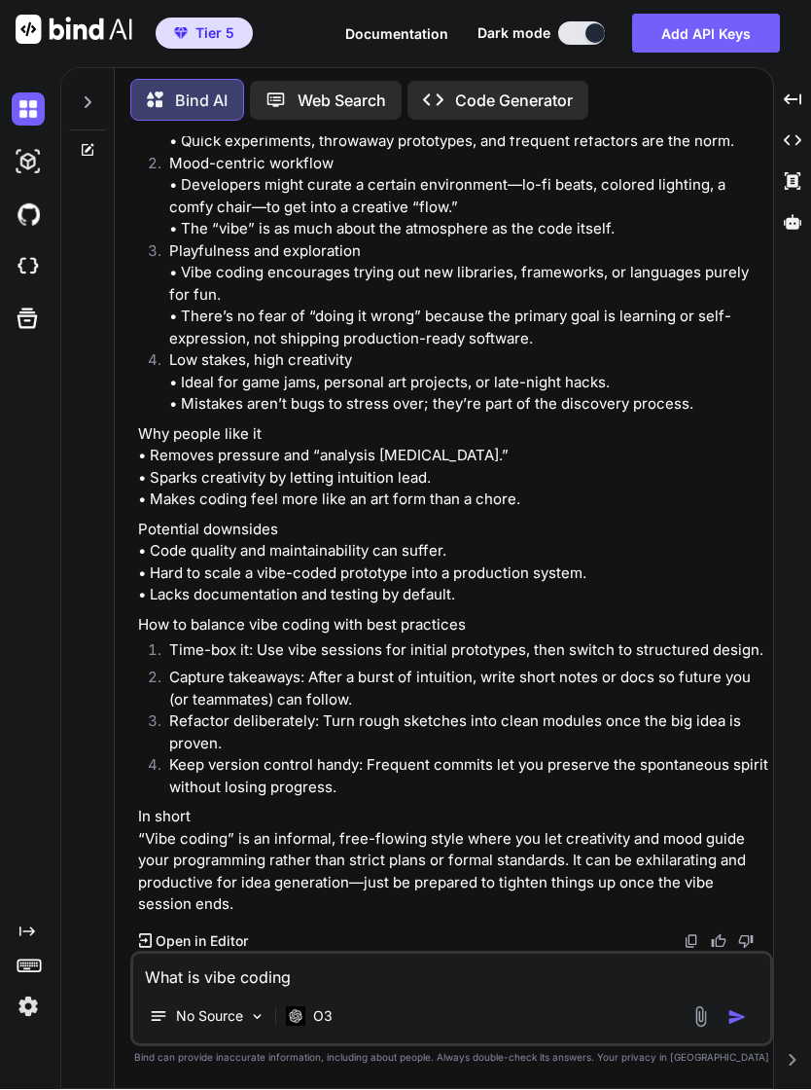
scroll to position [0, 0]
click at [295, 989] on textarea "What is vibe coding" at bounding box center [451, 971] width 637 height 35
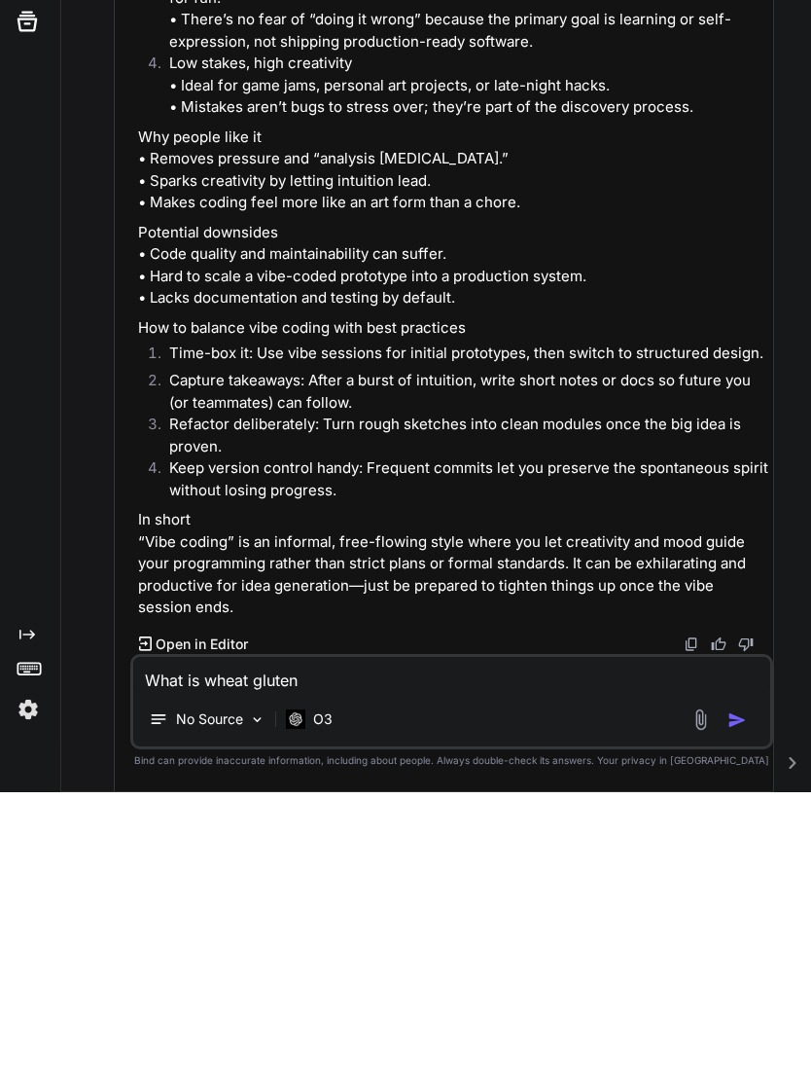
type textarea "What is wheat gluten"
click at [748, 1008] on button "button" at bounding box center [741, 1017] width 27 height 19
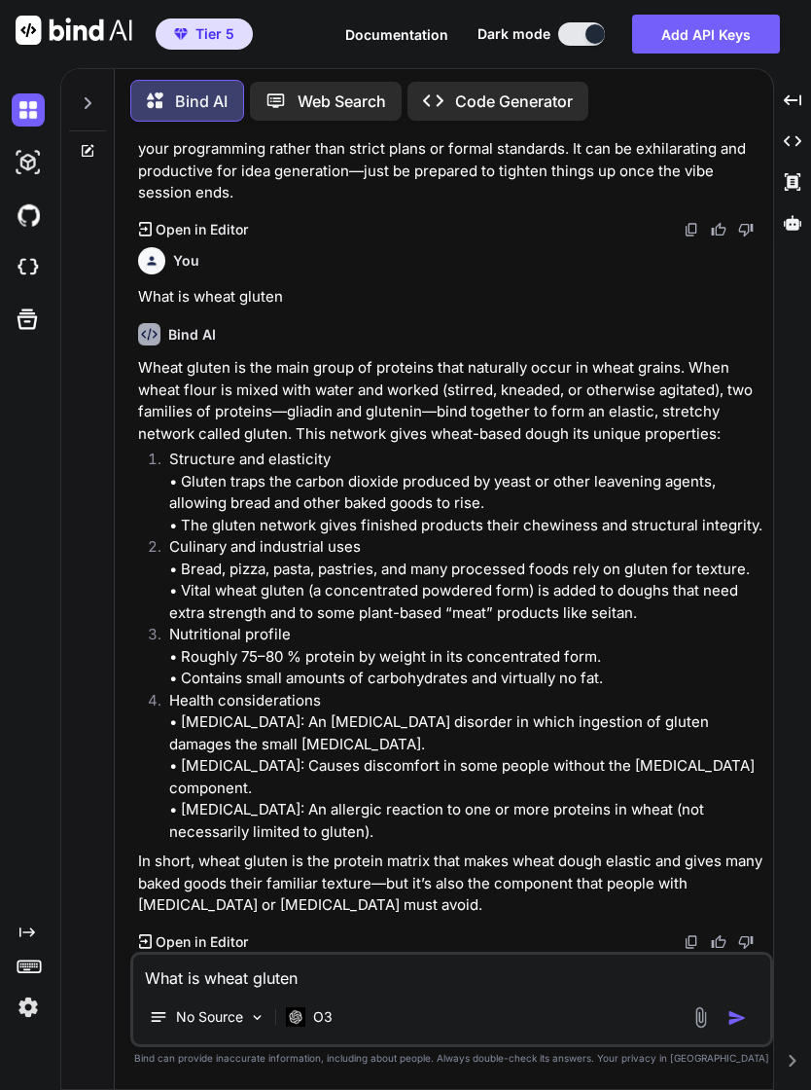
scroll to position [0, 0]
click at [249, 989] on textarea "What is wheat gluten" at bounding box center [451, 971] width 637 height 35
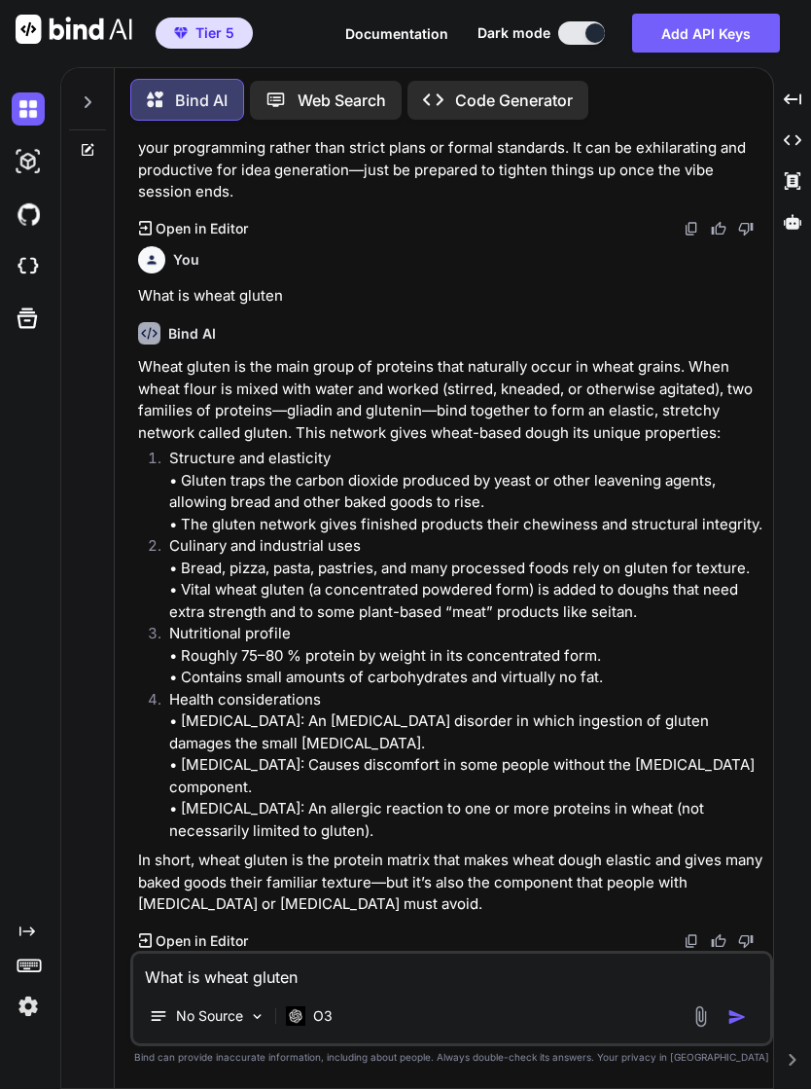
scroll to position [33, 0]
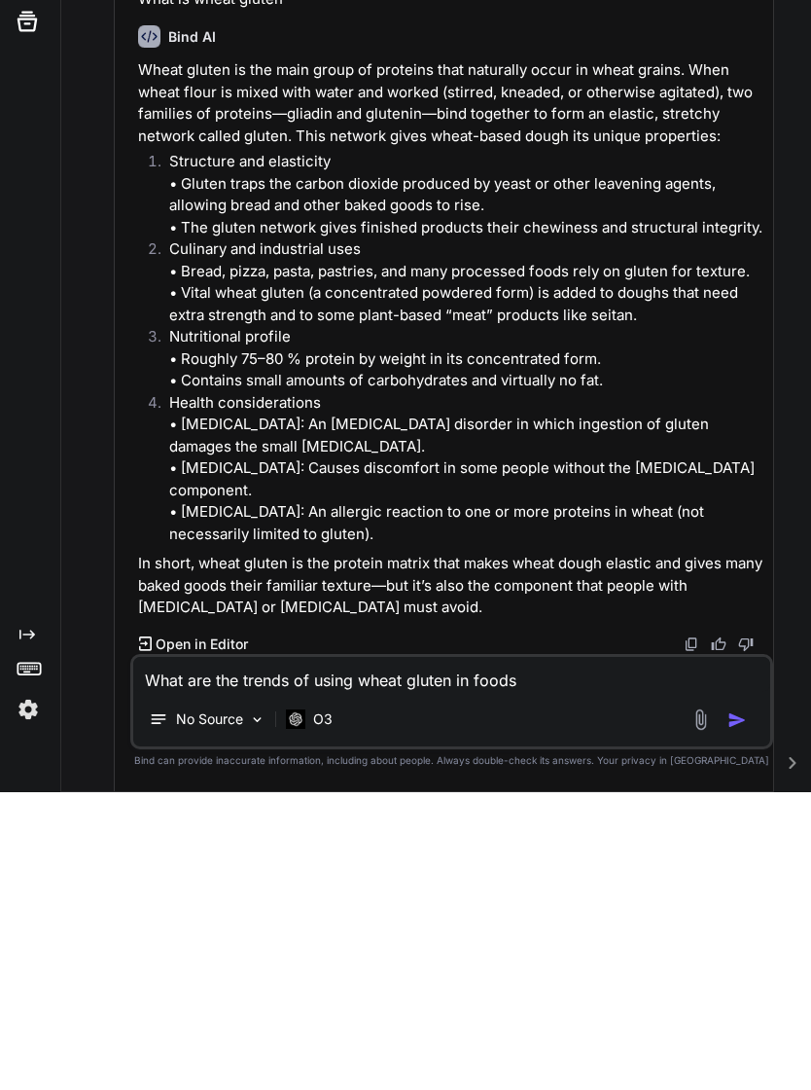
type textarea "What are the trends of using wheat gluten in foods"
click at [740, 1008] on img "button" at bounding box center [737, 1017] width 19 height 19
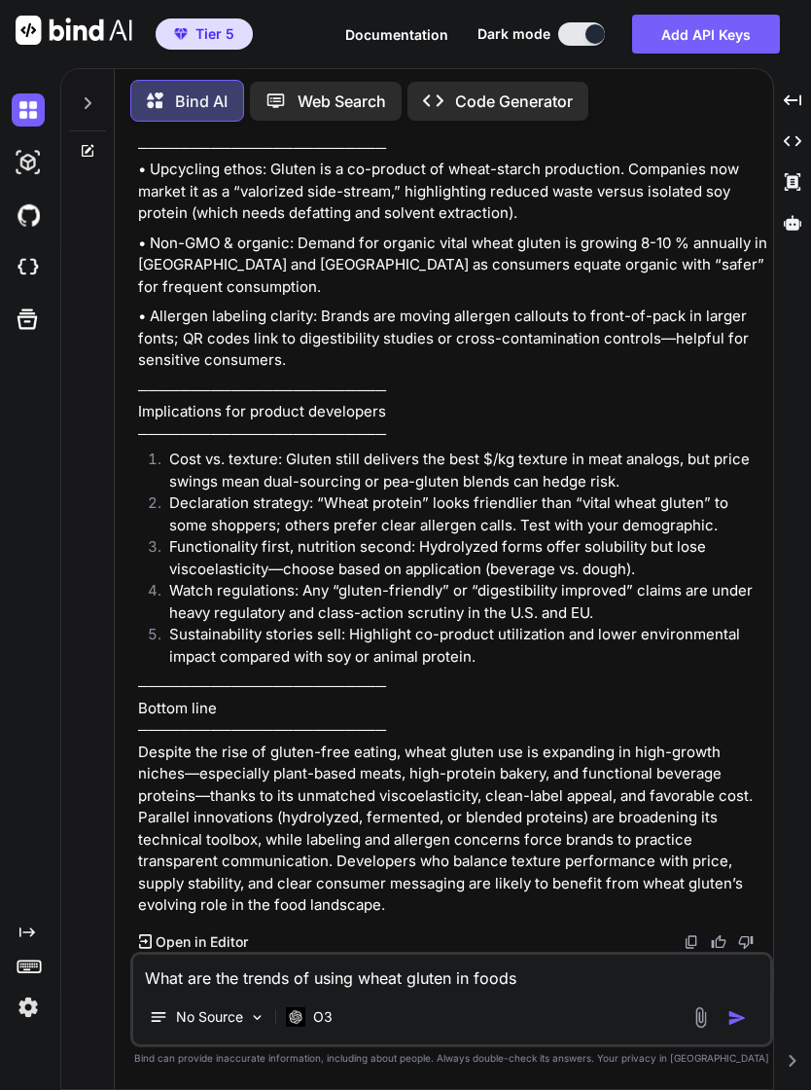
scroll to position [5178, 0]
click at [675, 372] on p "• Allergen labeling clarity: Brands are moving allergen callouts to front-of-pa…" at bounding box center [453, 338] width 631 height 66
click at [676, 446] on p "──────────────────────── Implications for product developers ──────────────────…" at bounding box center [453, 412] width 631 height 66
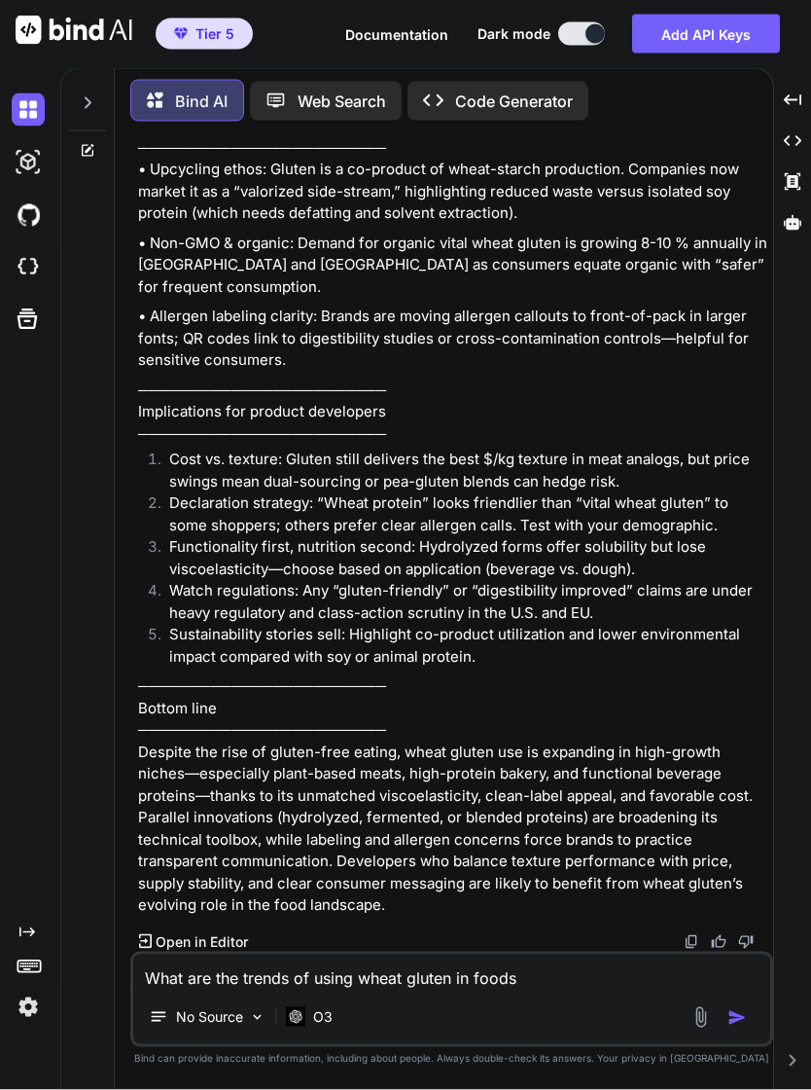
click at [235, 989] on textarea "What are the trends of using wheat gluten in foods" at bounding box center [451, 971] width 637 height 35
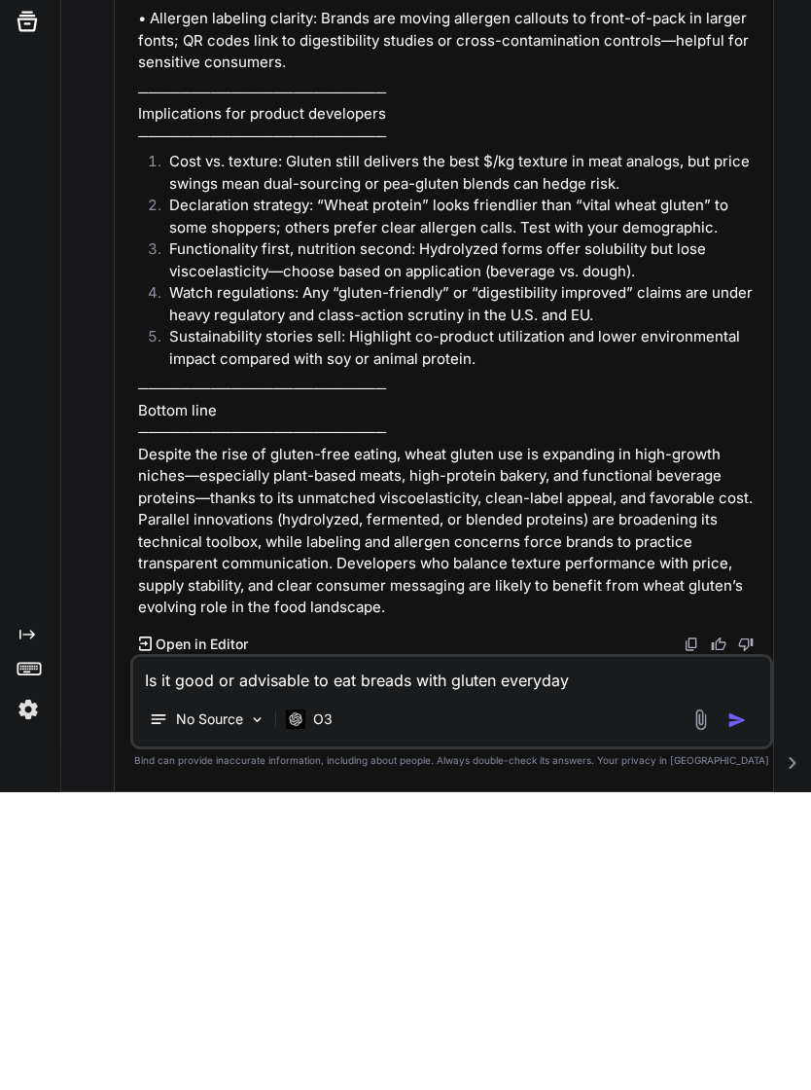
type textarea "Is it good or advisable to eat breads with gluten everyday"
click at [739, 1008] on img "button" at bounding box center [737, 1017] width 19 height 19
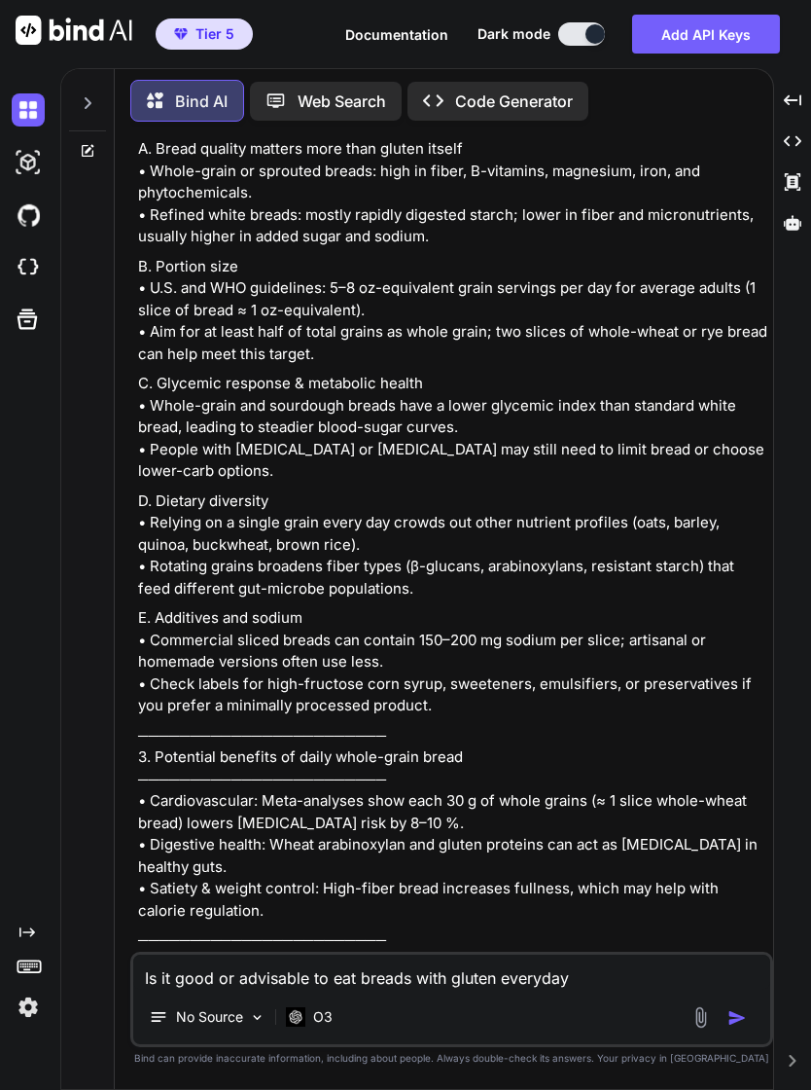
scroll to position [6653, 0]
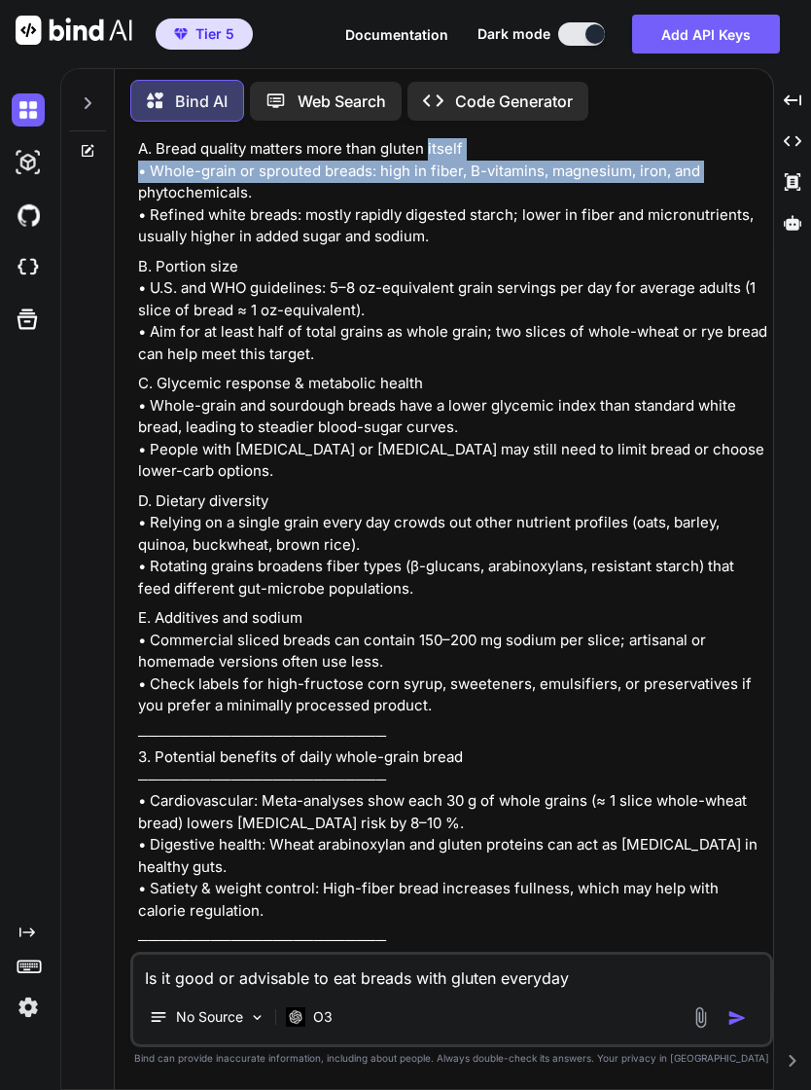
click at [646, 248] on p "──────────────────────── 2. For everyone else: factors to consider ────────────…" at bounding box center [453, 160] width 631 height 175
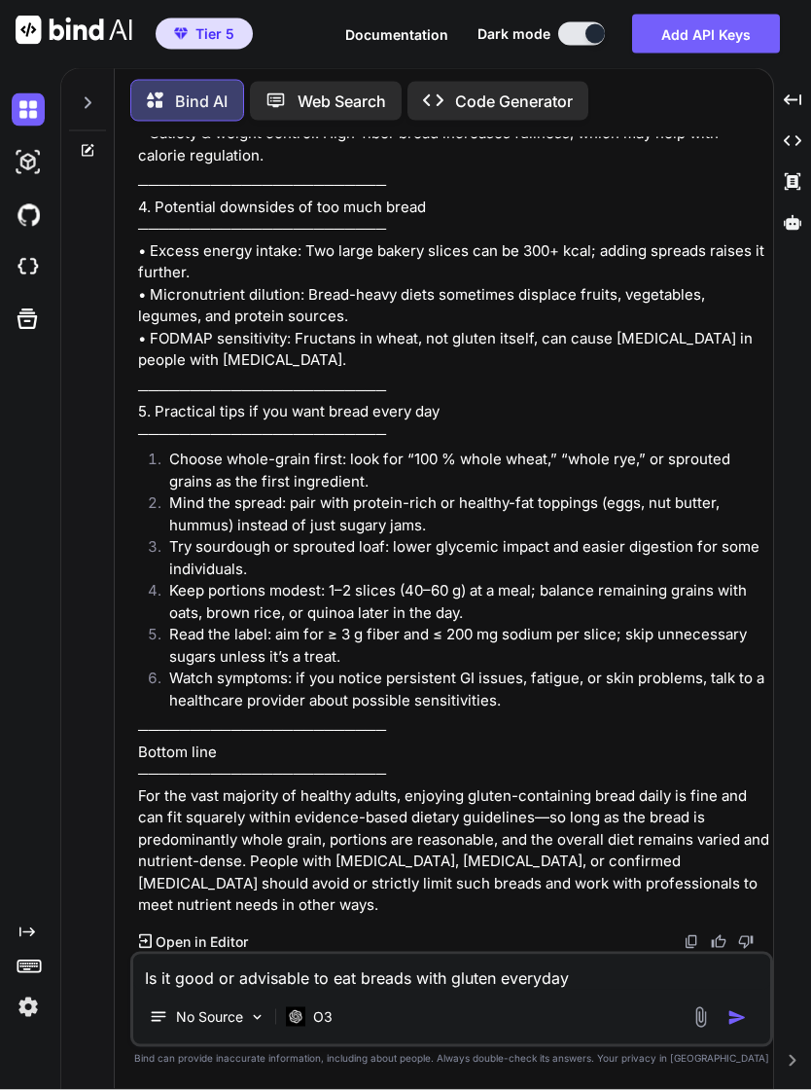
scroll to position [0, 0]
click at [338, 1036] on div "O3" at bounding box center [309, 1016] width 62 height 39
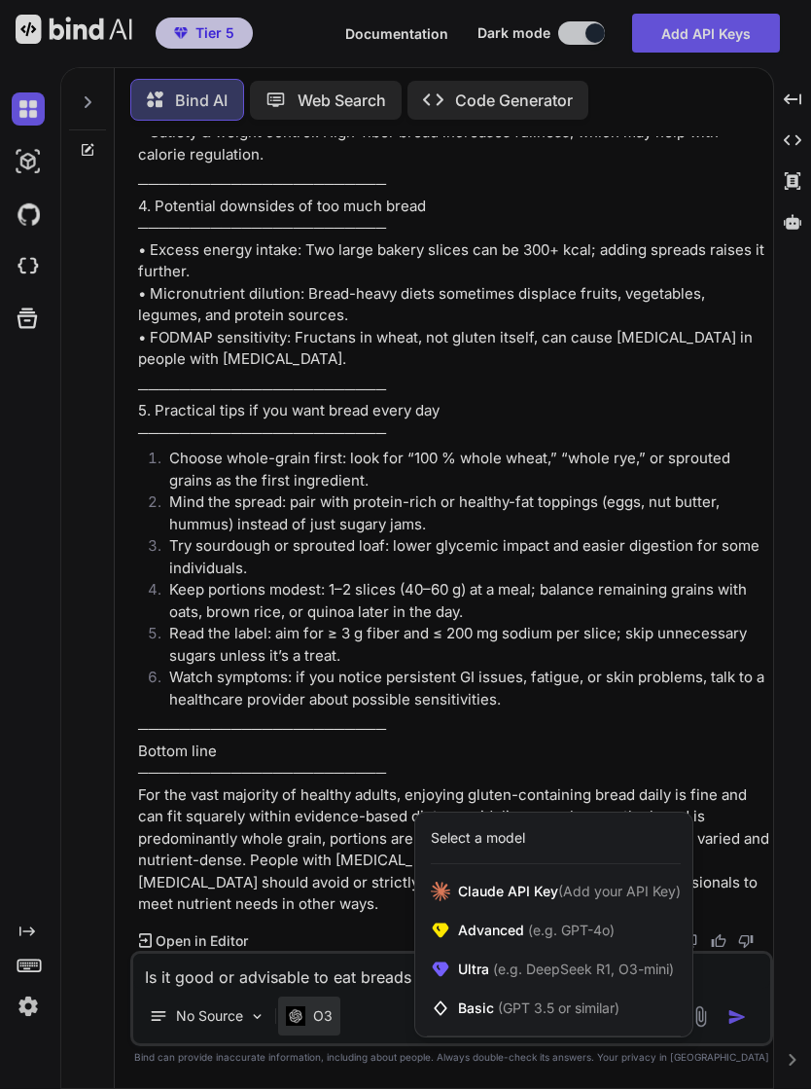
click at [591, 978] on span "(e.g. DeepSeek R1, O3-mini)" at bounding box center [581, 969] width 185 height 17
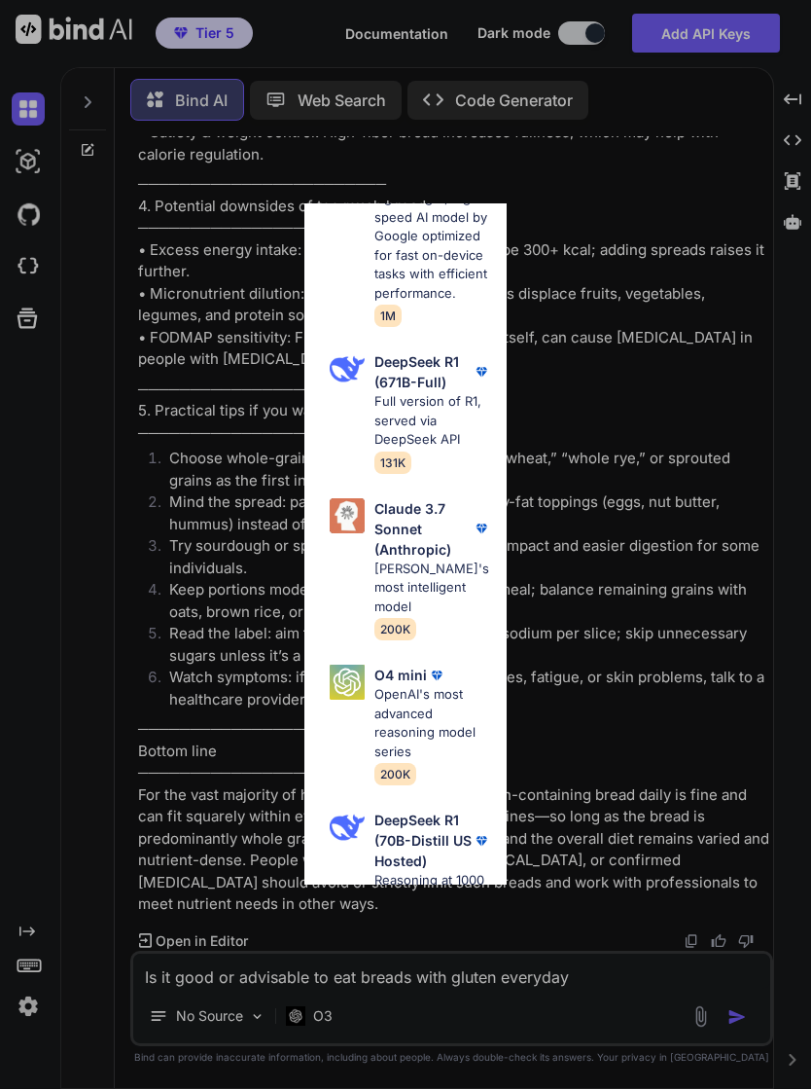
scroll to position [725, 0]
click at [443, 353] on p "DeepSeek R1 (671B-Full)" at bounding box center [424, 373] width 98 height 41
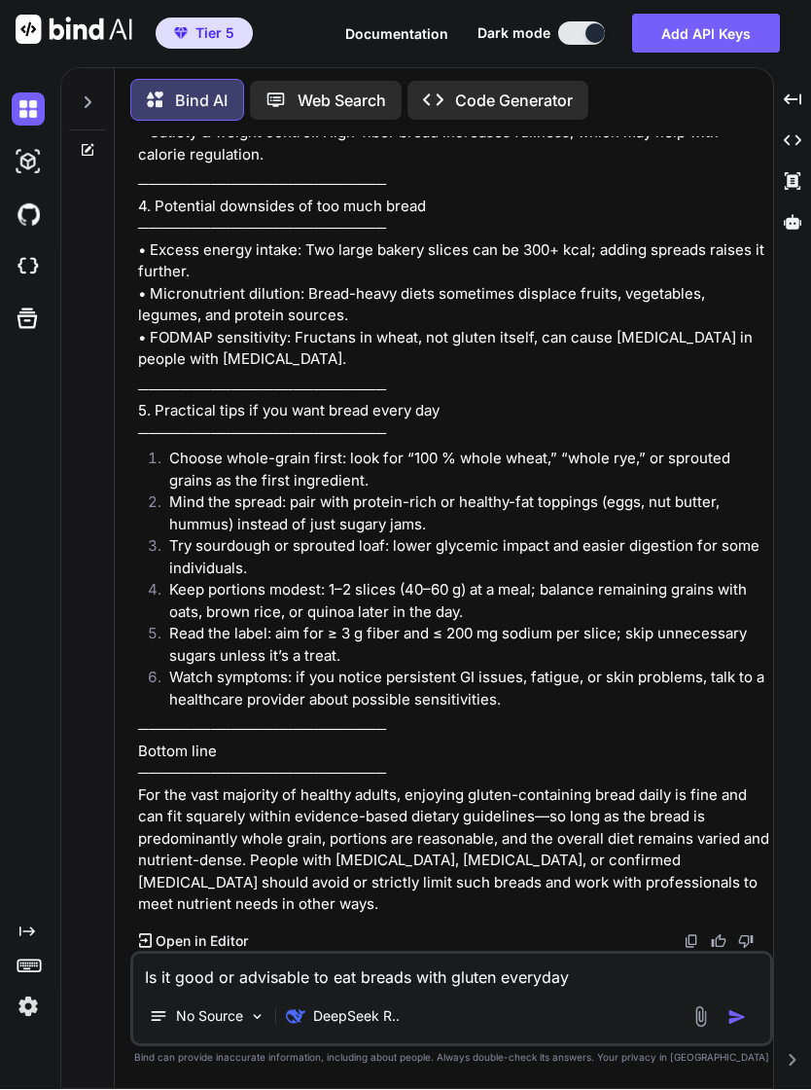
click at [443, 989] on textarea "Is it good or advisable to eat breads with gluten everyday" at bounding box center [451, 971] width 637 height 35
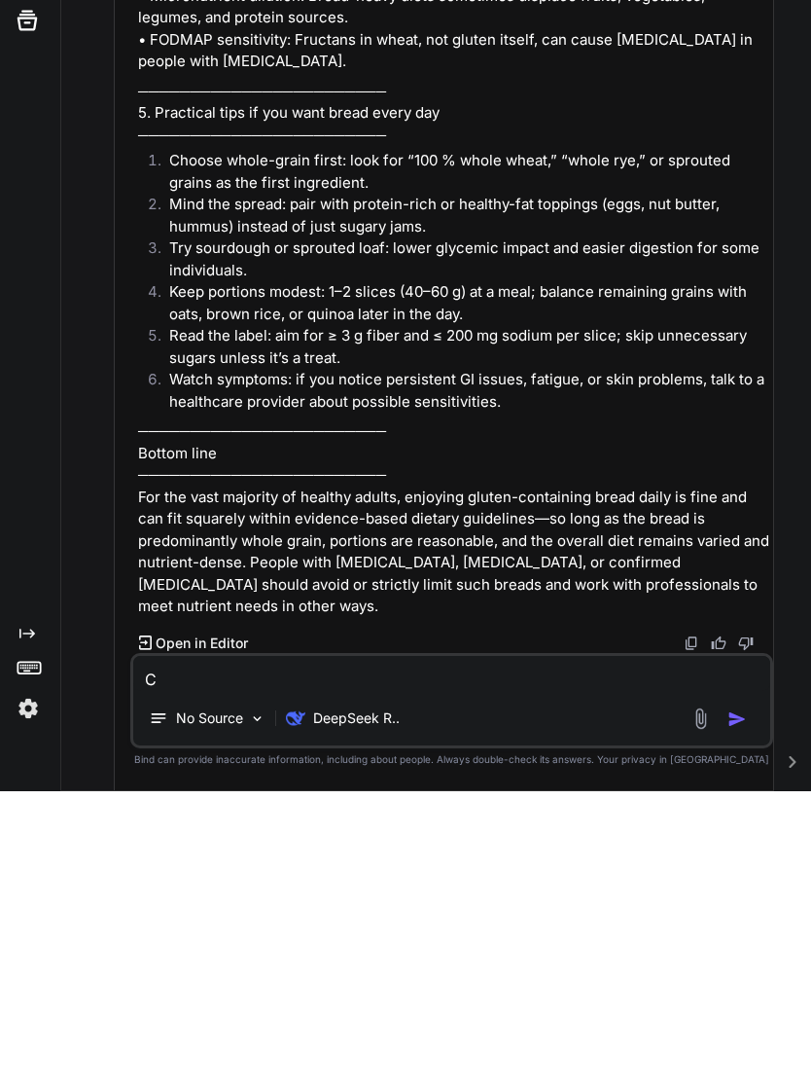
scroll to position [33, 0]
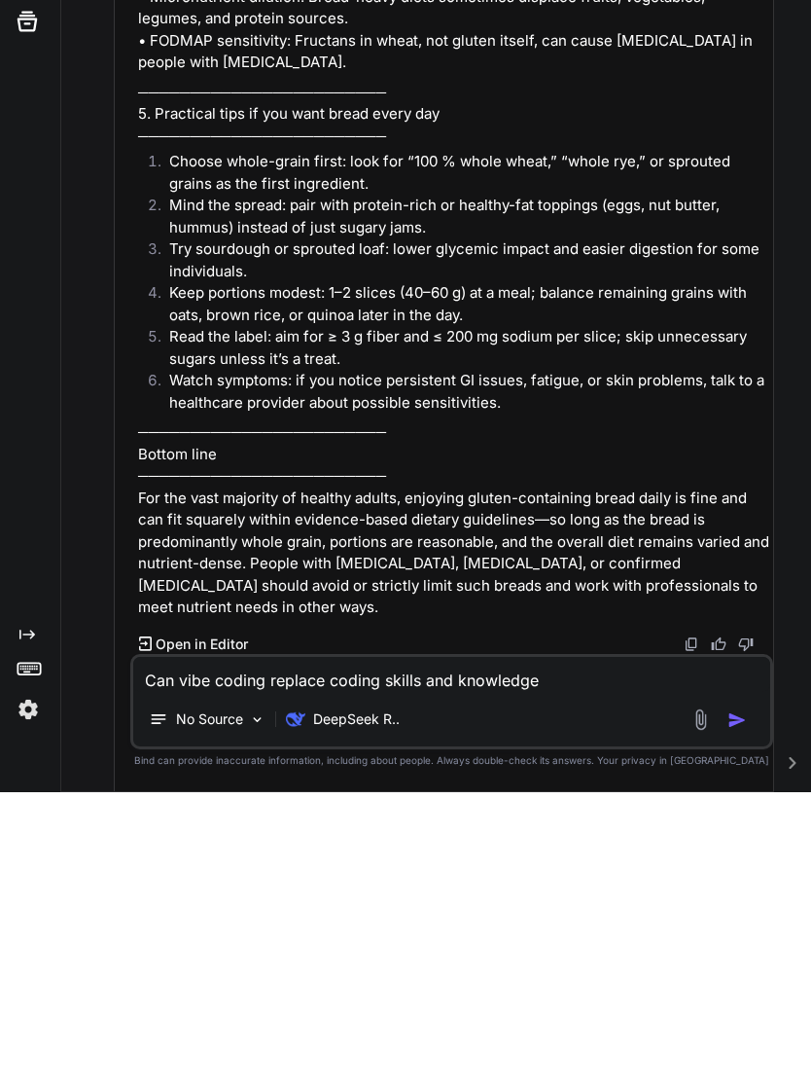
type textarea "Can vibe coding replace coding skills and knowledge"
click at [746, 1008] on img "button" at bounding box center [737, 1017] width 19 height 19
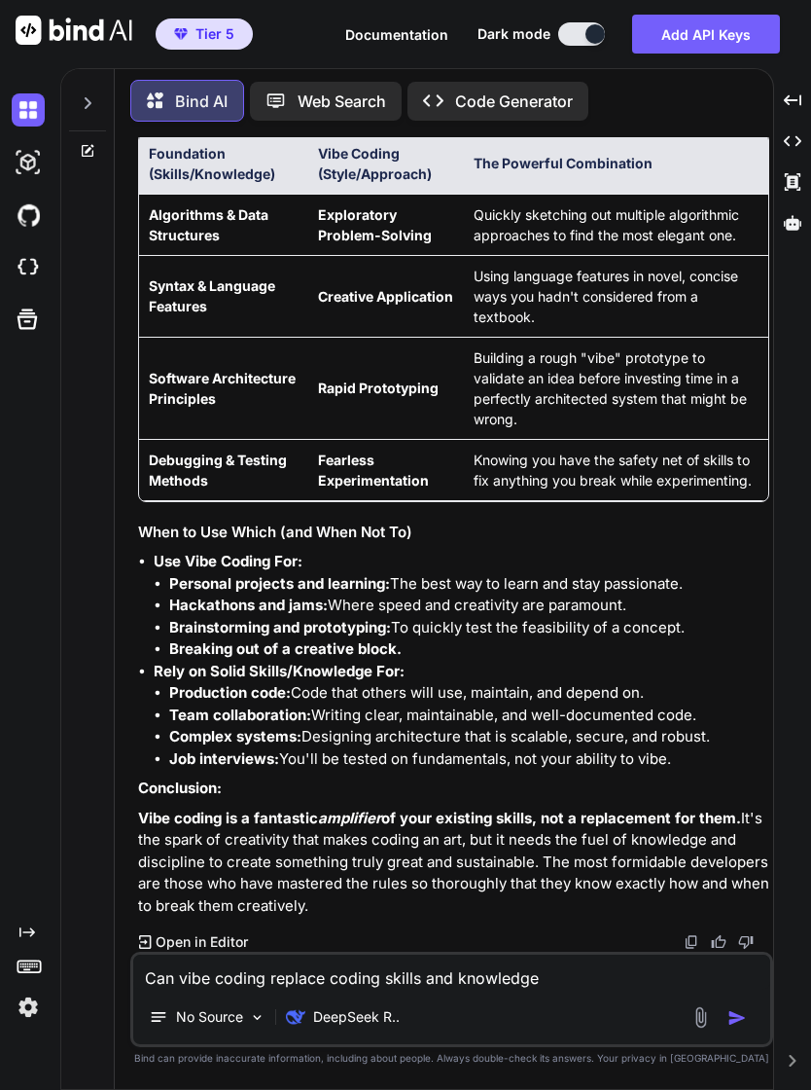
scroll to position [9583, 0]
click at [652, 337] on td "Using language features in novel, concise ways you hadn't considered from a tex…" at bounding box center [616, 296] width 304 height 82
click at [717, 544] on h3 "When to Use Which (and When Not To)" at bounding box center [453, 532] width 631 height 22
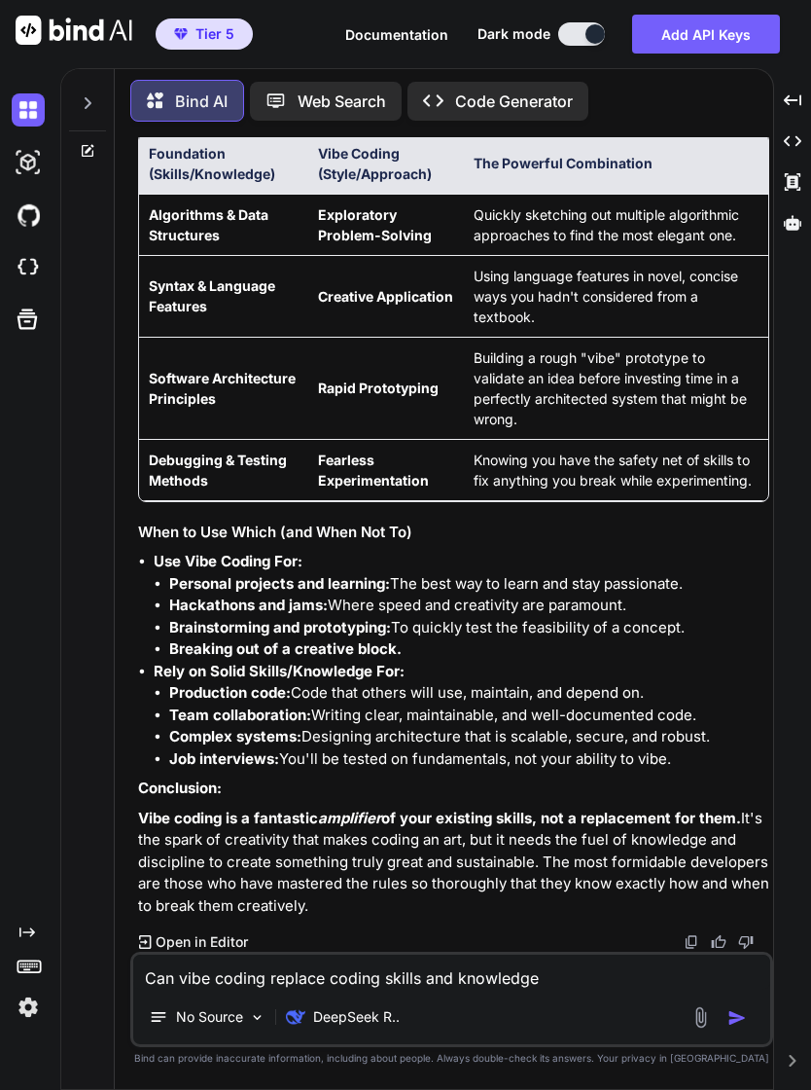
click at [671, 639] on li "Brainstorming and prototyping: To quickly test the feasibility of a concept." at bounding box center [469, 628] width 600 height 22
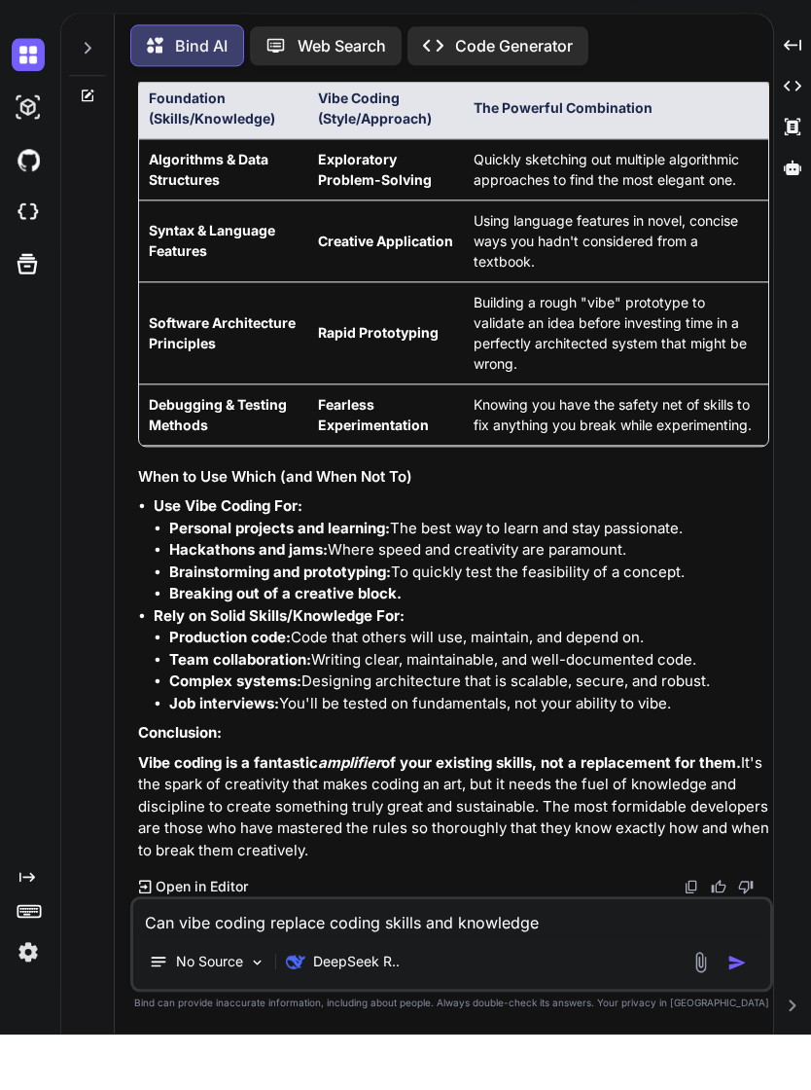
click at [261, 989] on textarea "Can vibe coding replace coding skills and knowledge" at bounding box center [451, 971] width 637 height 35
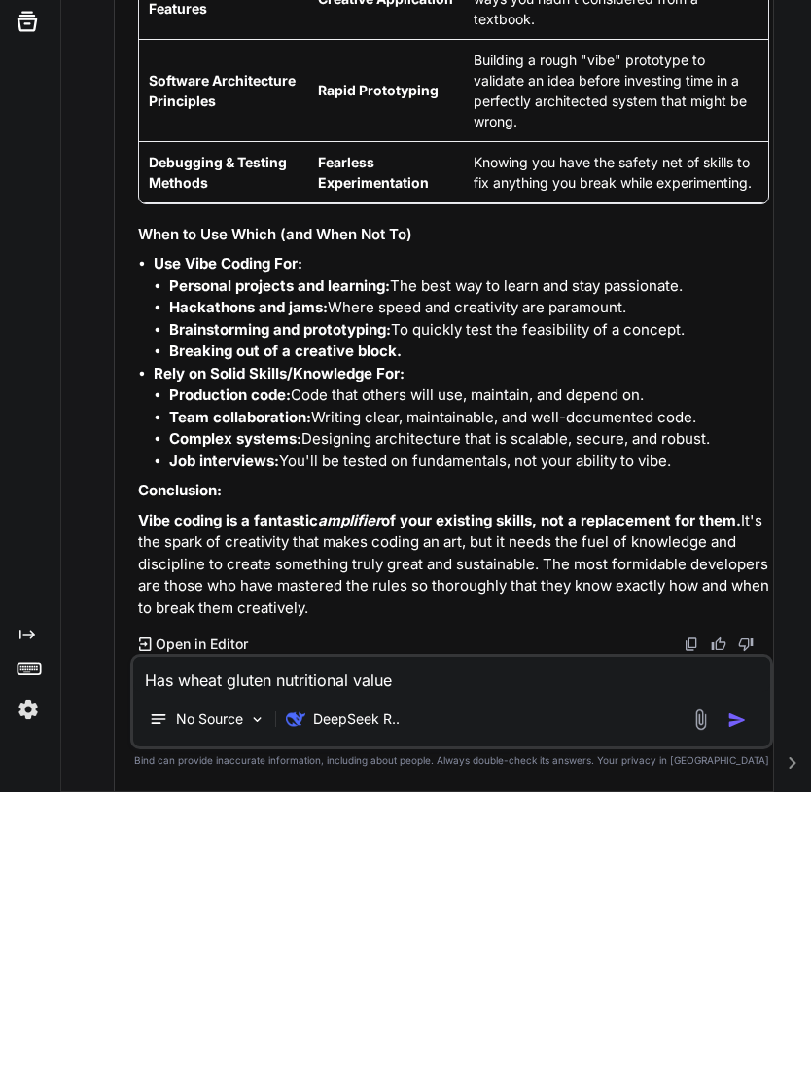
type textarea "Has wheat gluten nutritional value"
click at [743, 1008] on img "button" at bounding box center [737, 1017] width 19 height 19
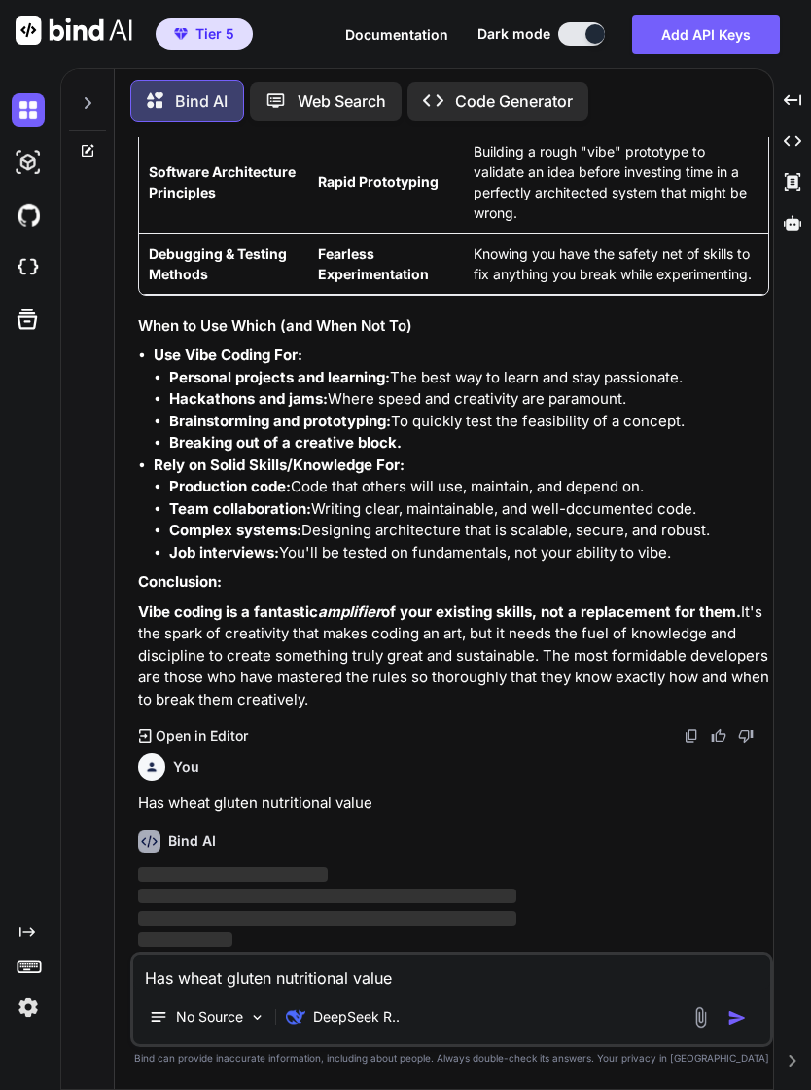
scroll to position [10123, 0]
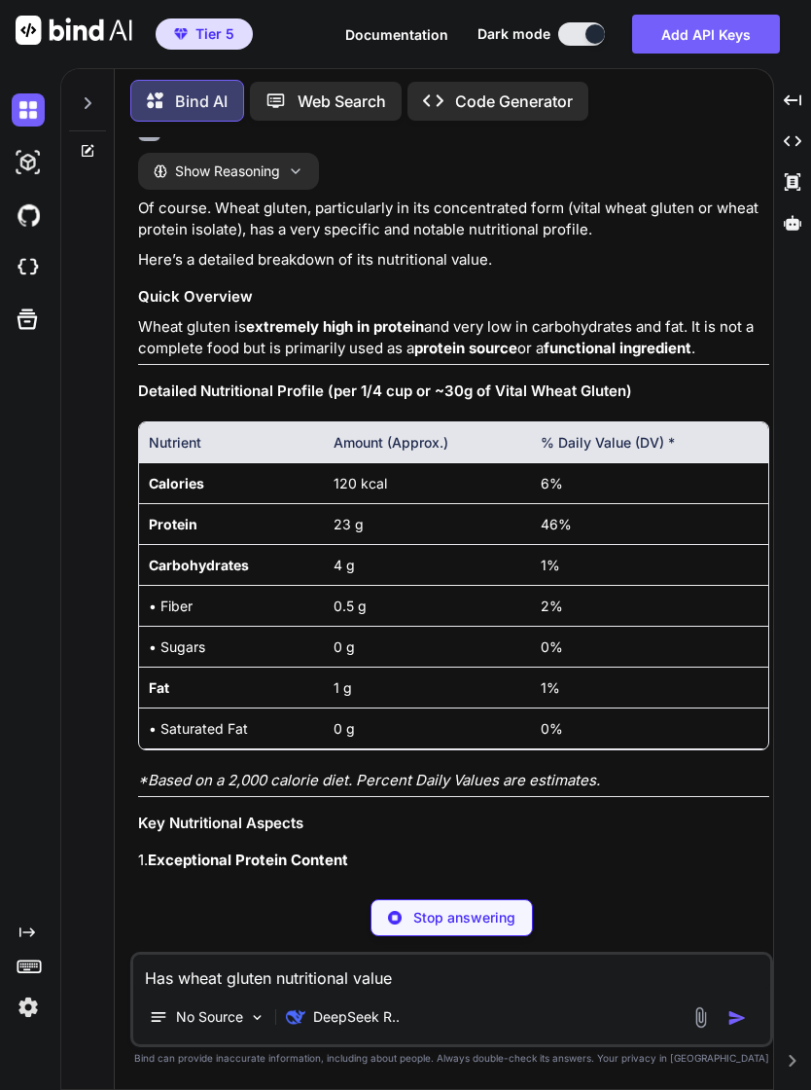
click at [672, 34] on div "Created with Pixso. Open in Editor" at bounding box center [453, 24] width 631 height 19
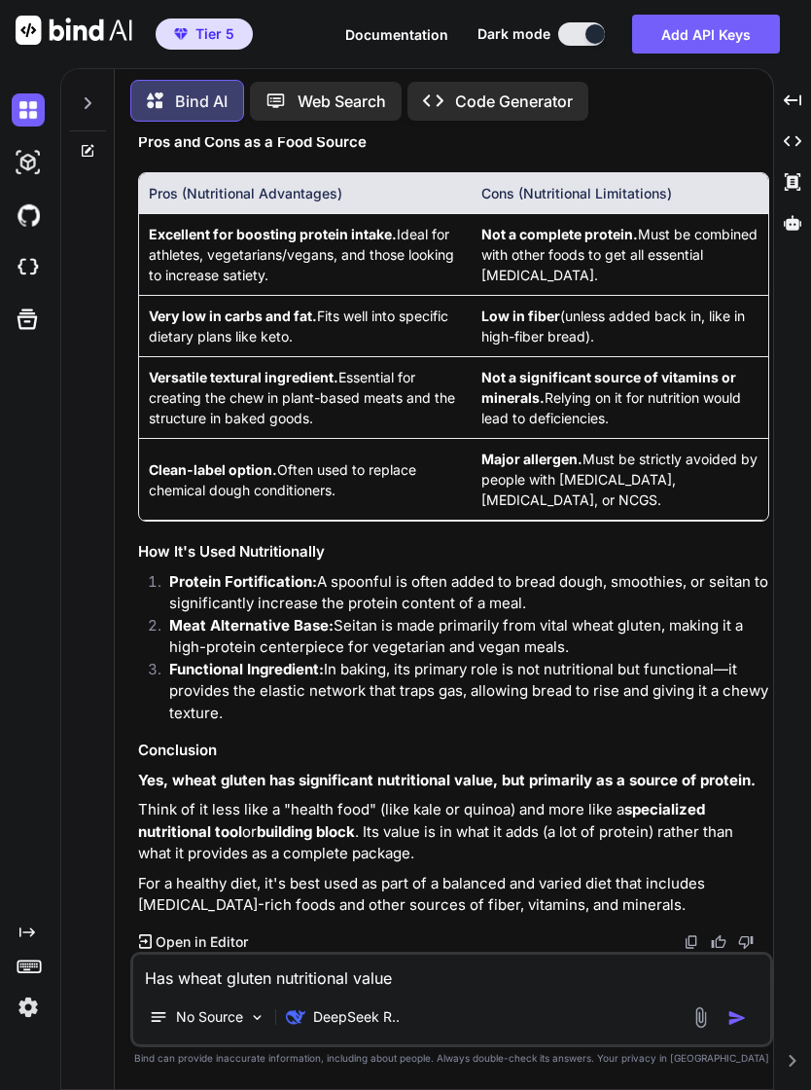
scroll to position [0, 0]
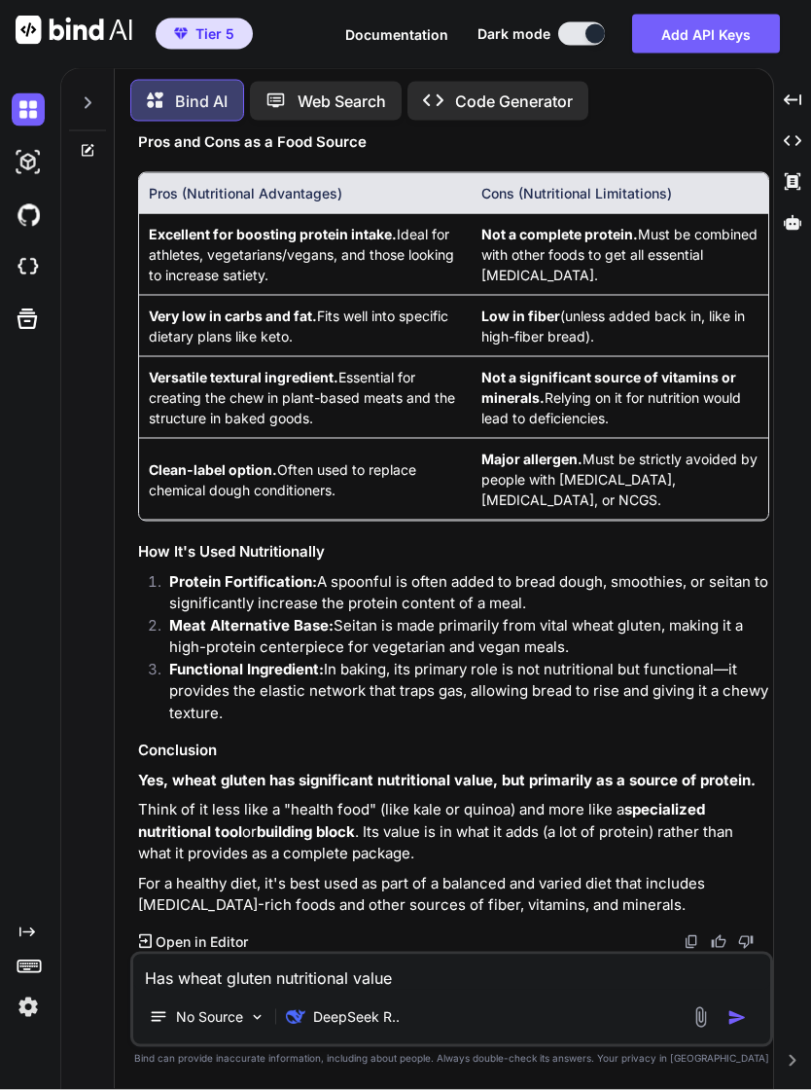
scroll to position [9, 0]
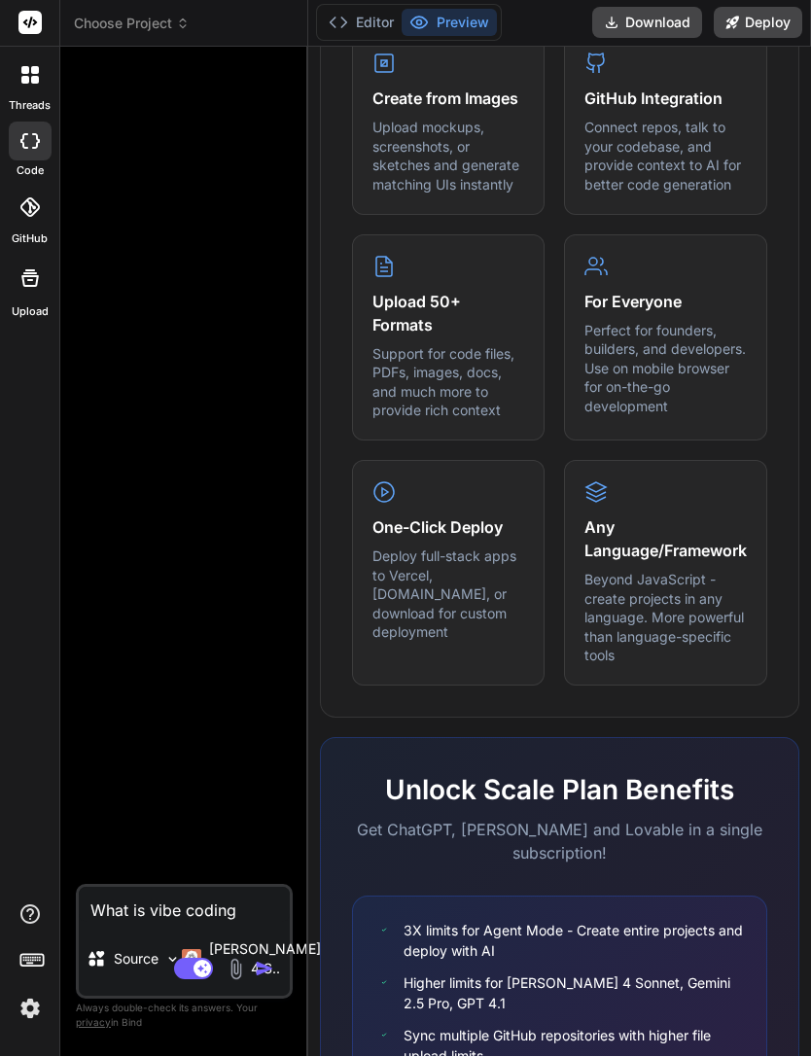
scroll to position [6, 0]
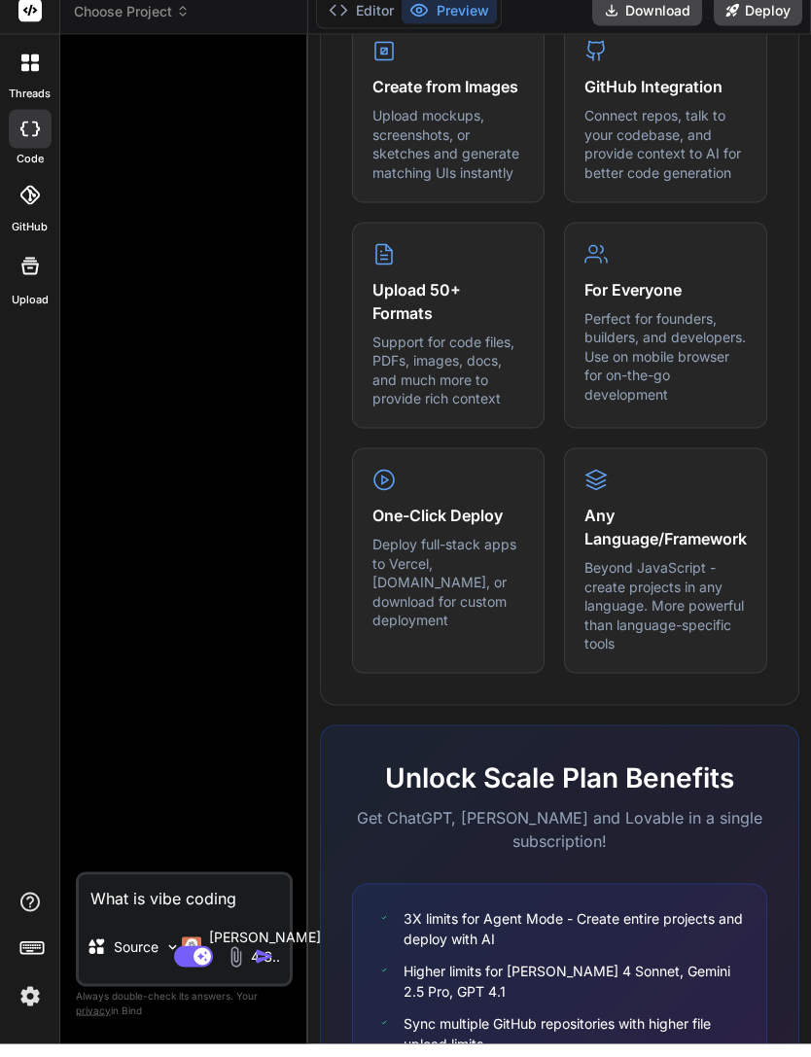
type textarea "x"
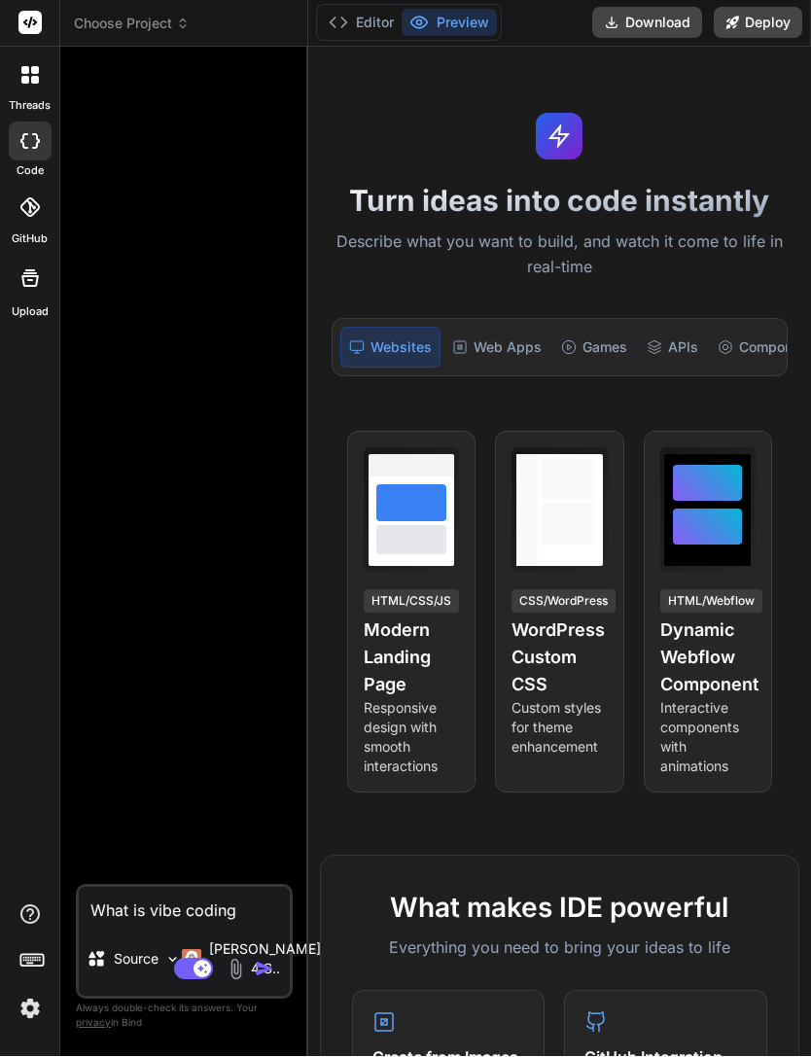
scroll to position [0, 0]
click at [225, 628] on div at bounding box center [186, 474] width 213 height 822
